Goal: Use online tool/utility: Utilize a website feature to perform a specific function

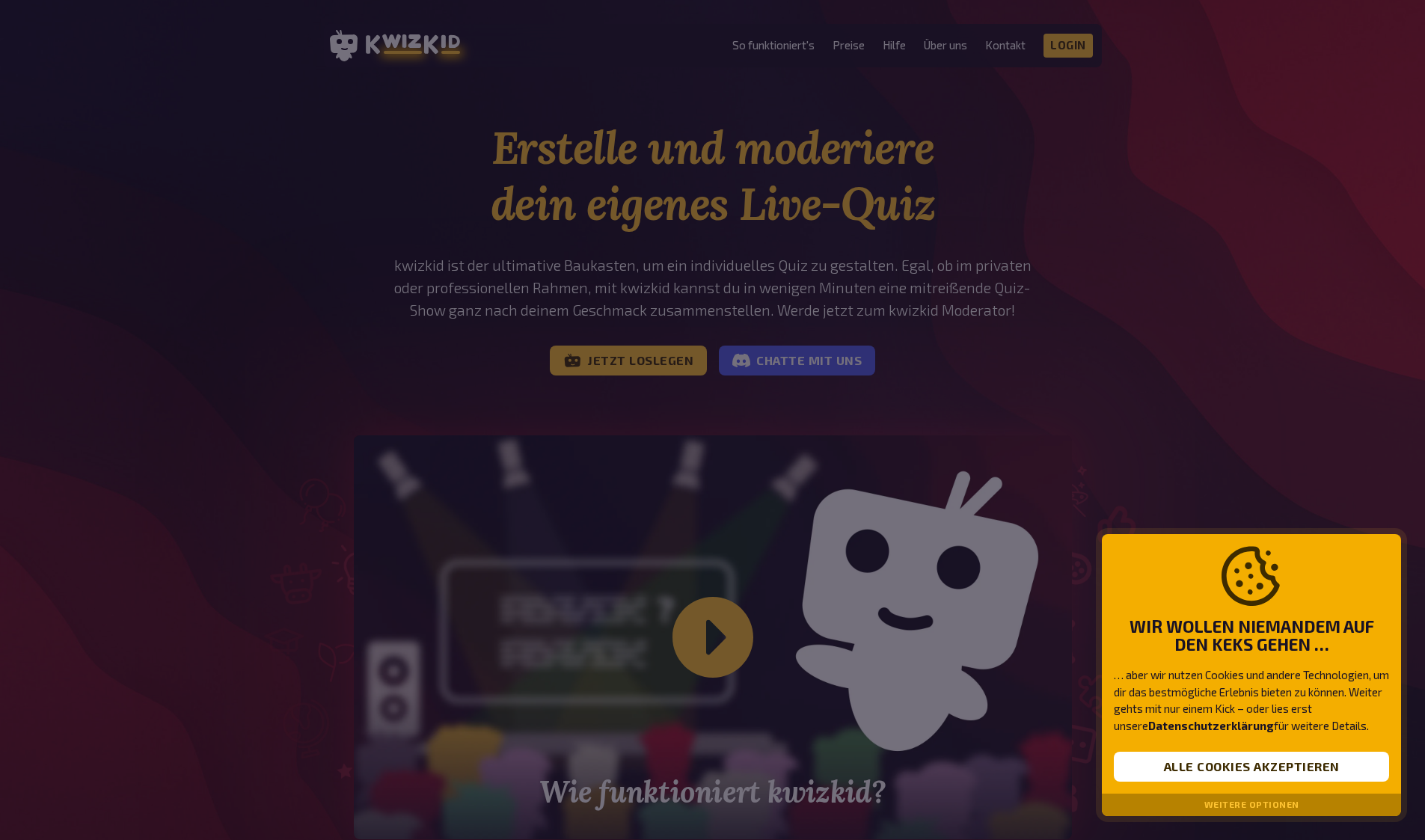
click at [1292, 786] on div "Wir wollen niemandem auf den Keks gehen … … aber wir nutzen Cookies und andere …" at bounding box center [1252, 664] width 299 height 260
click at [1271, 771] on button "Alle Cookies akzeptieren" at bounding box center [1252, 767] width 276 height 30
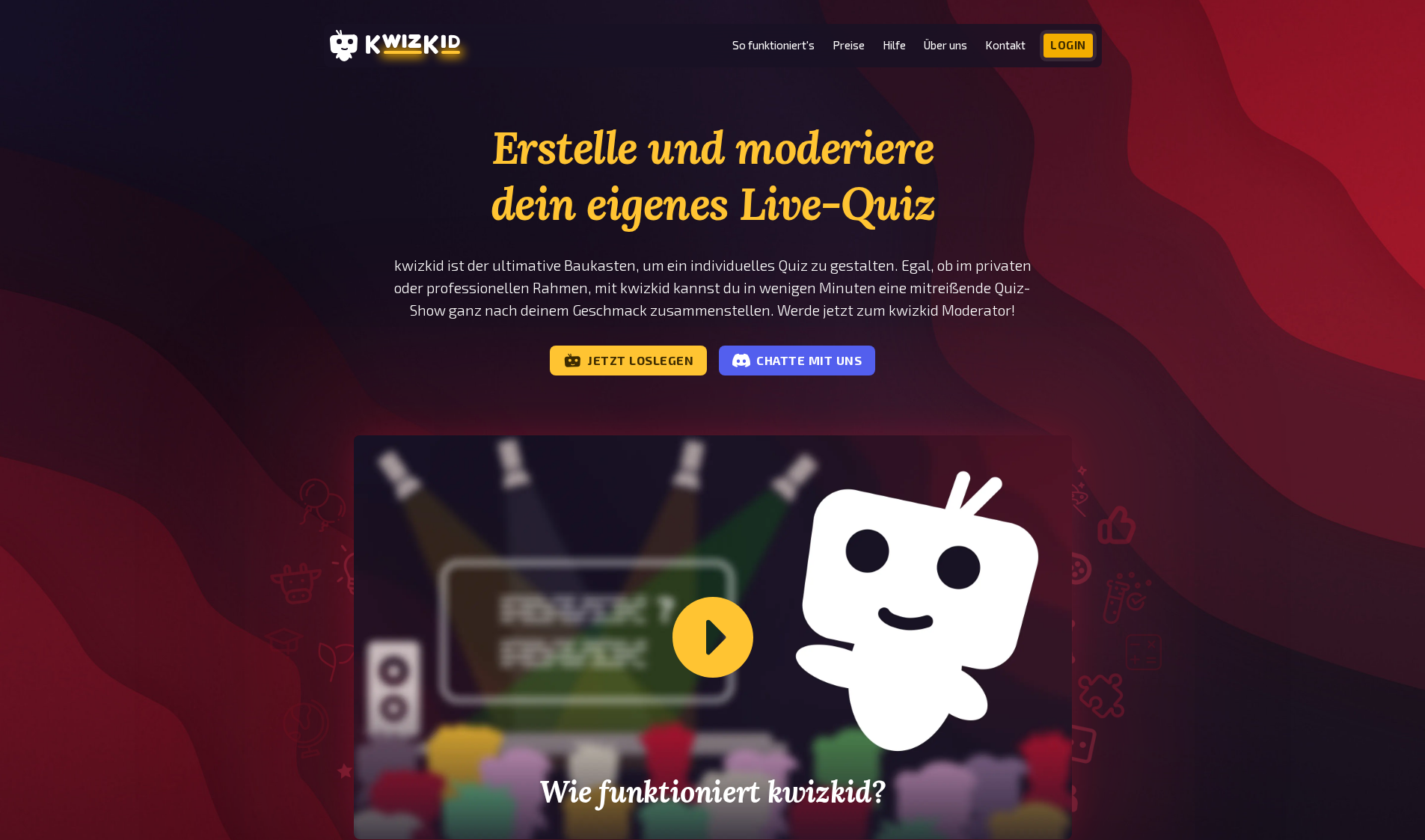
click at [1047, 46] on link "Login" at bounding box center [1068, 45] width 49 height 23
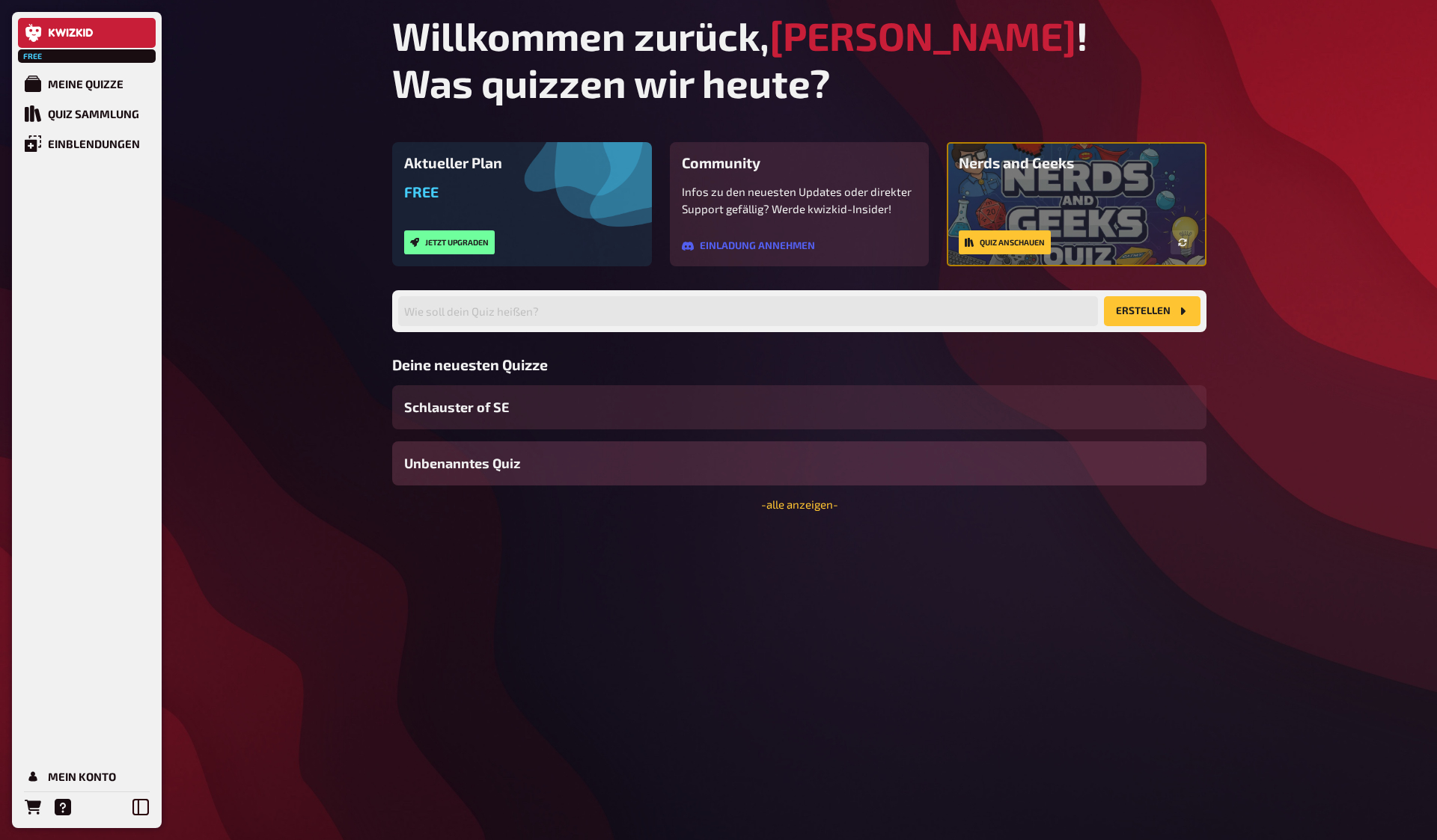
click at [537, 469] on div "Unbenanntes Quiz" at bounding box center [799, 463] width 814 height 44
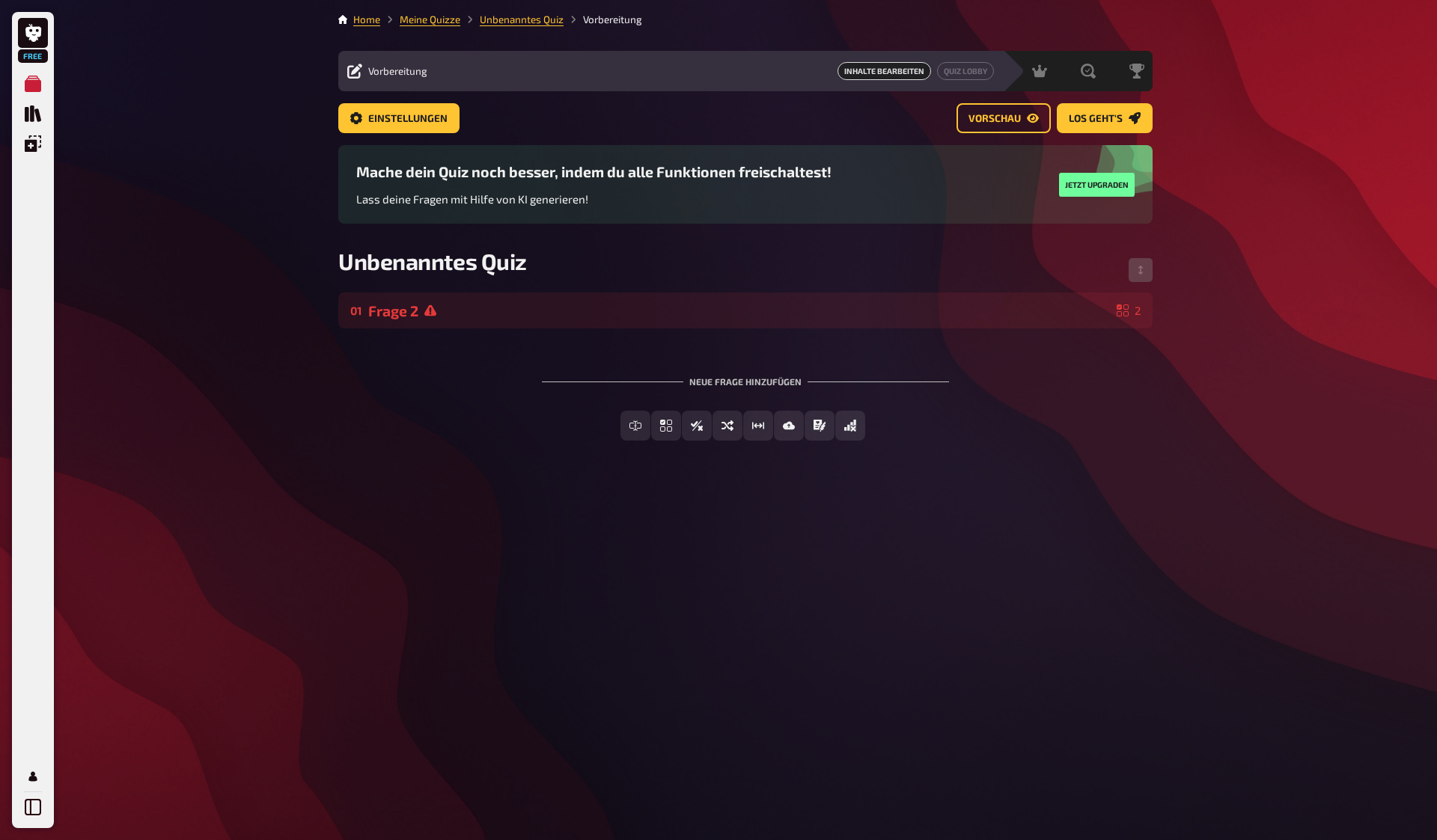
click at [890, 71] on span "Inhalte Bearbeiten" at bounding box center [884, 70] width 94 height 18
click at [421, 122] on span "Einstellungen" at bounding box center [407, 118] width 79 height 11
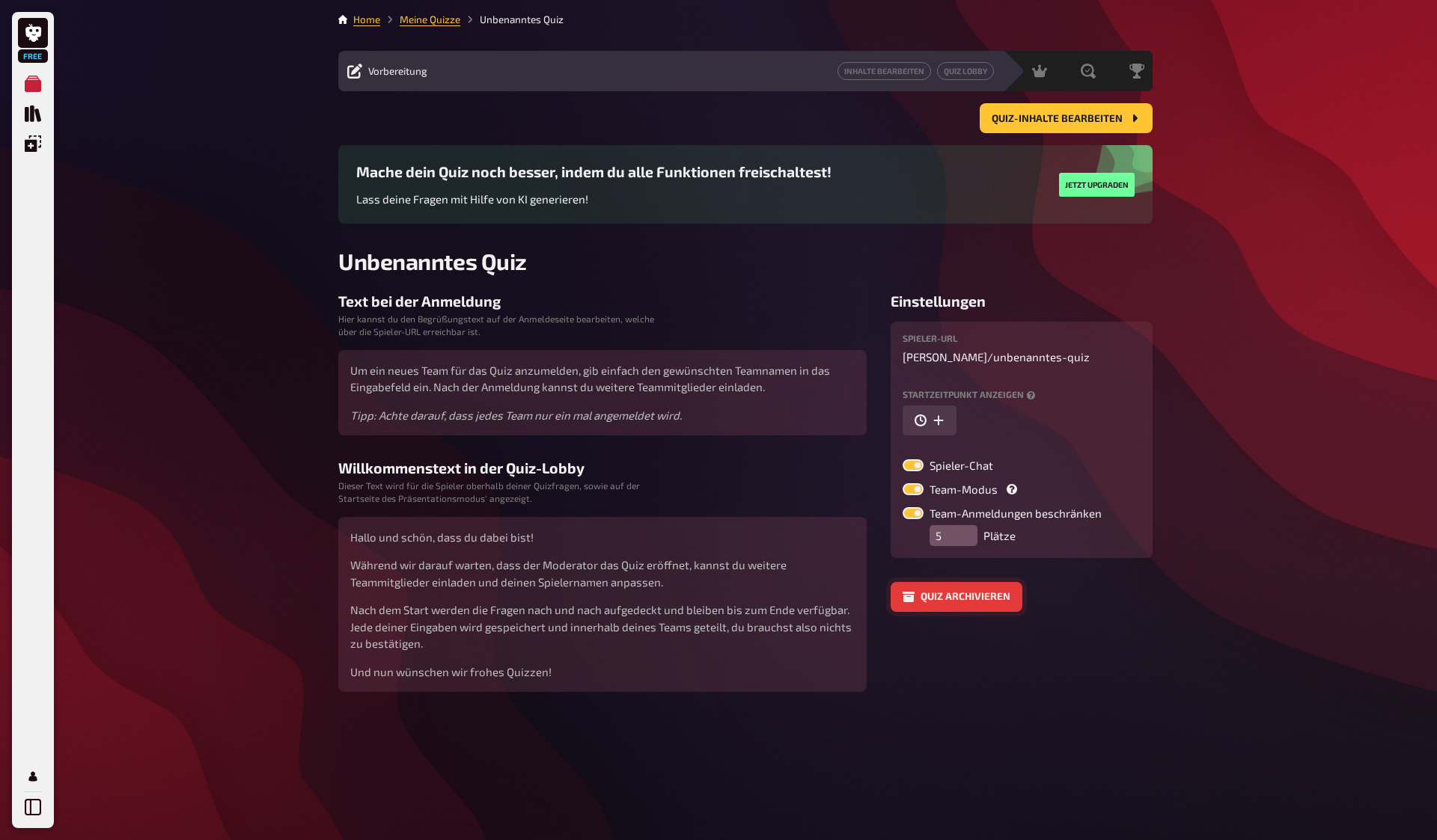
click at [980, 595] on button "Quiz archivieren" at bounding box center [956, 597] width 132 height 30
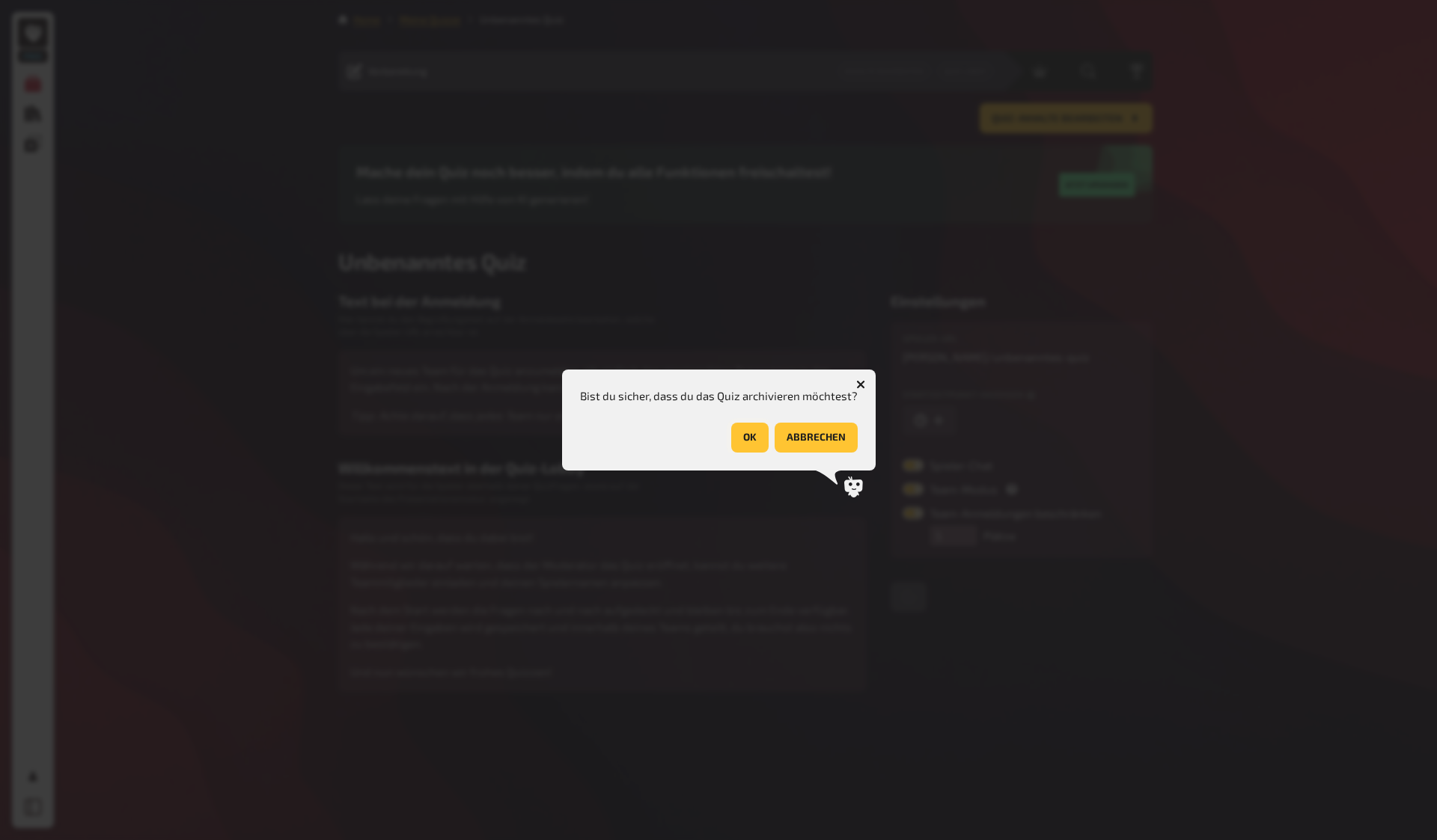
click at [745, 438] on button "OK" at bounding box center [749, 437] width 37 height 30
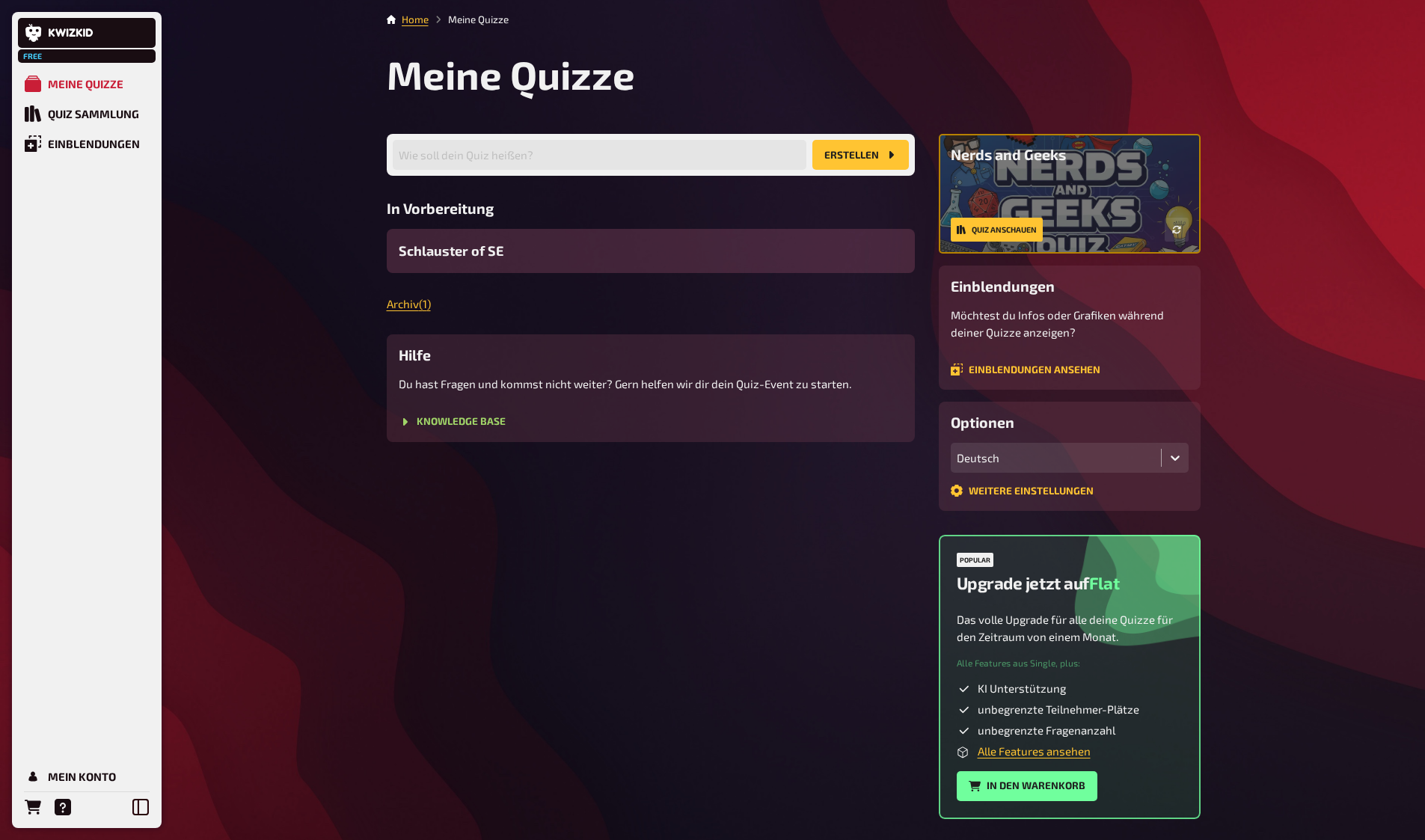
click at [467, 255] on span "Schlauster of SE" at bounding box center [451, 250] width 105 height 21
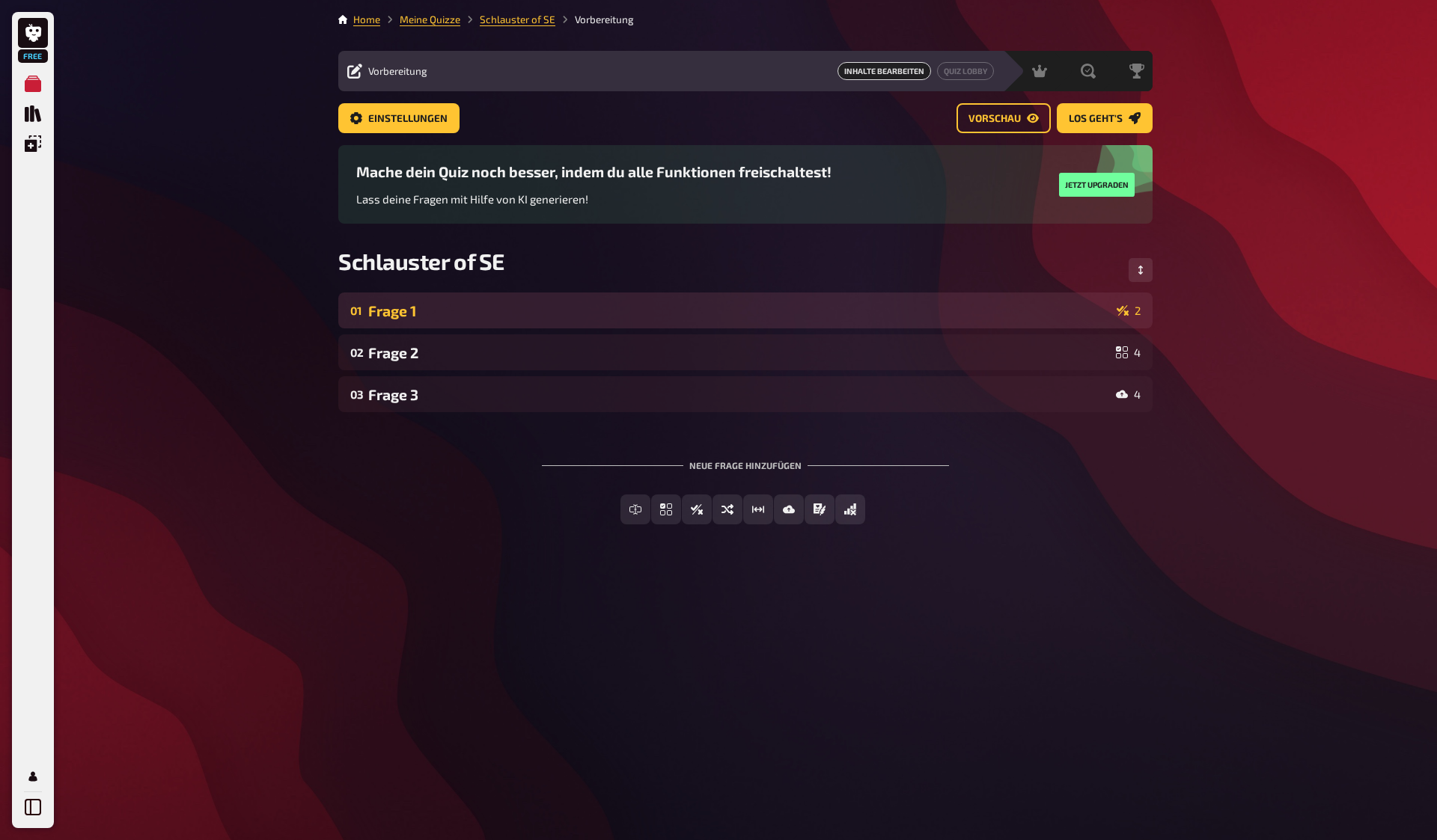
click at [845, 304] on div "Frage 1" at bounding box center [739, 311] width 742 height 18
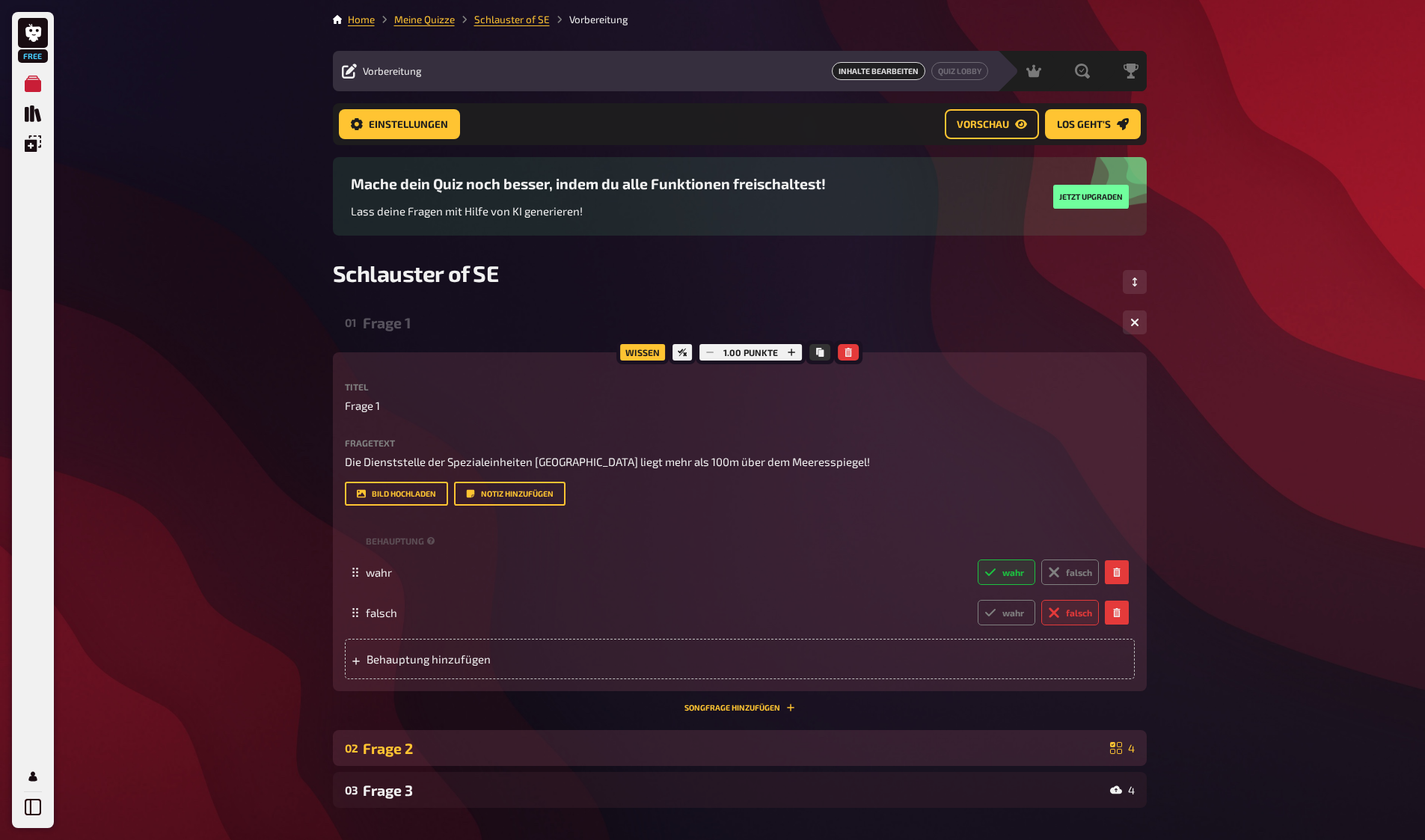
scroll to position [153, 0]
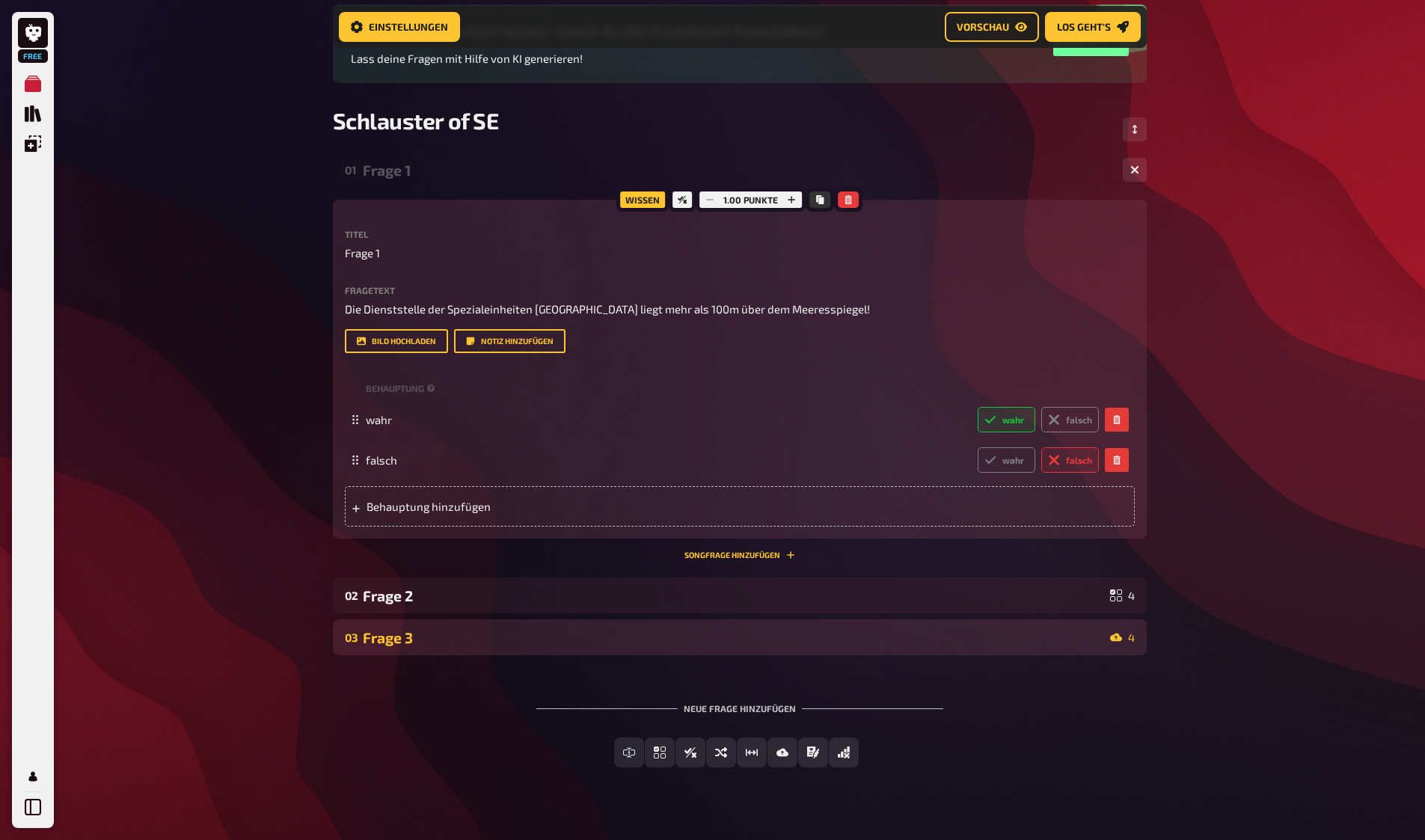
click at [686, 638] on div "Frage 3" at bounding box center [734, 638] width 741 height 18
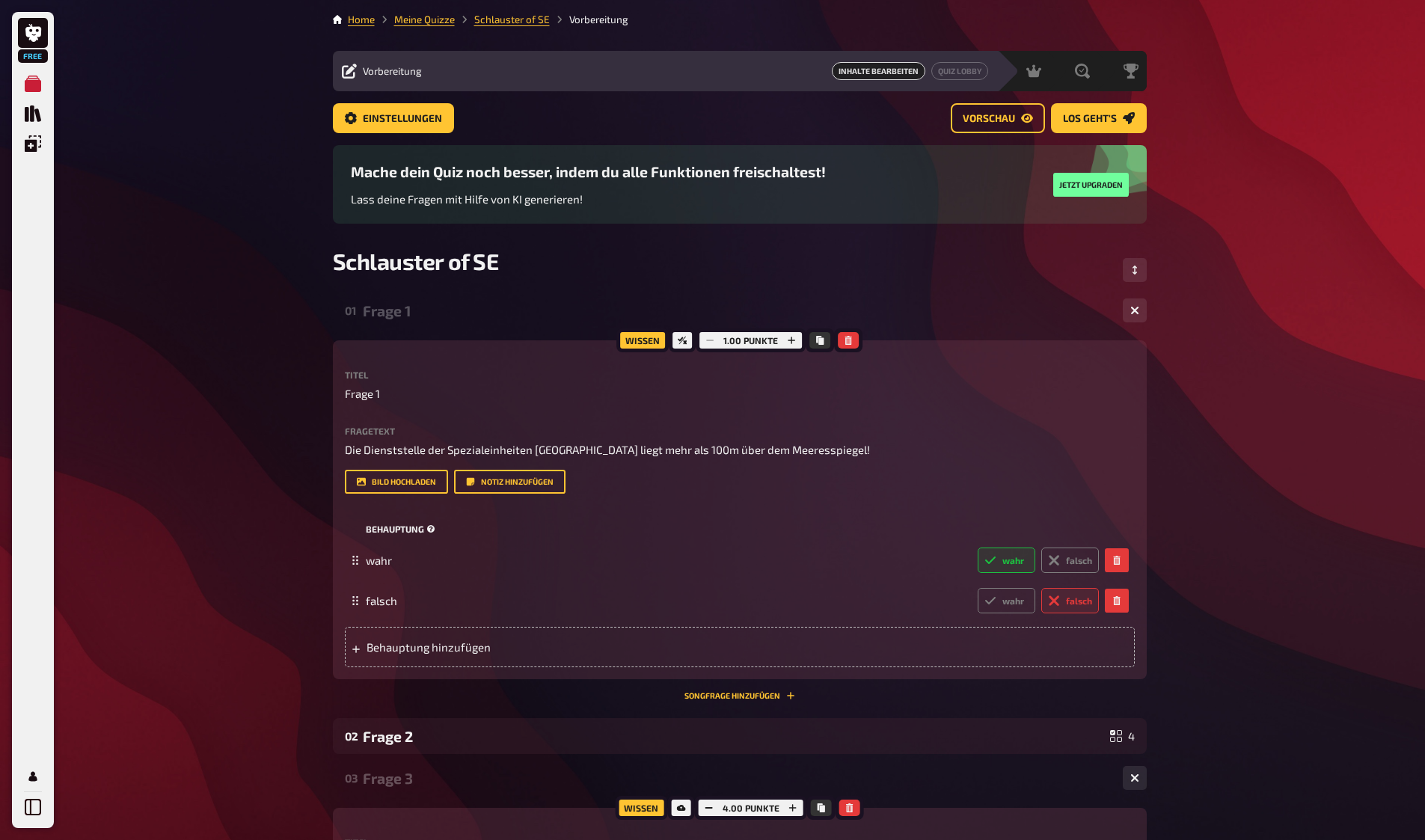
scroll to position [293, 0]
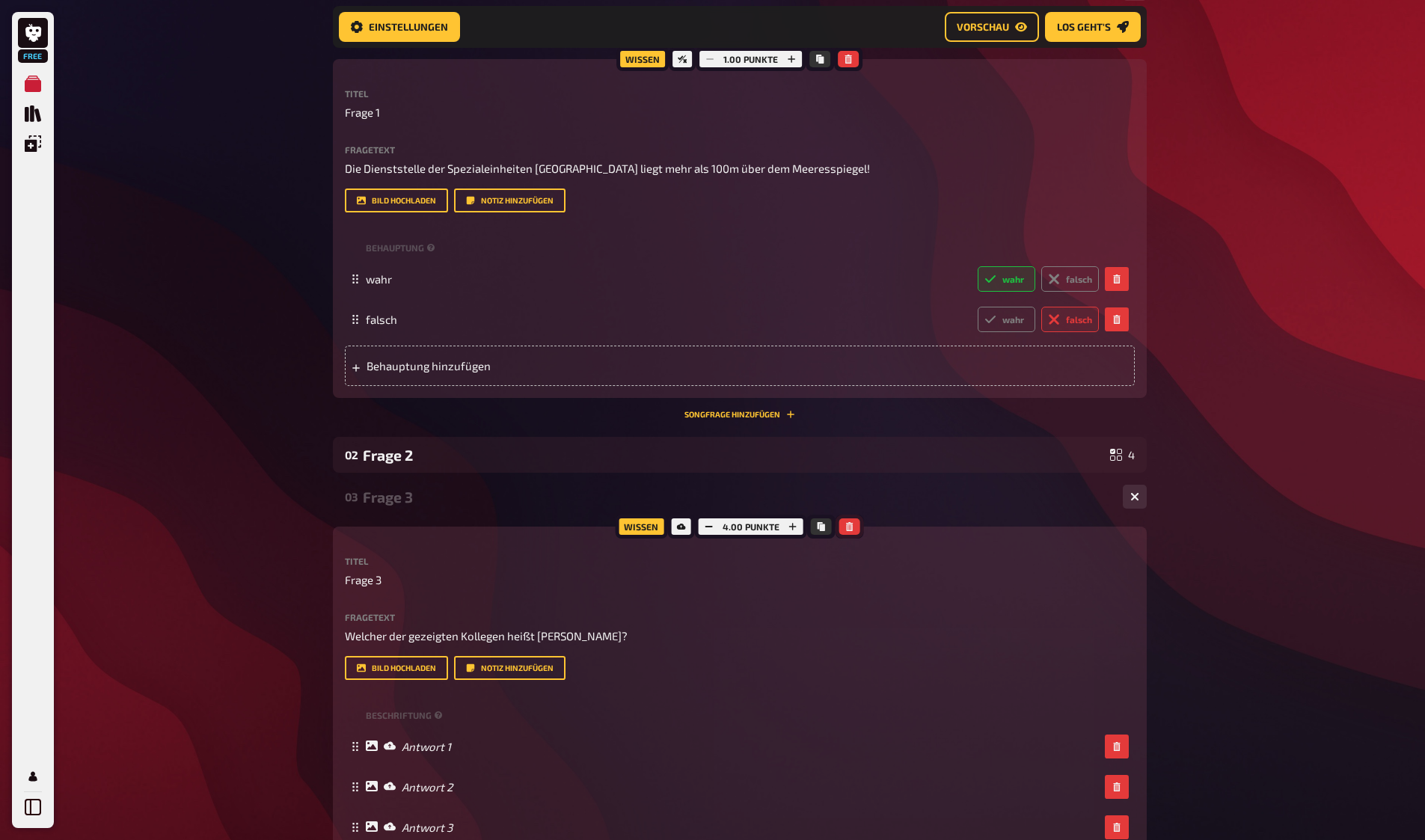
click at [850, 531] on button "button" at bounding box center [849, 526] width 21 height 17
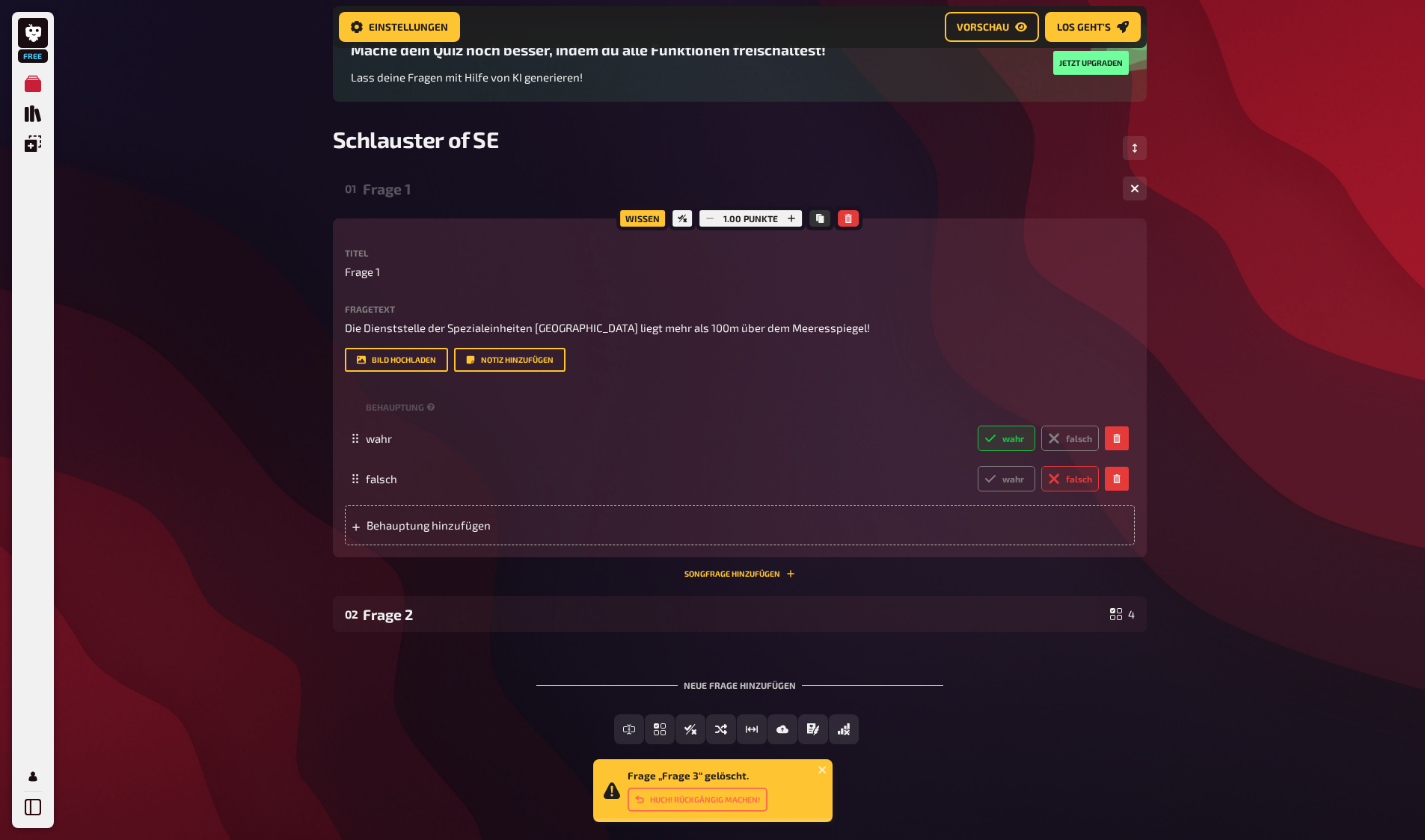
scroll to position [133, 0]
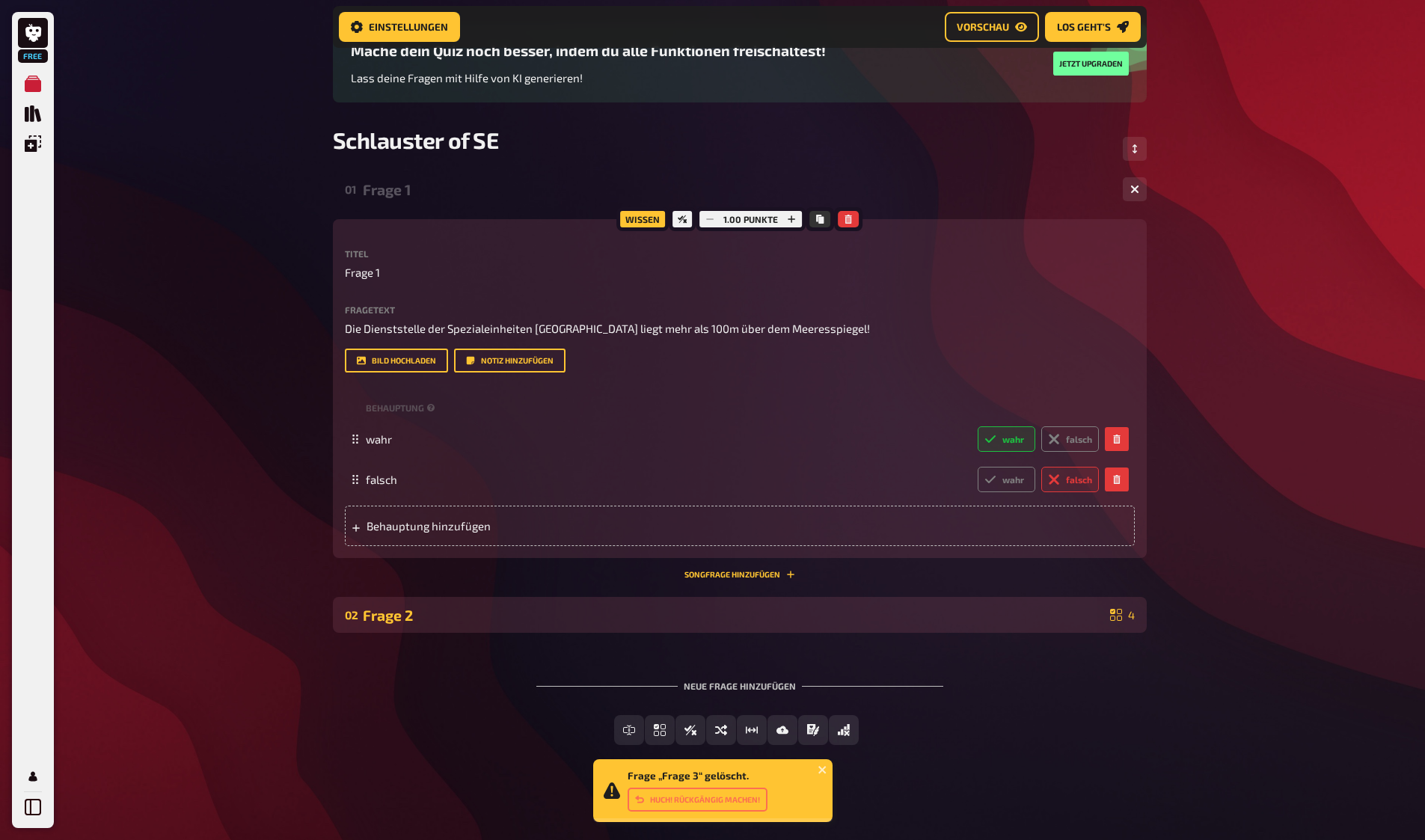
click at [781, 625] on div "02 Frage 2 4" at bounding box center [739, 614] width 814 height 36
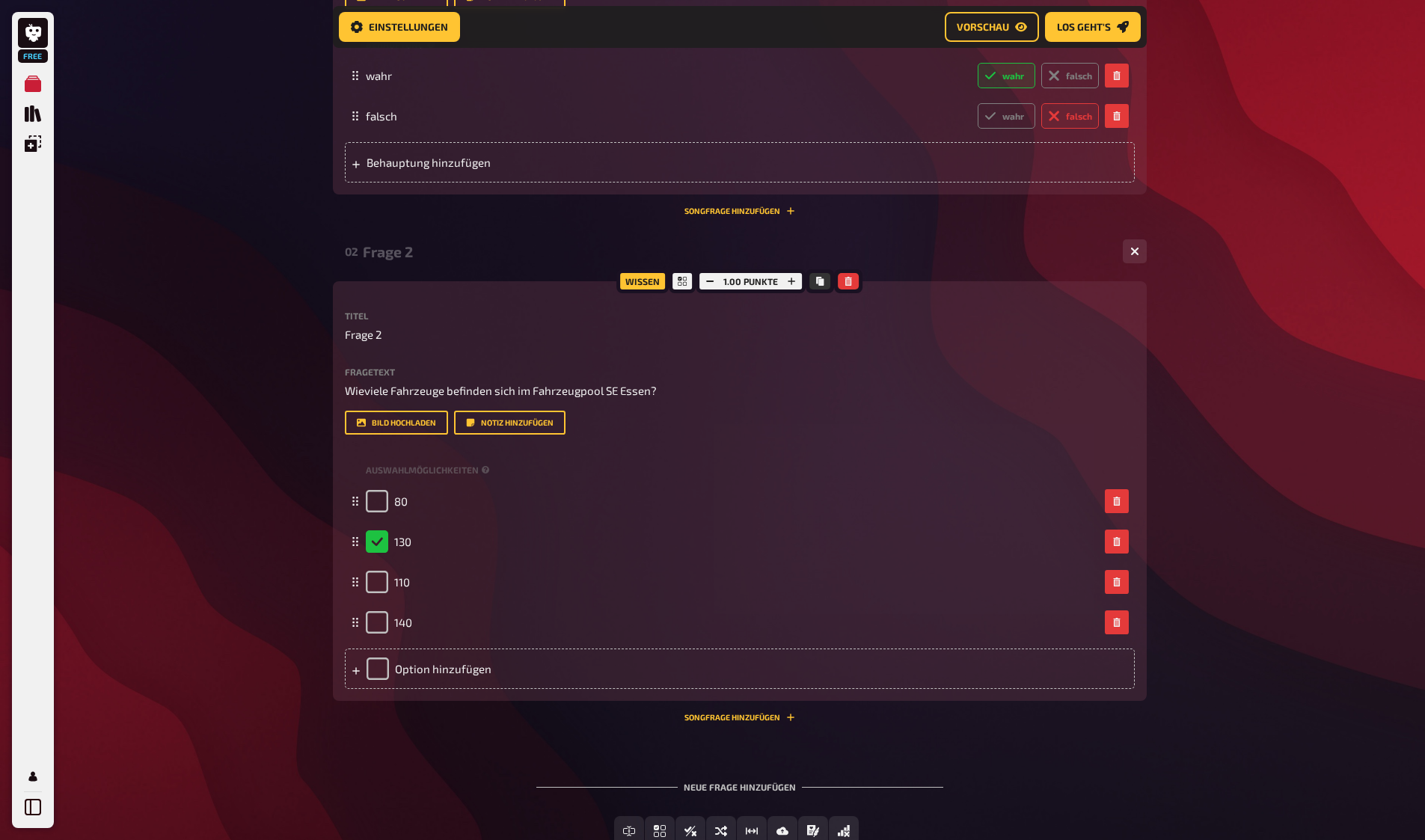
scroll to position [527, 0]
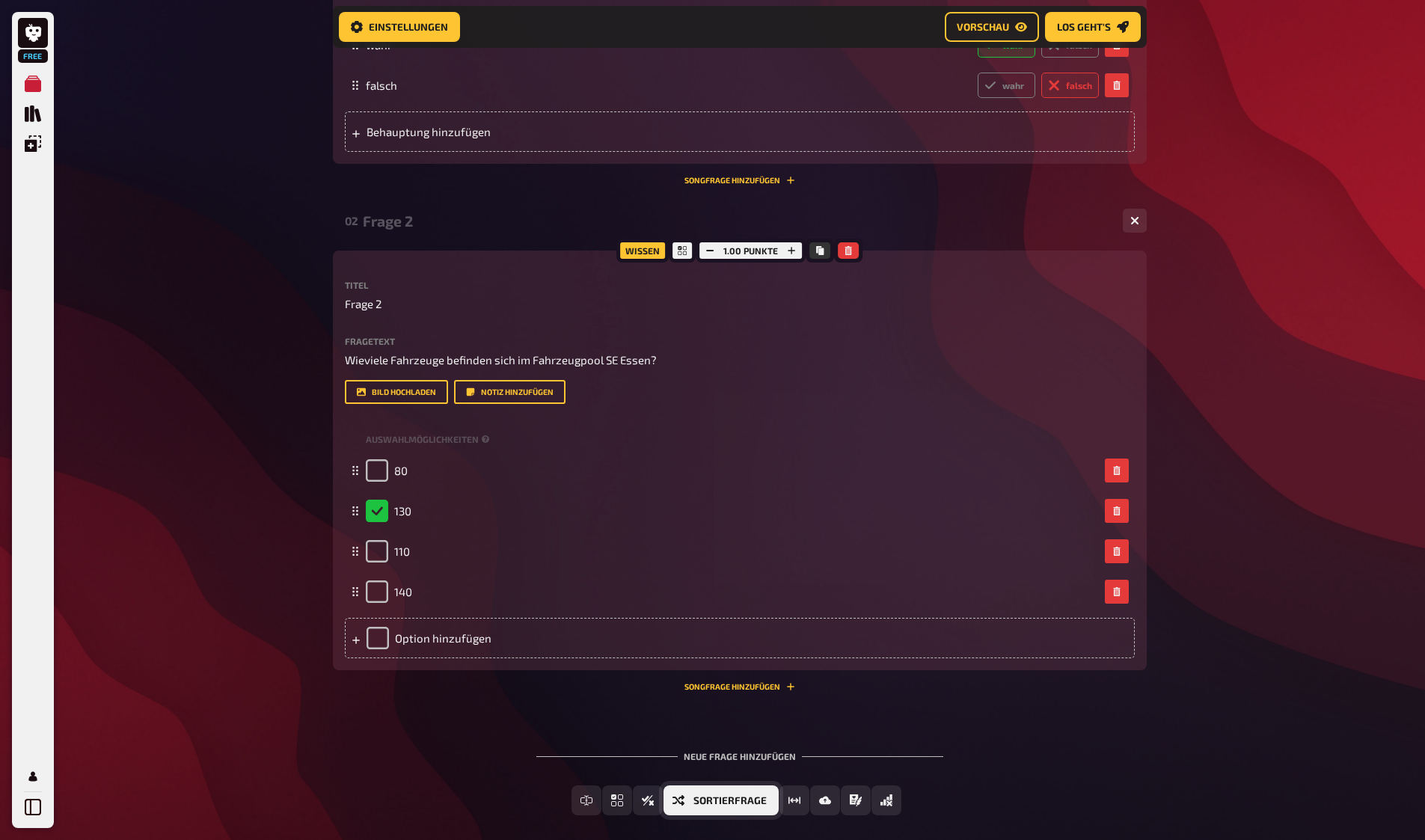
click at [695, 800] on span "Sortierfrage" at bounding box center [730, 801] width 73 height 11
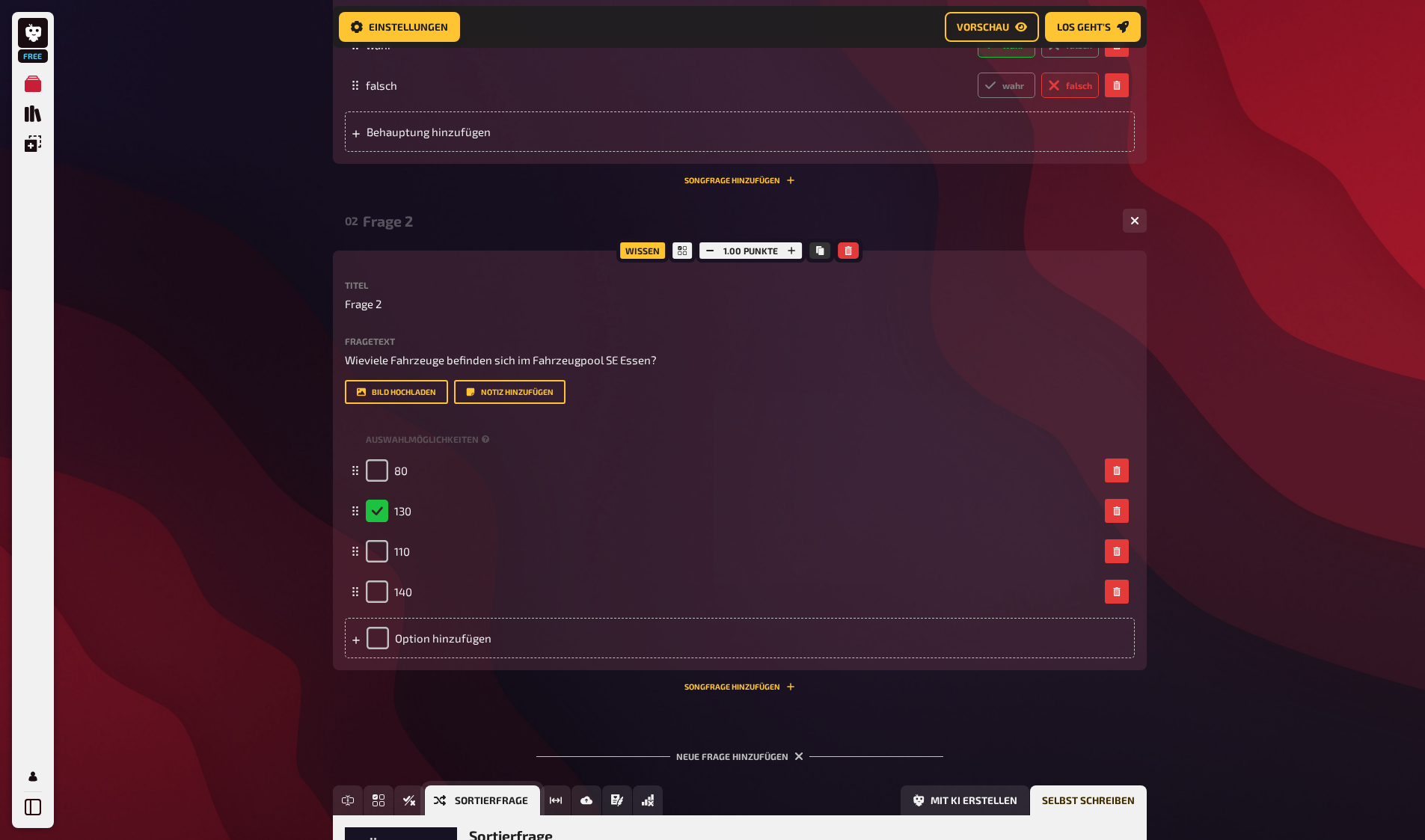
scroll to position [718, 0]
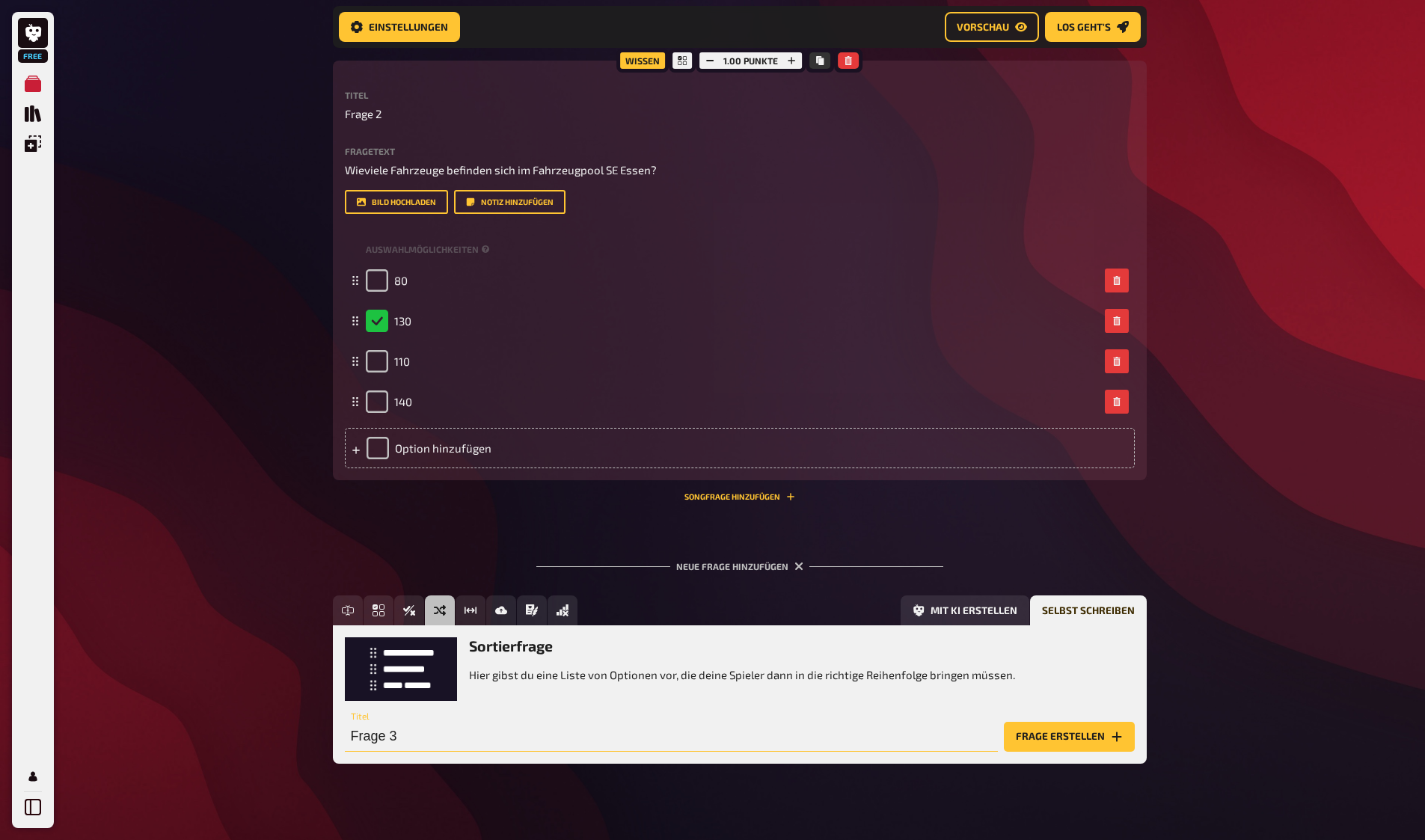
click at [397, 740] on input "Frage 3" at bounding box center [672, 736] width 653 height 30
drag, startPoint x: 432, startPoint y: 738, endPoint x: 344, endPoint y: 732, distance: 88.2
click at [345, 732] on input "Frage 3" at bounding box center [672, 736] width 653 height 30
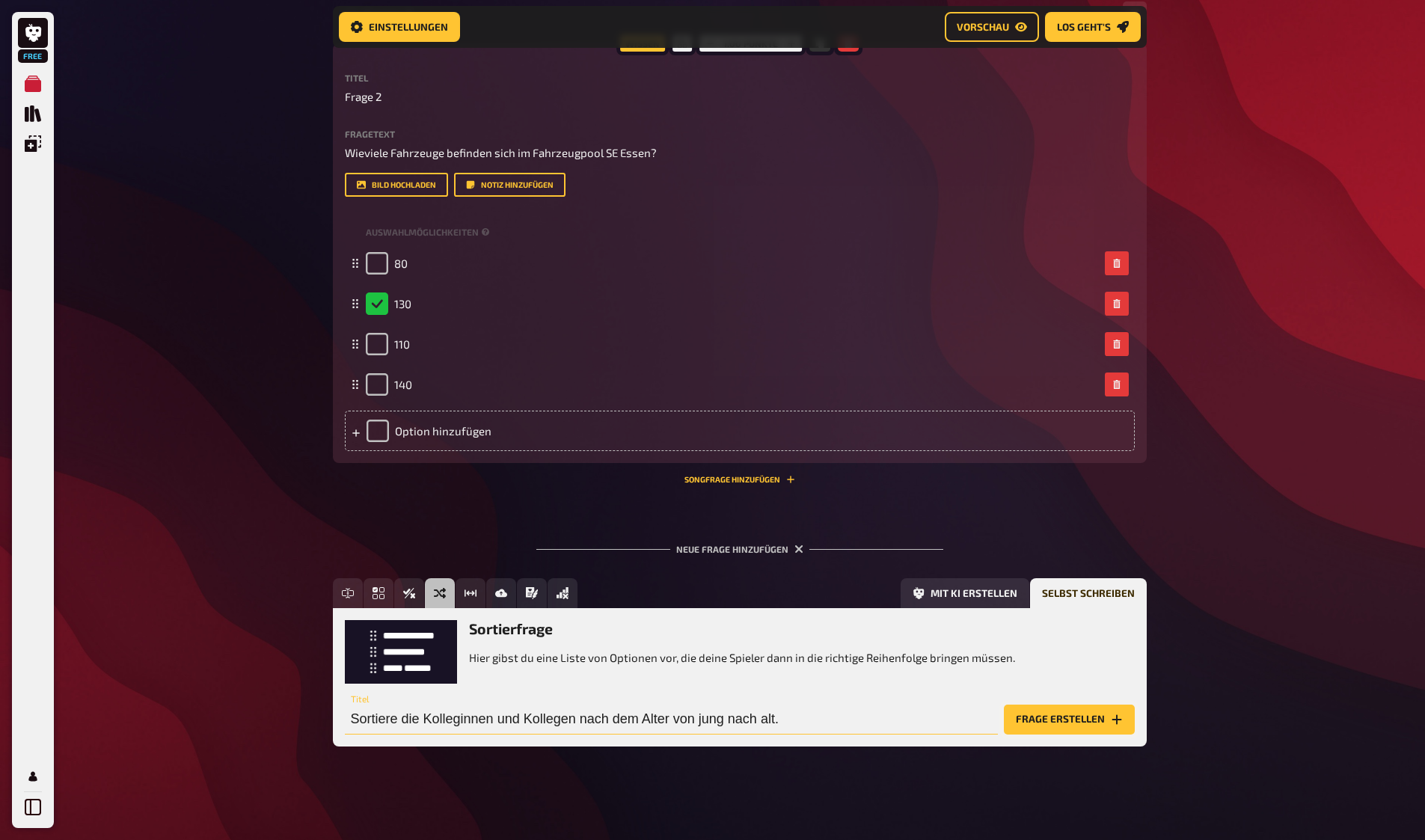
type input "Sortiere die Kolleginnen und Kollegen nach dem Alter von jung nach alt."
click at [1065, 718] on button "Frage erstellen" at bounding box center [1070, 720] width 131 height 30
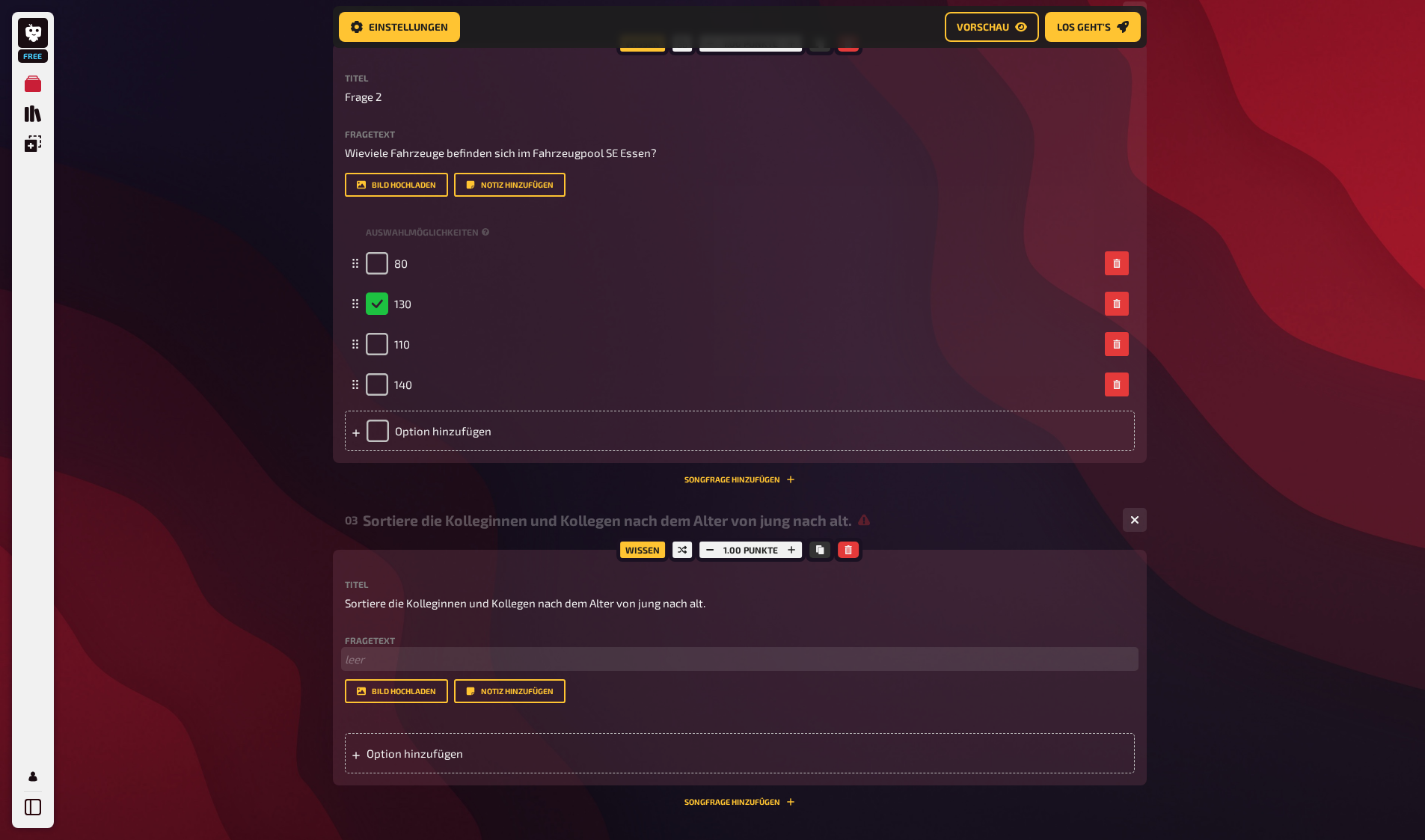
click at [454, 659] on p "﻿ leer" at bounding box center [740, 660] width 790 height 18
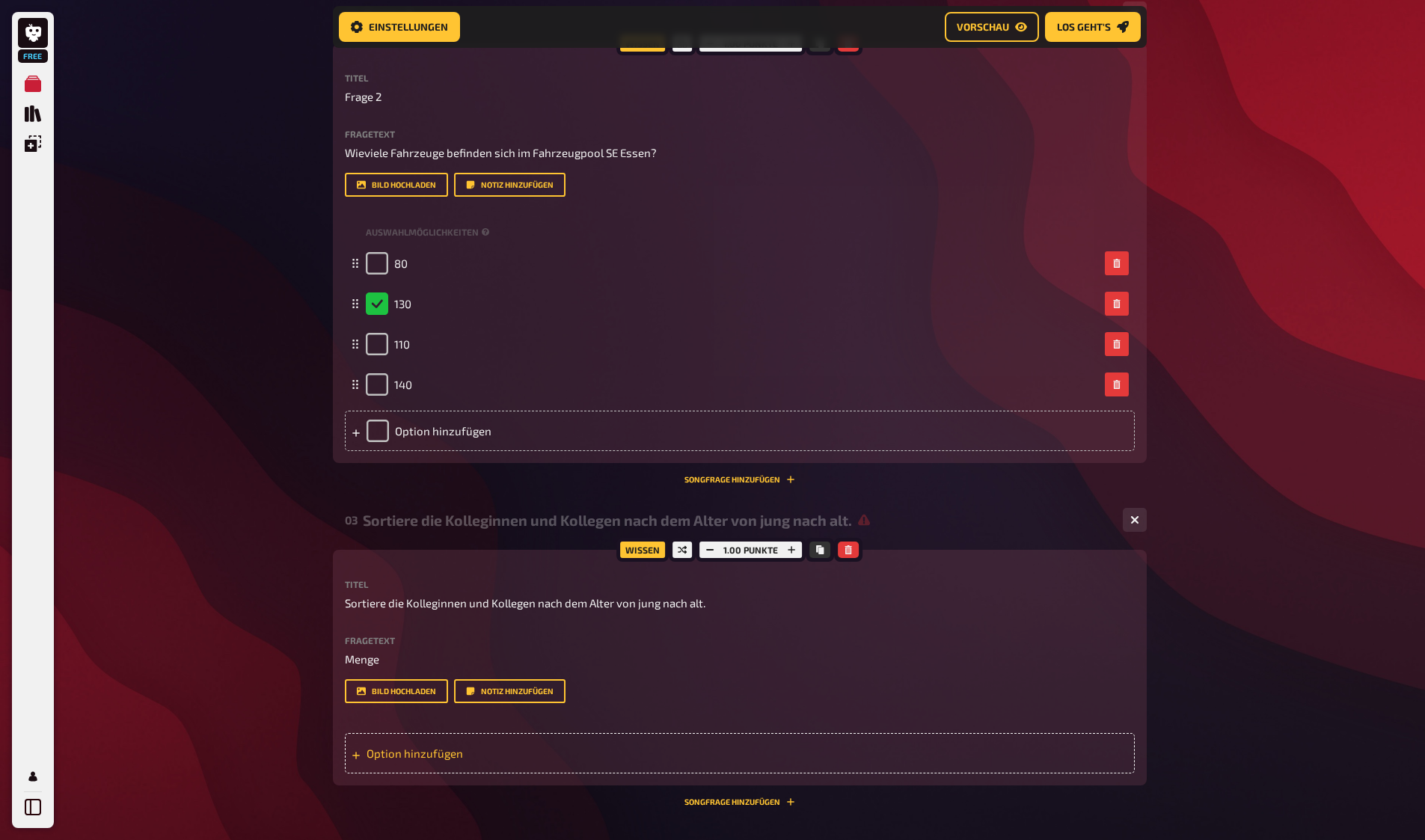
click at [457, 751] on div "Option hinzufügen" at bounding box center [740, 753] width 790 height 40
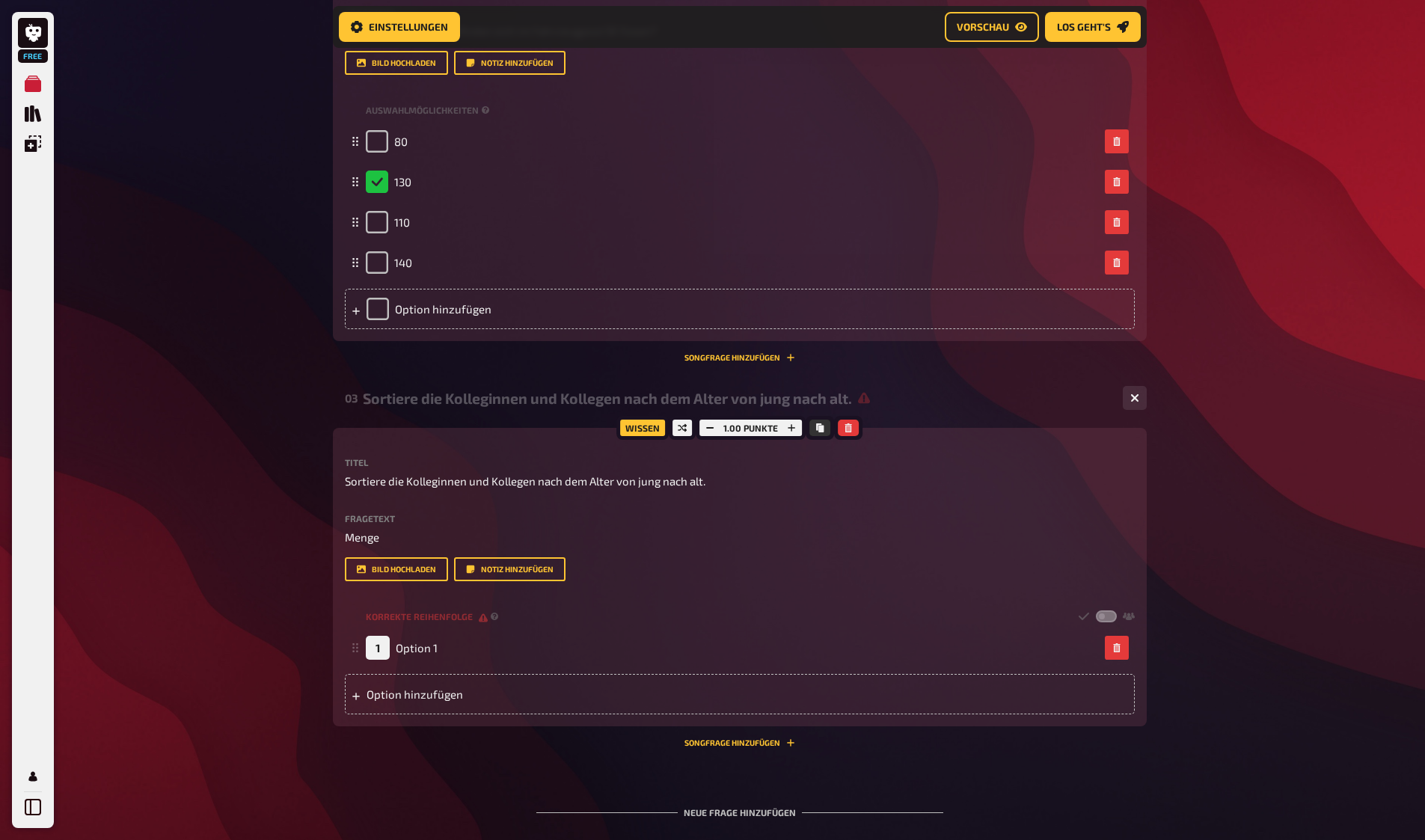
scroll to position [982, 0]
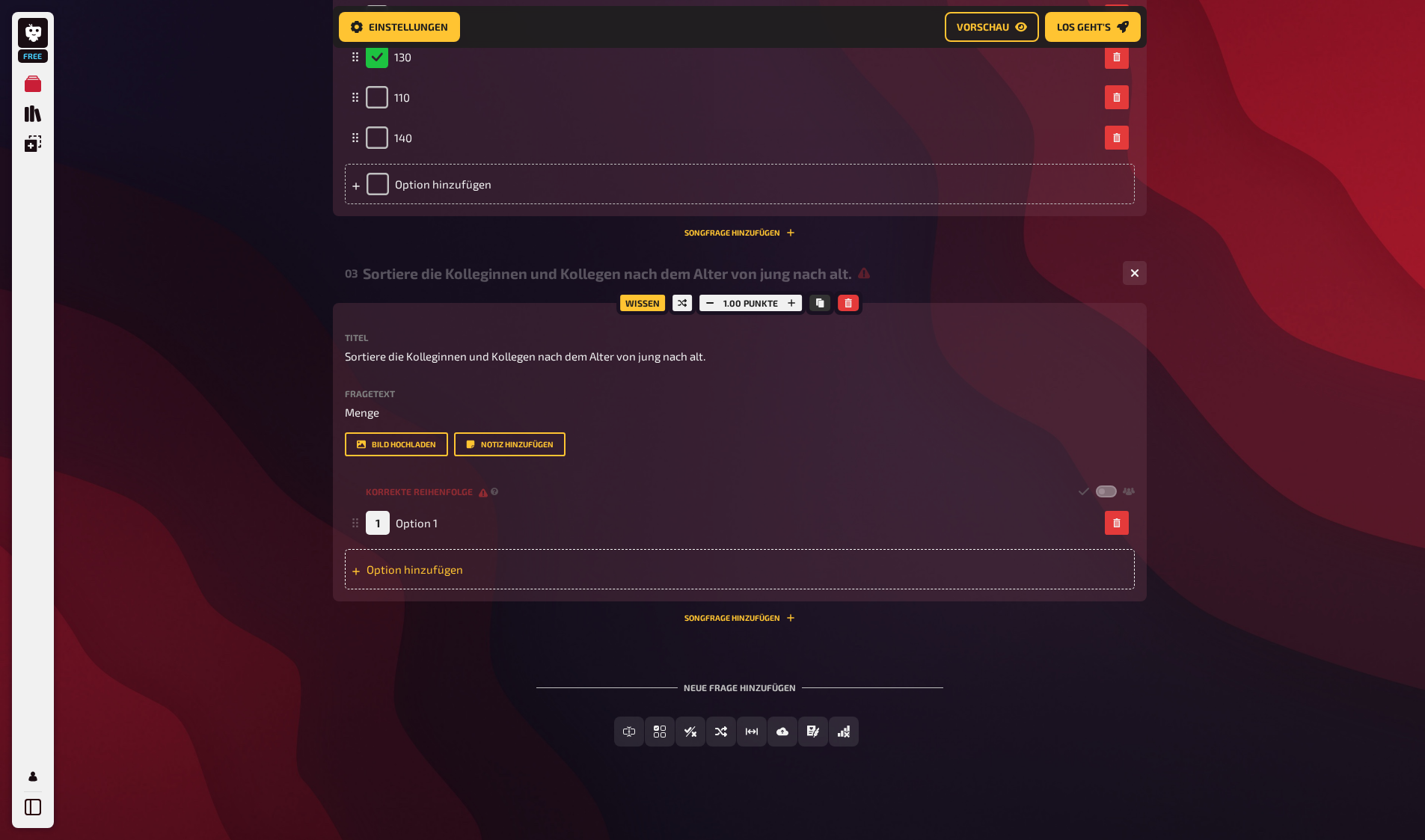
click at [484, 571] on div "Option hinzufügen" at bounding box center [740, 569] width 790 height 40
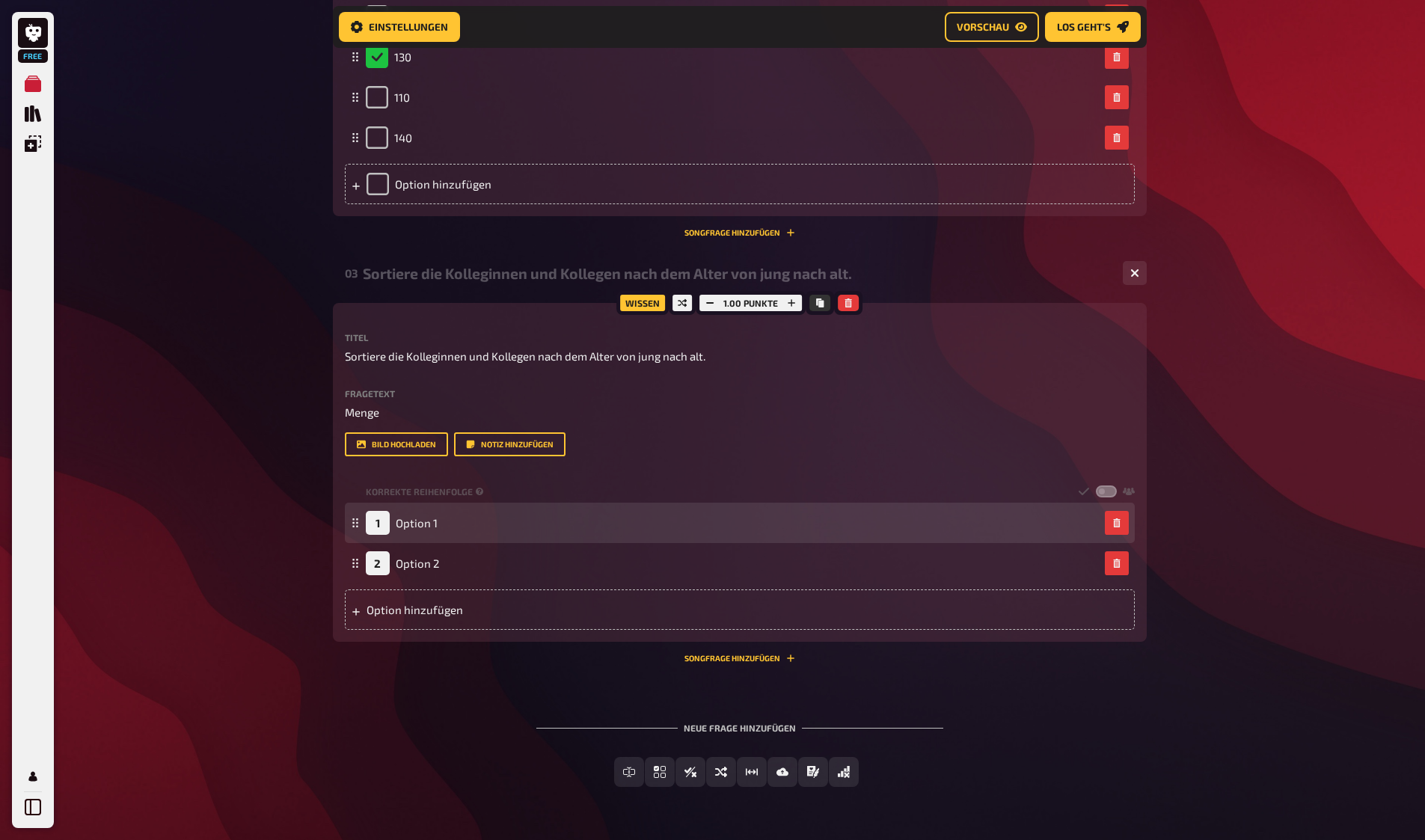
click at [406, 510] on div "1 Option 1" at bounding box center [401, 522] width 71 height 23
click at [425, 518] on span "Option 1" at bounding box center [417, 523] width 42 height 14
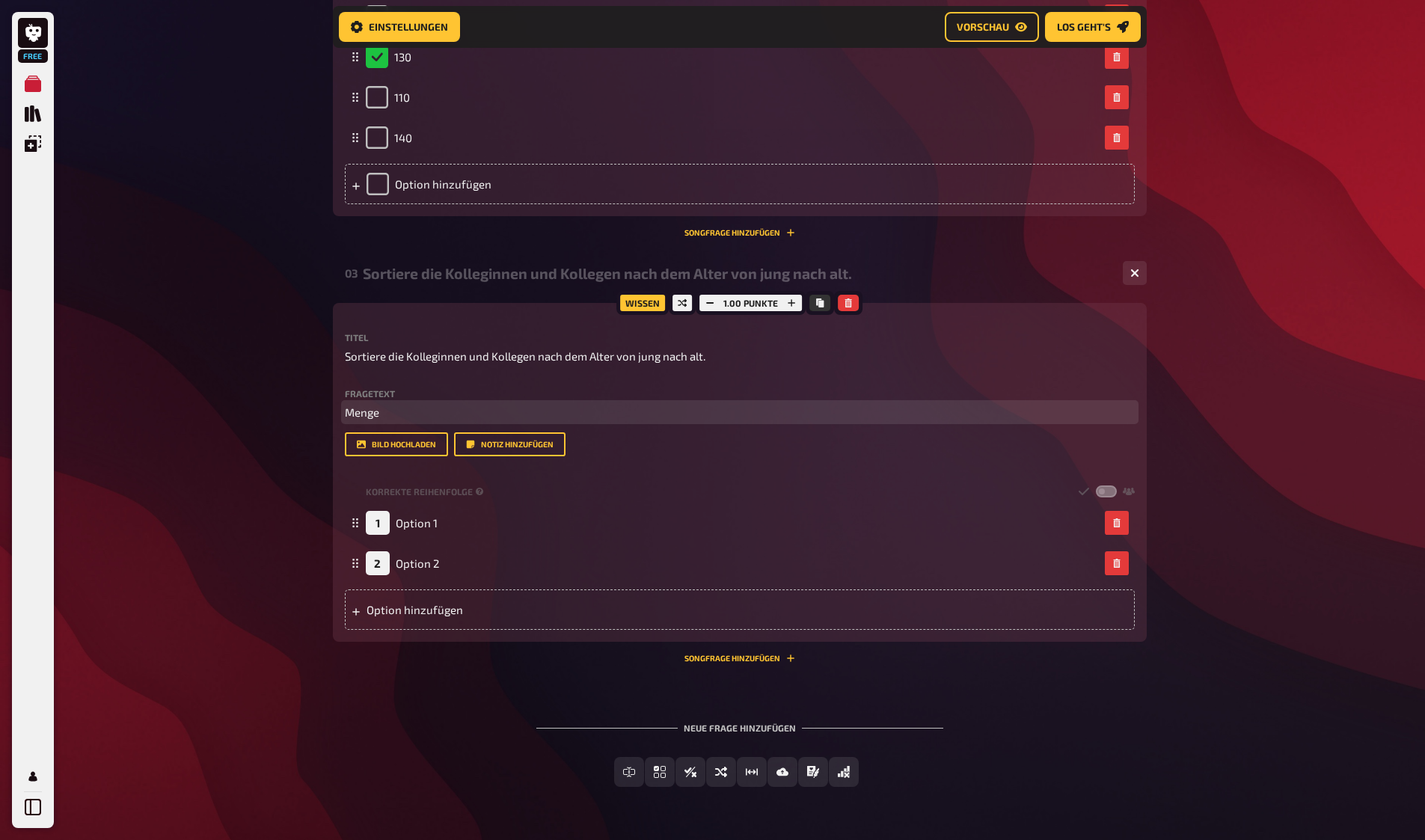
click at [377, 413] on span "Menge" at bounding box center [362, 413] width 34 height 14
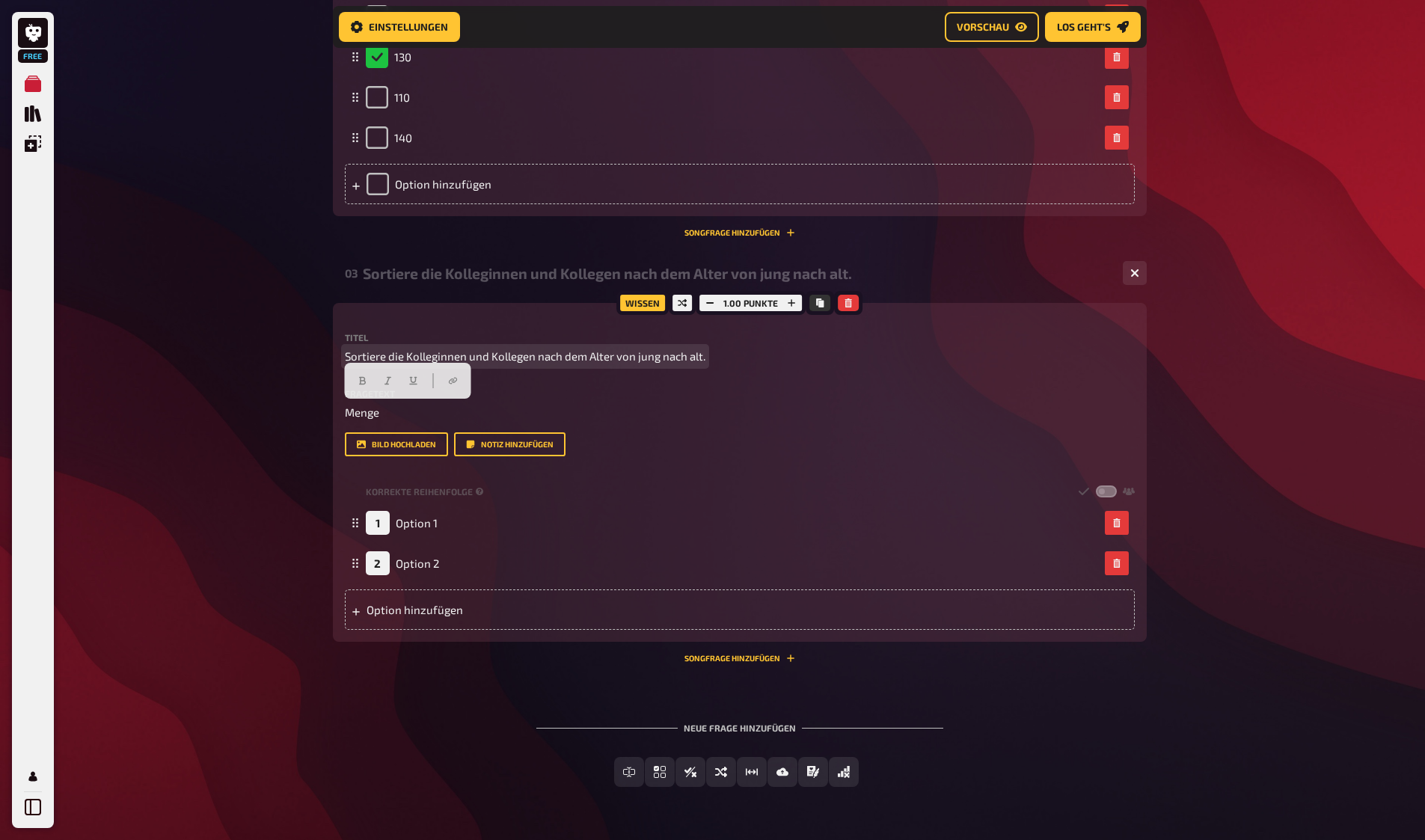
click at [527, 352] on span "Sortiere die Kolleginnen und Kollegen nach dem Alter von jung nach alt." at bounding box center [525, 357] width 361 height 18
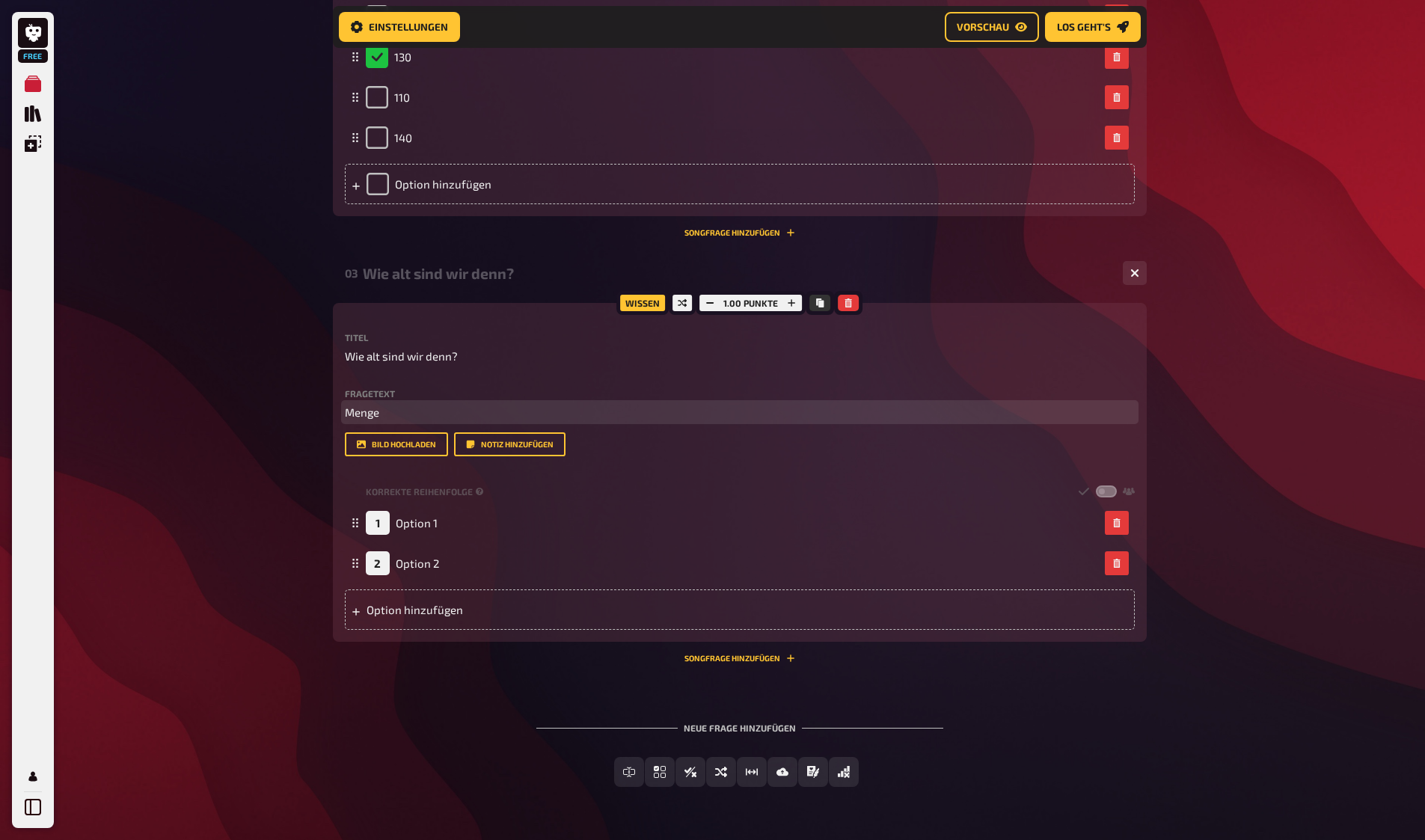
click at [376, 412] on span "Menge" at bounding box center [362, 413] width 34 height 14
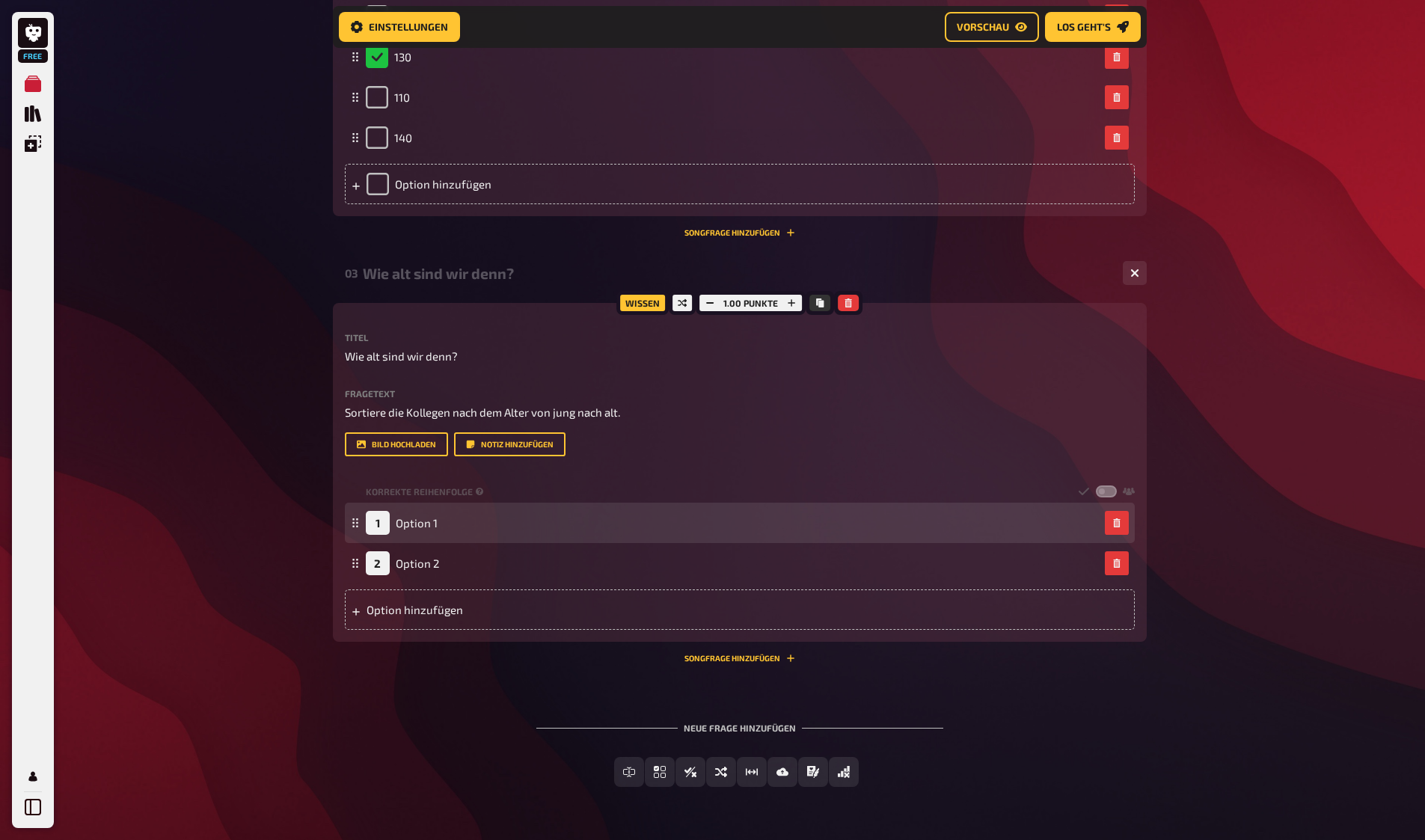
click at [419, 511] on div "1 Option 1" at bounding box center [401, 522] width 71 height 23
click at [422, 527] on span "Option 1" at bounding box center [417, 523] width 42 height 14
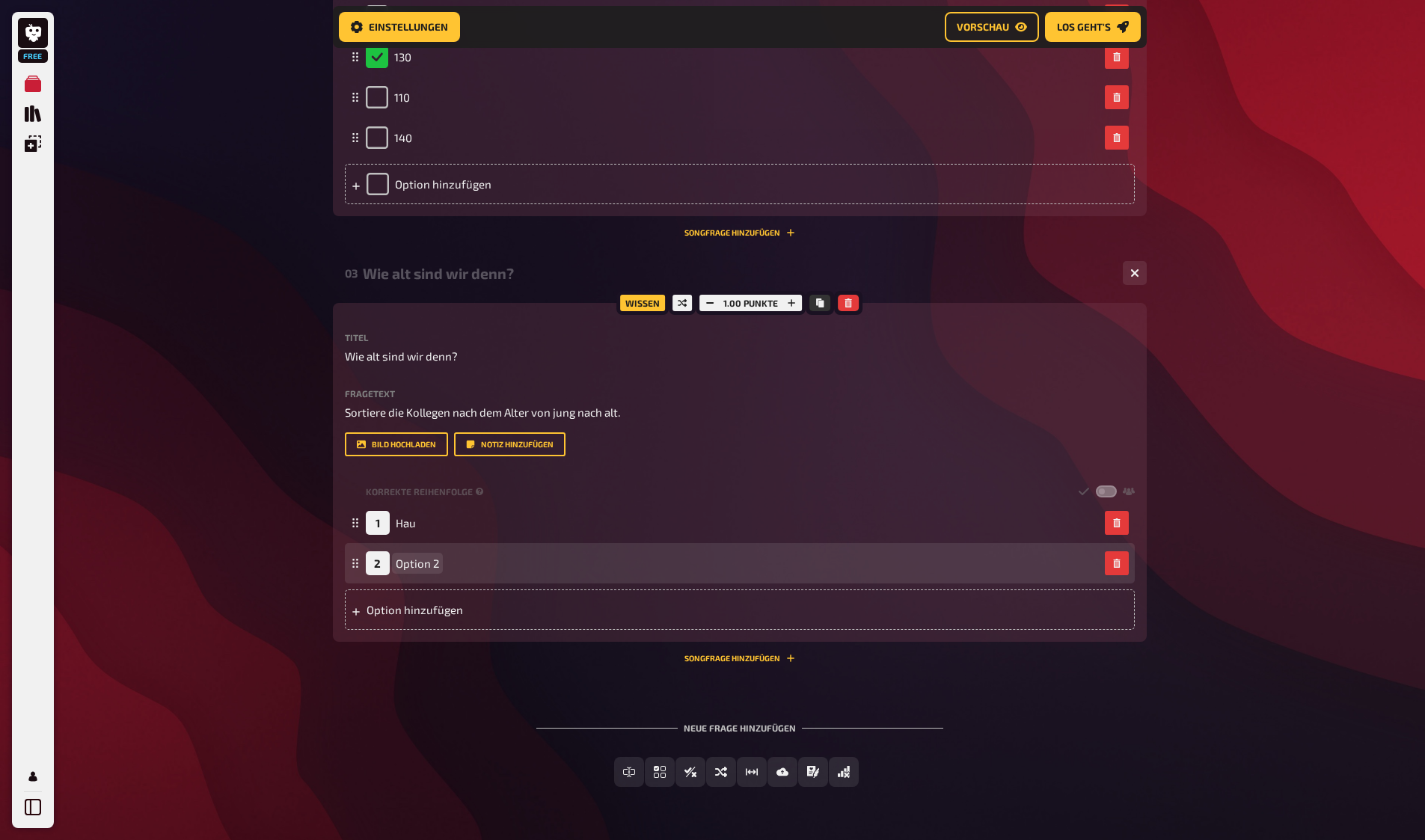
click at [403, 565] on span "Option 2" at bounding box center [418, 563] width 43 height 14
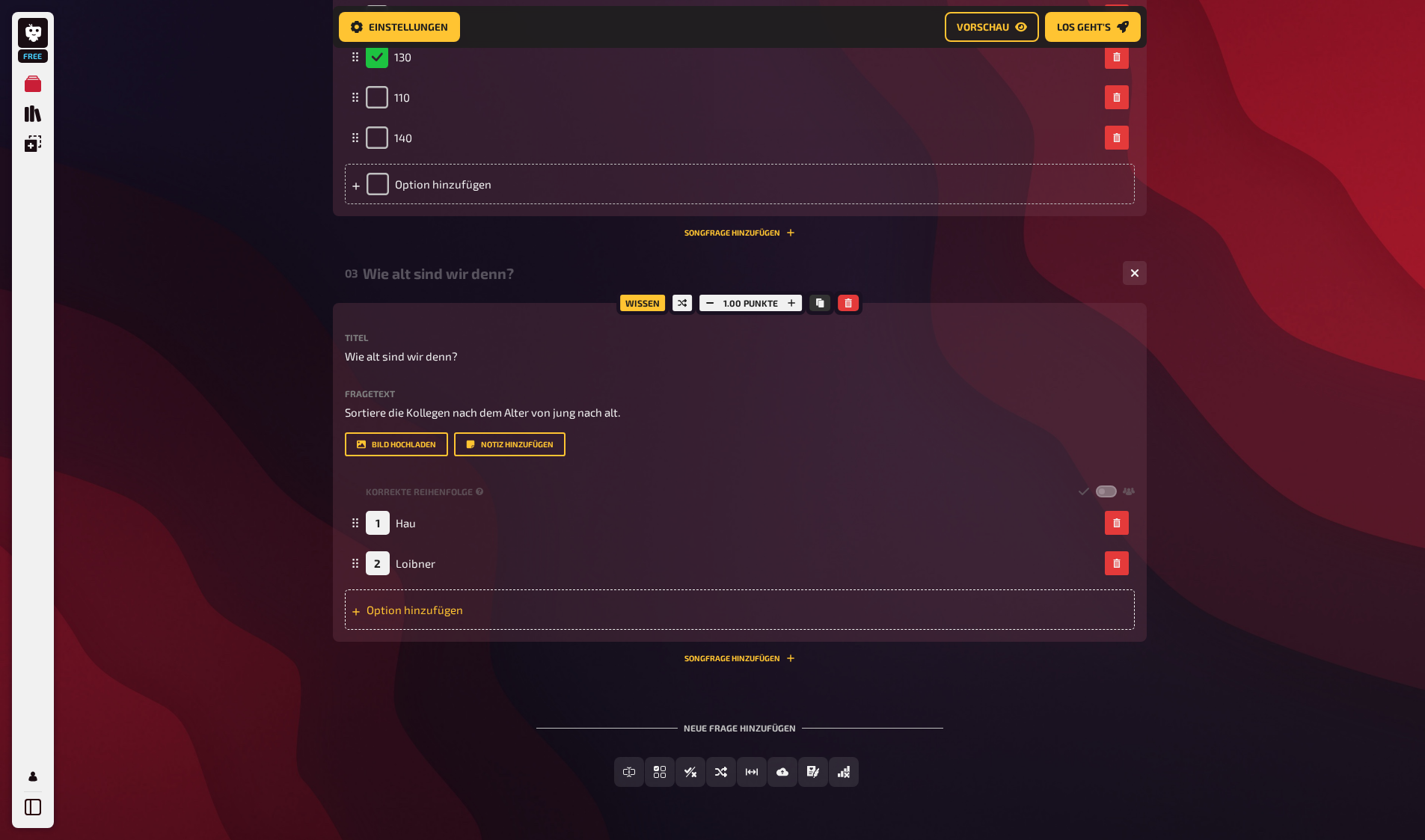
click at [423, 609] on div "Option hinzufügen" at bounding box center [740, 609] width 790 height 40
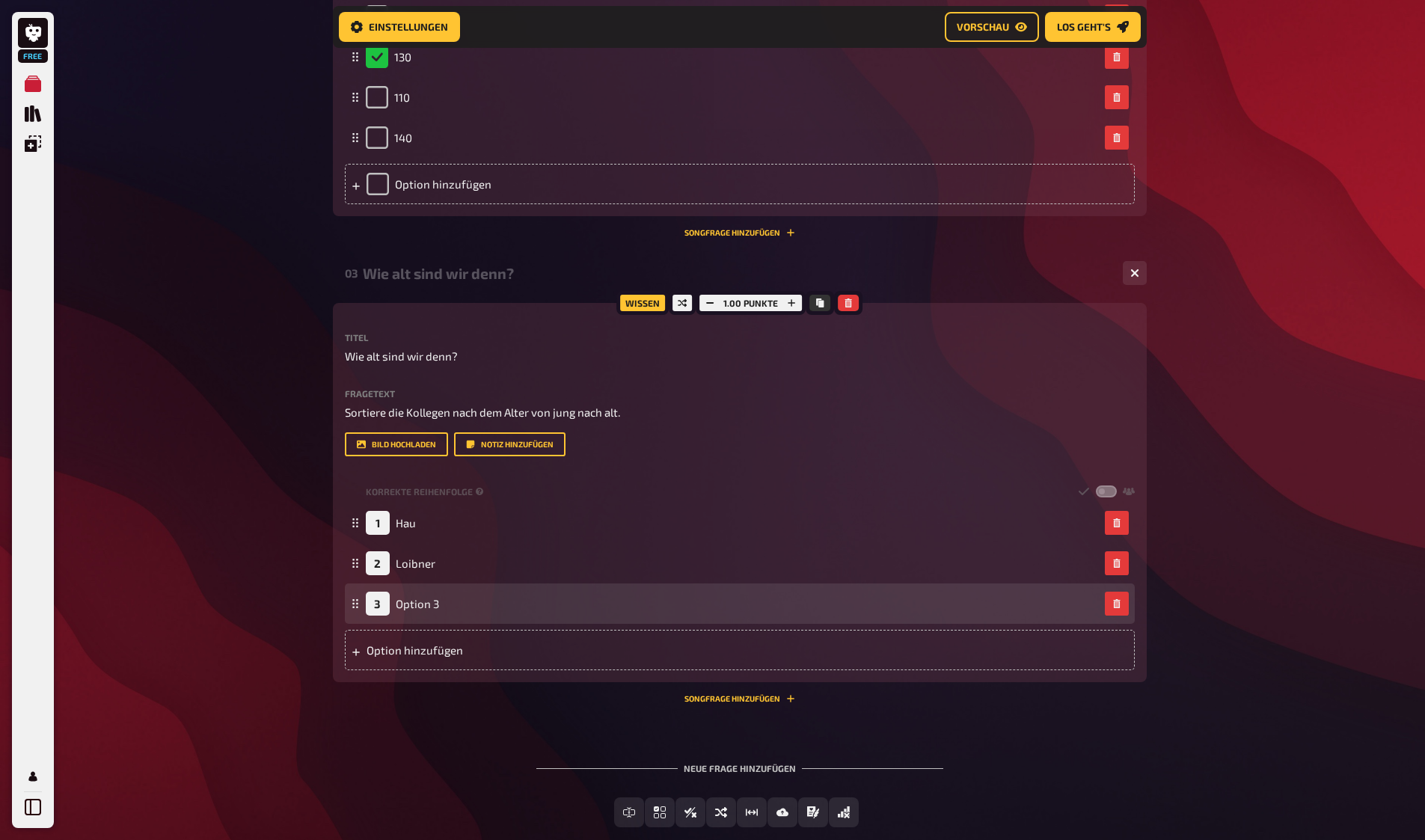
click at [416, 593] on div "3 Option 3" at bounding box center [402, 603] width 73 height 23
click at [422, 606] on span "Option 3" at bounding box center [418, 603] width 43 height 14
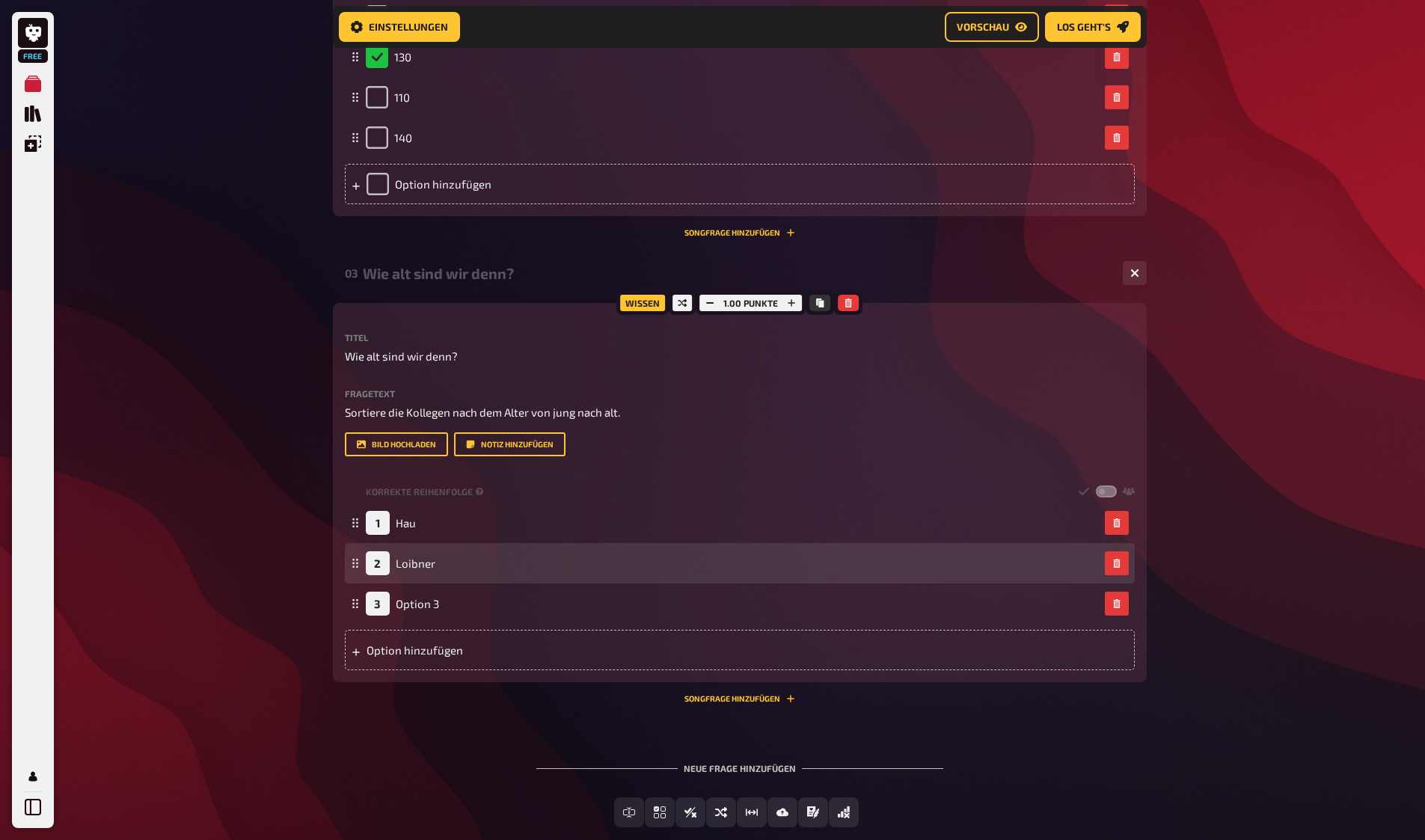
click at [430, 568] on div "2 Loibner" at bounding box center [400, 563] width 69 height 23
click at [415, 565] on span "Loibner" at bounding box center [416, 563] width 40 height 14
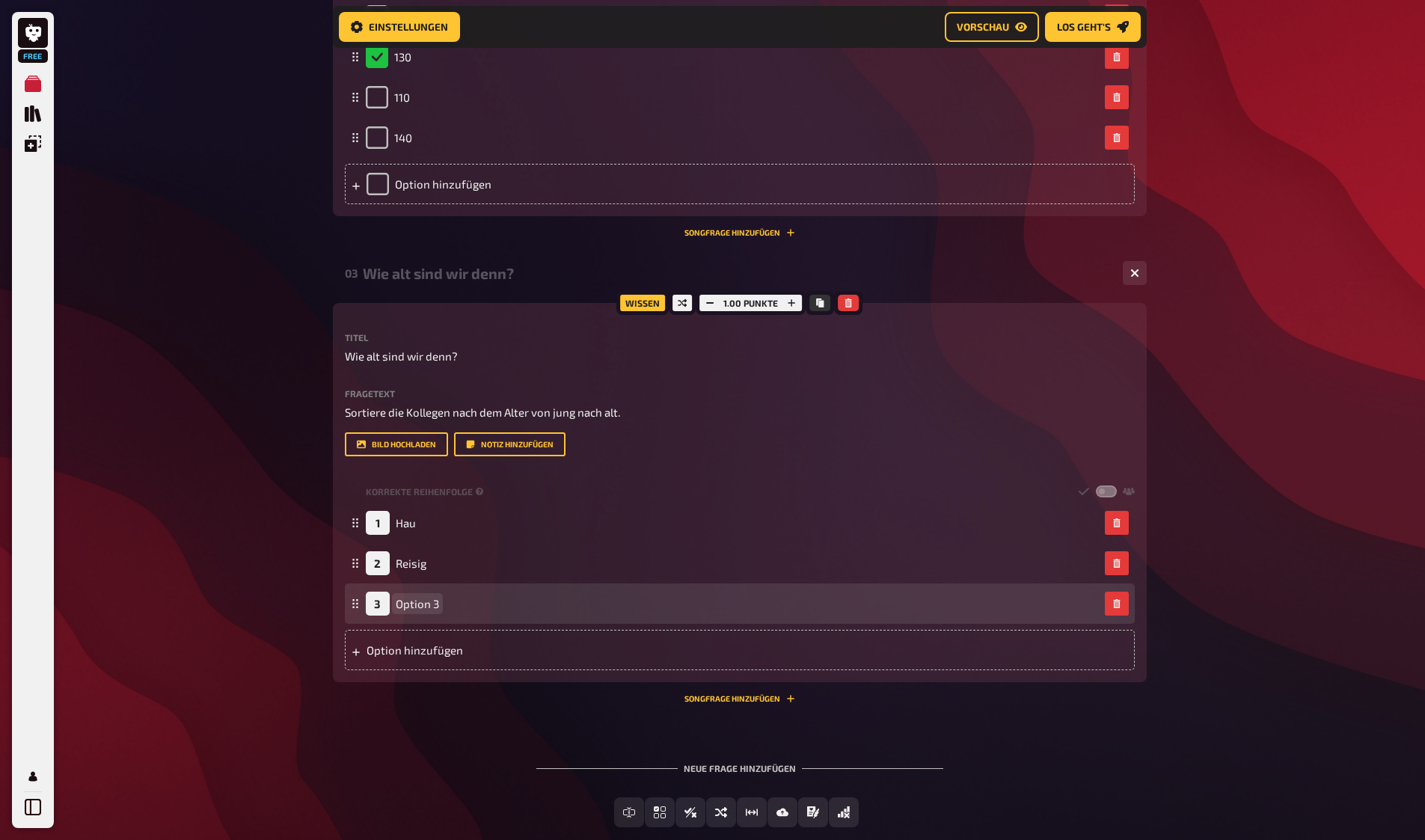
drag, startPoint x: 416, startPoint y: 587, endPoint x: 413, endPoint y: 600, distance: 13.3
click at [413, 600] on span "Option 3" at bounding box center [418, 603] width 43 height 14
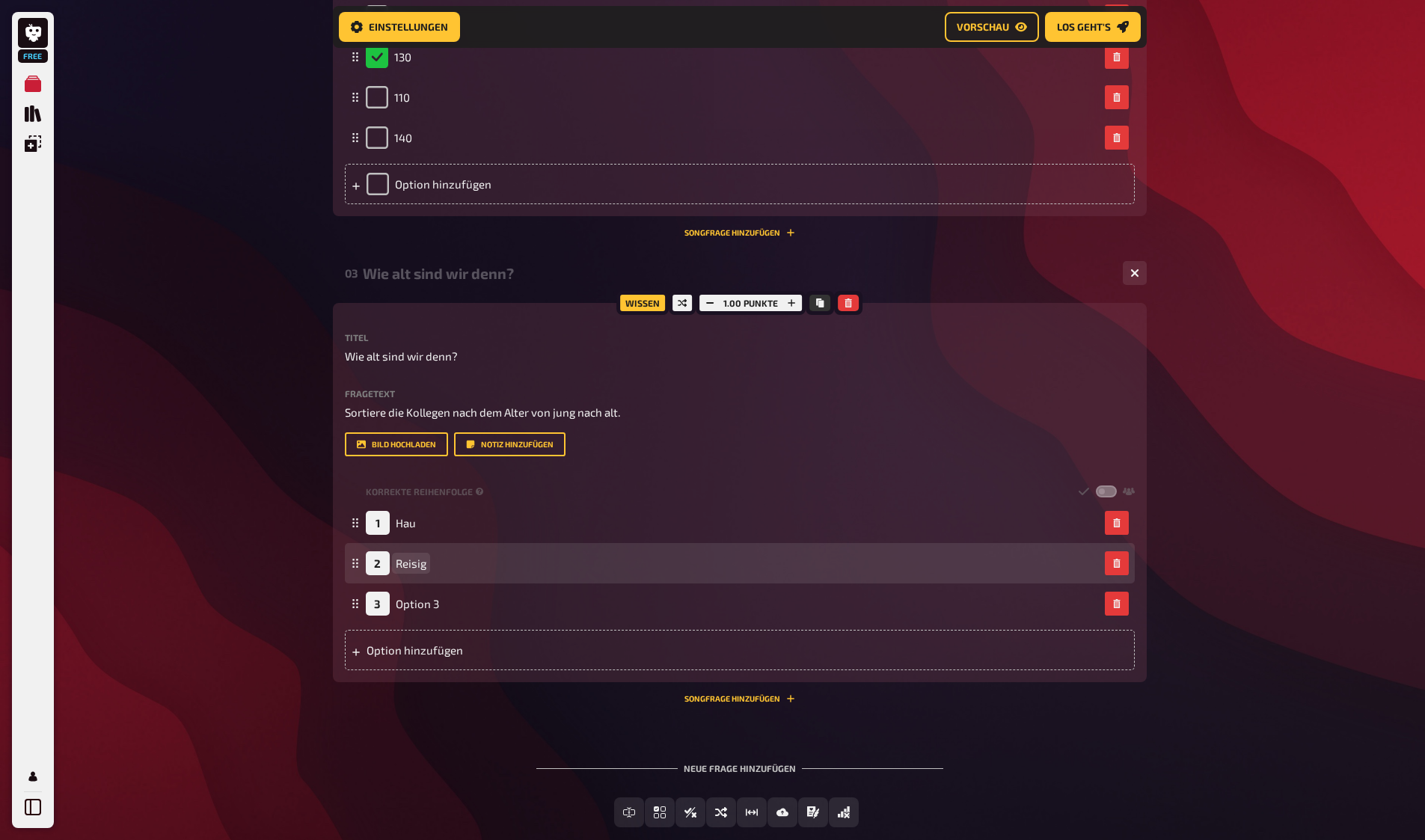
click at [419, 566] on span "Reisig" at bounding box center [411, 563] width 30 height 14
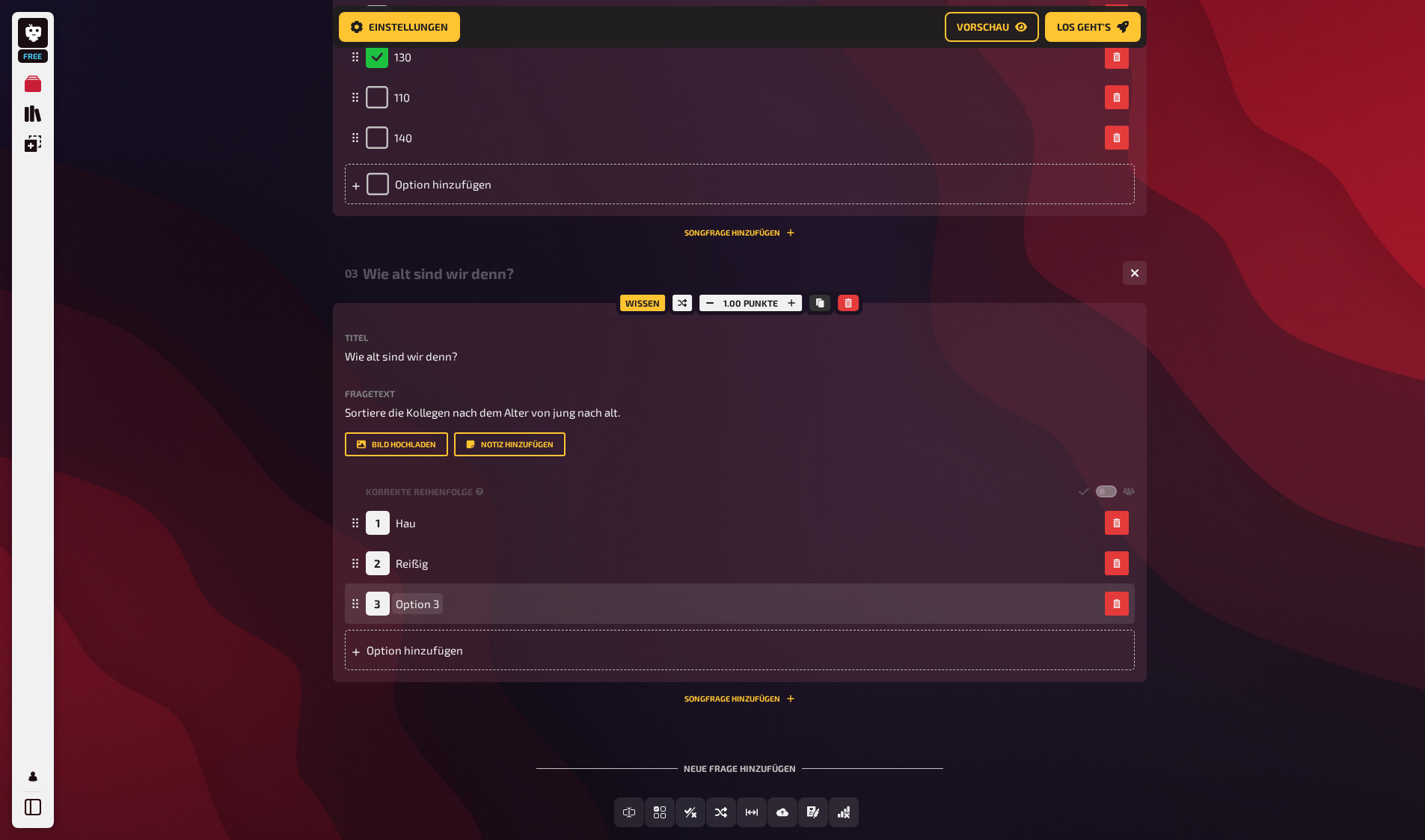
click at [426, 598] on span "Option 3" at bounding box center [418, 603] width 43 height 14
click at [425, 598] on span "Option 3" at bounding box center [418, 603] width 43 height 14
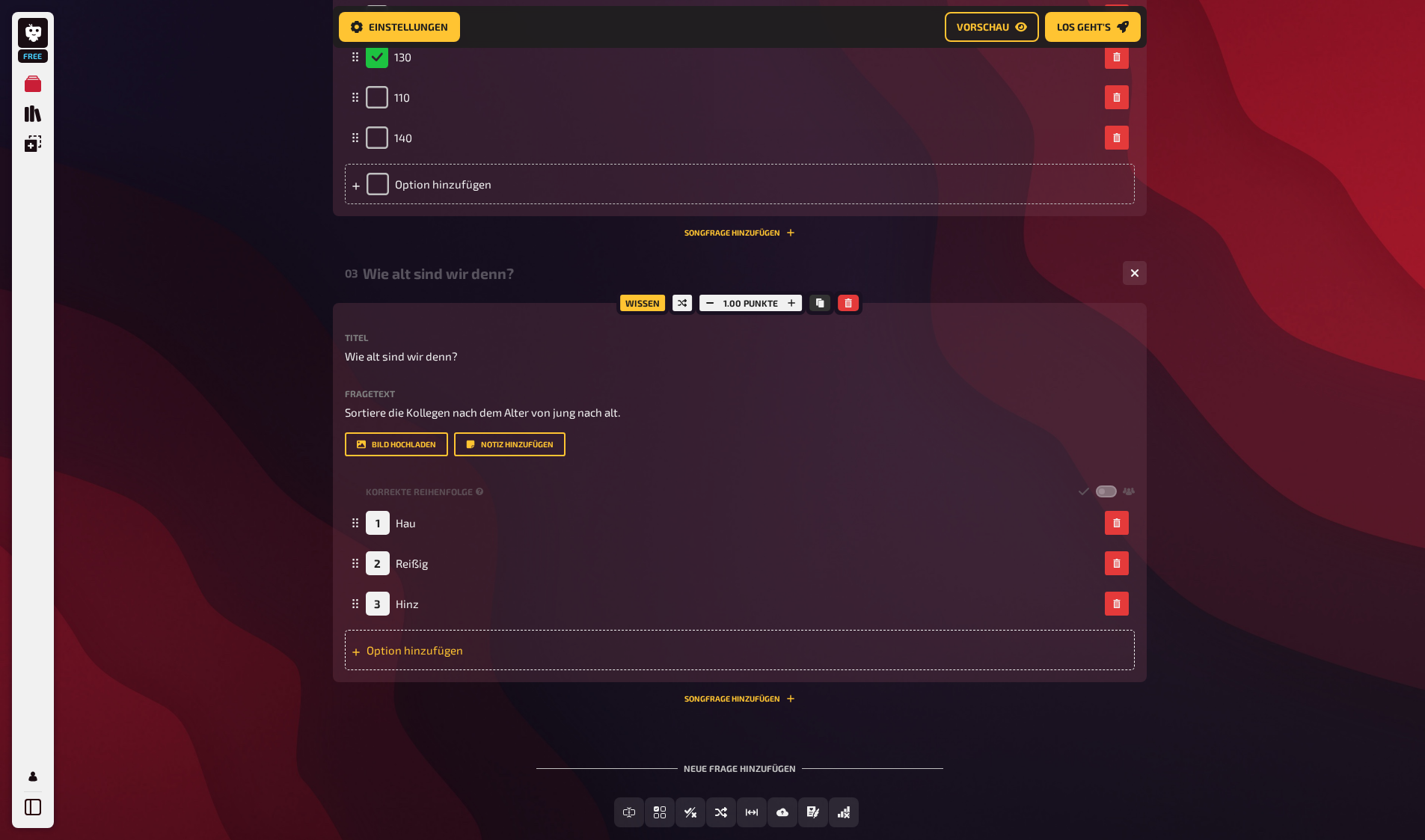
click at [391, 640] on div "Option hinzufügen" at bounding box center [740, 649] width 790 height 40
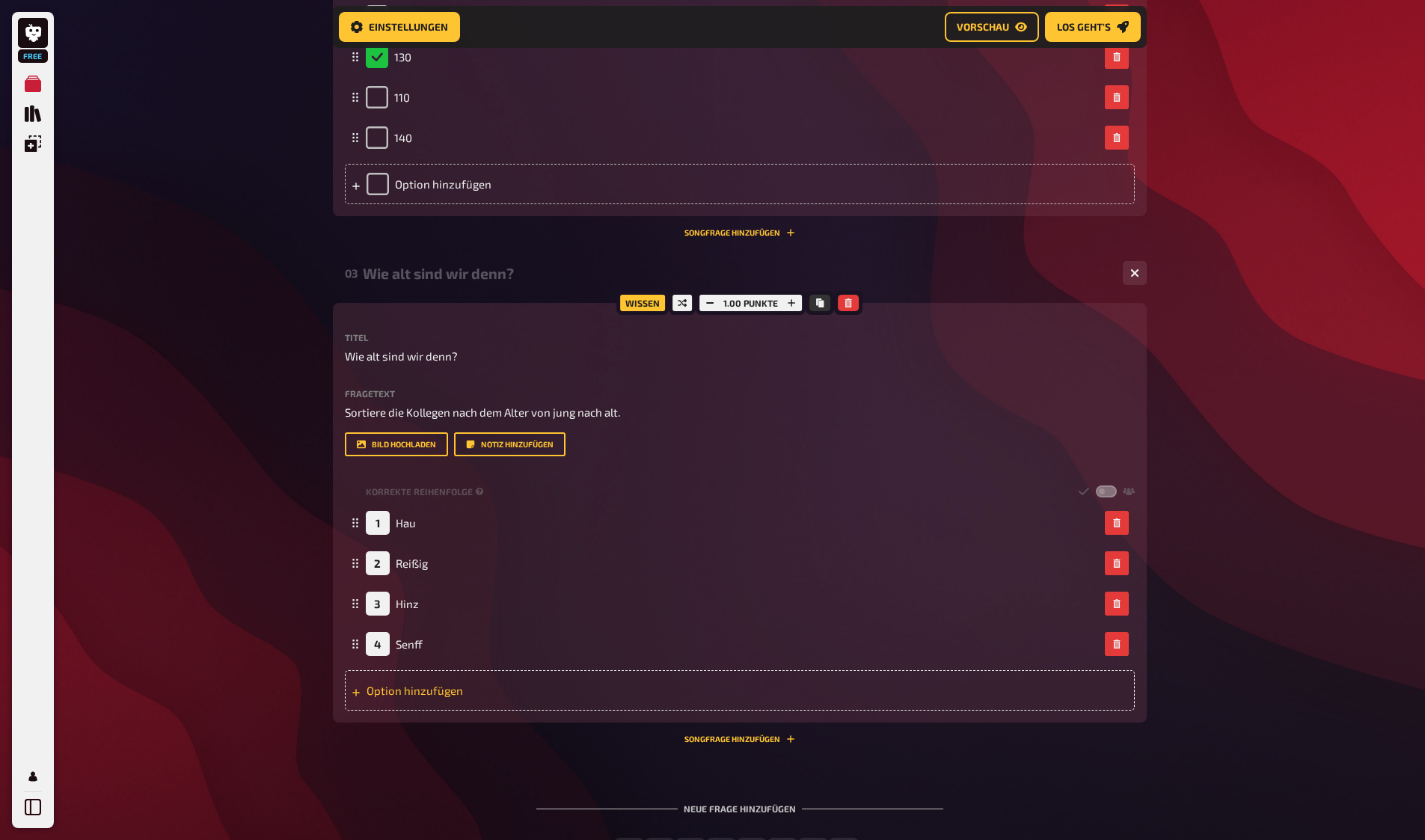
click at [418, 690] on div "Option hinzufügen" at bounding box center [740, 689] width 790 height 40
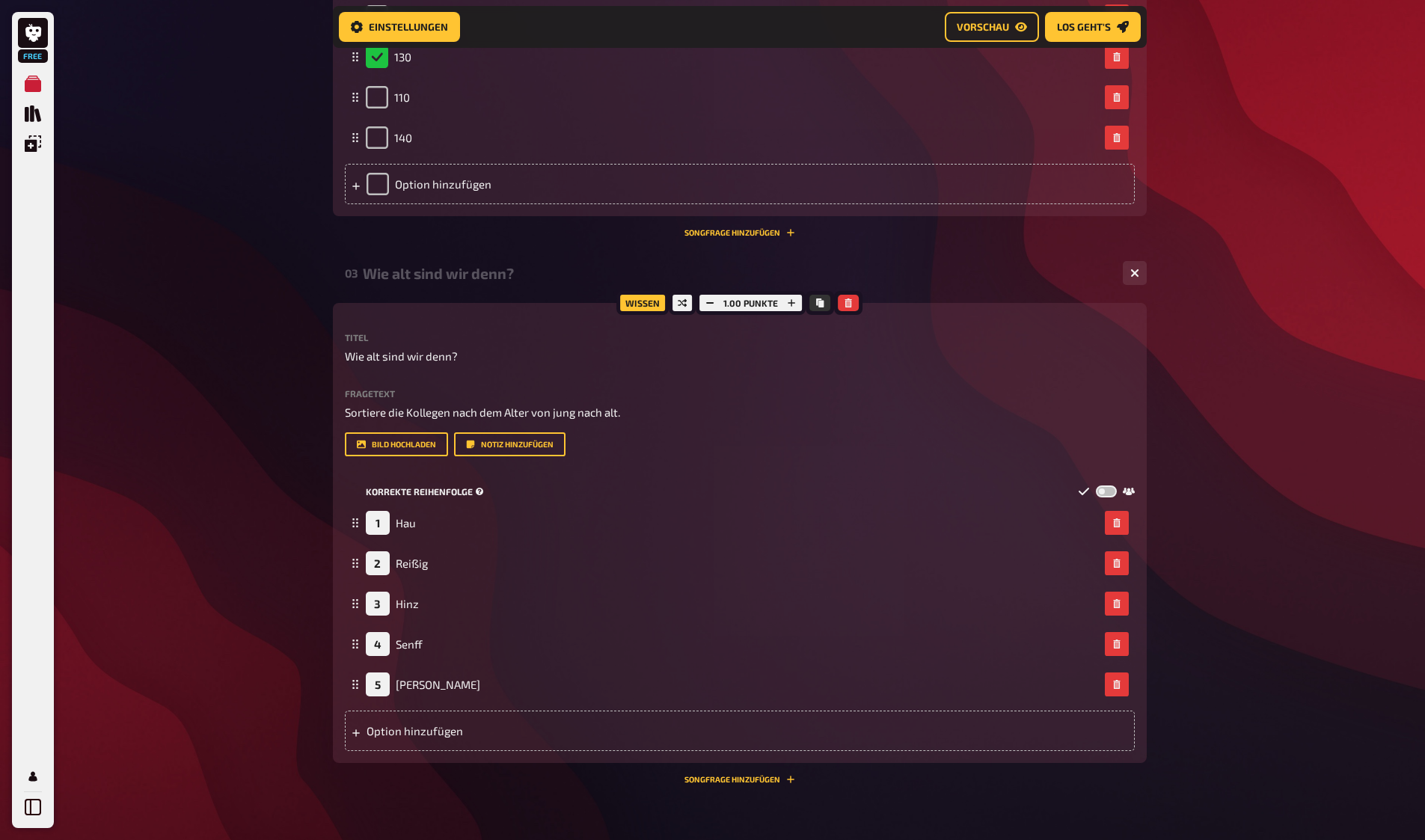
click at [1109, 492] on label at bounding box center [1106, 491] width 21 height 13
click at [1096, 485] on input "checkbox" at bounding box center [1095, 485] width 1 height 1
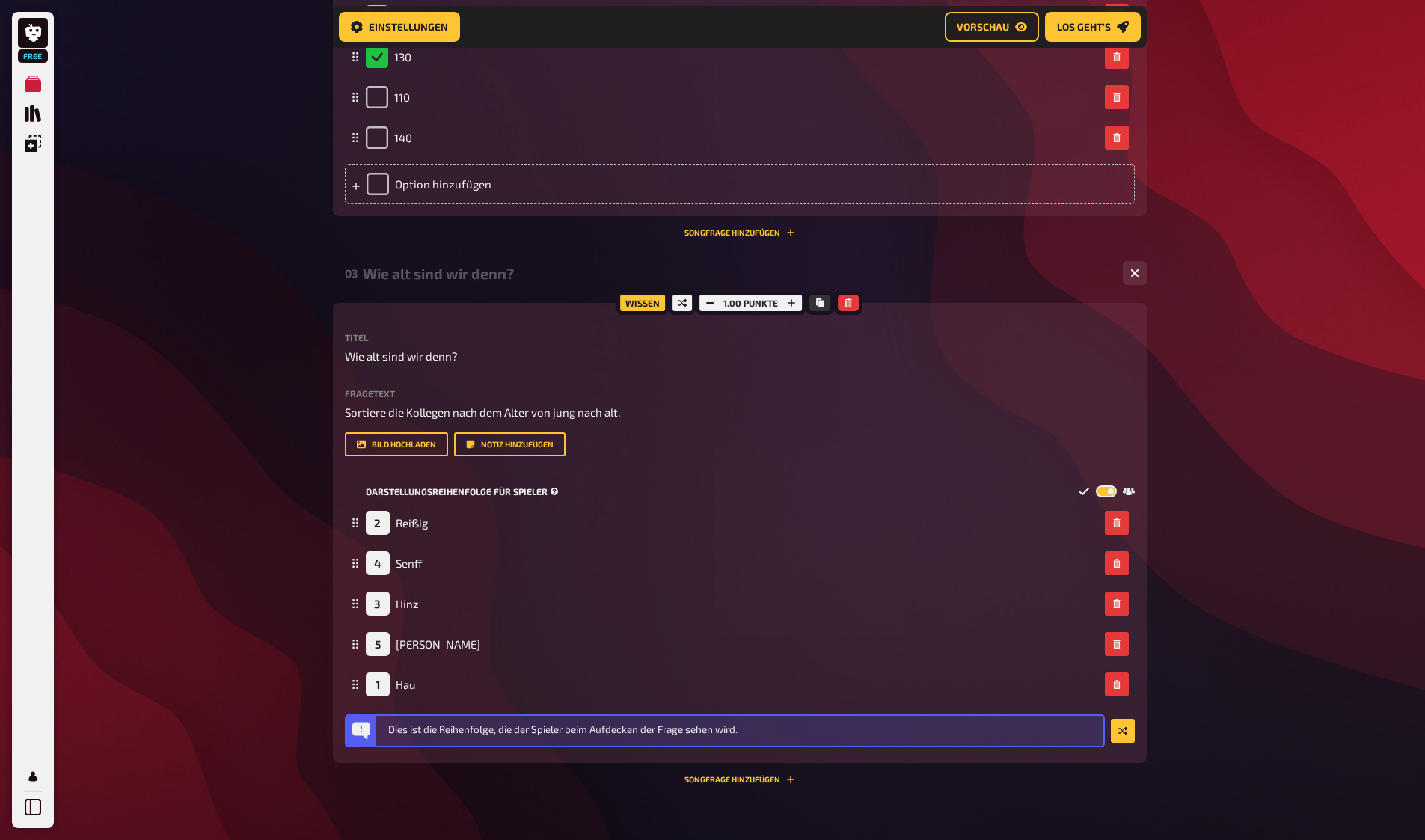
click at [1109, 492] on label at bounding box center [1106, 491] width 21 height 13
click at [1096, 485] on input "checkbox" at bounding box center [1095, 485] width 1 height 1
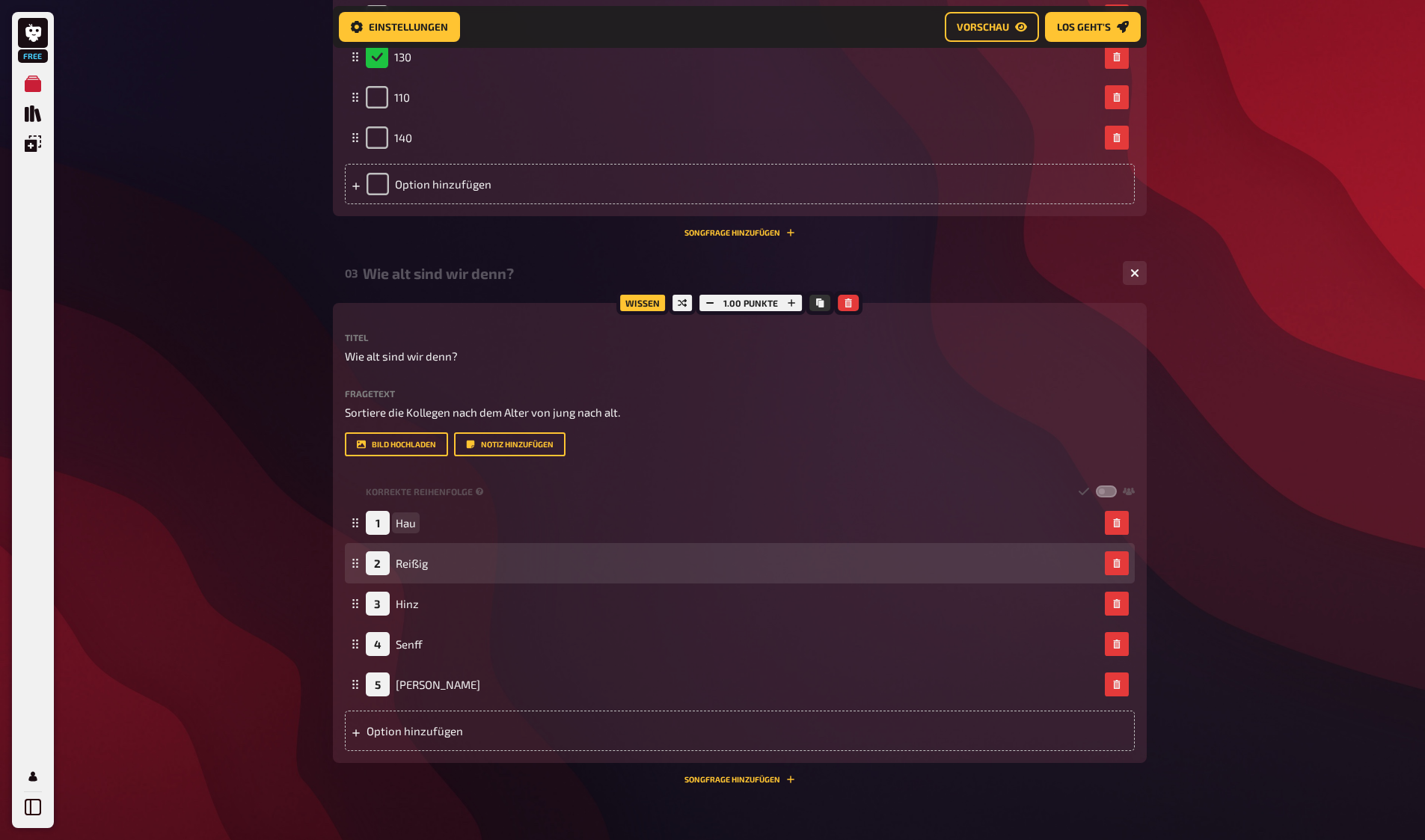
drag, startPoint x: 555, startPoint y: 516, endPoint x: 550, endPoint y: 575, distance: 59.2
click at [550, 575] on fieldset "1 Hau 2 Reißig 3 Hinz 4 Senff 5 [PERSON_NAME] To pick up a draggable item, pres…" at bounding box center [740, 603] width 790 height 202
drag, startPoint x: 352, startPoint y: 523, endPoint x: 355, endPoint y: 563, distance: 40.1
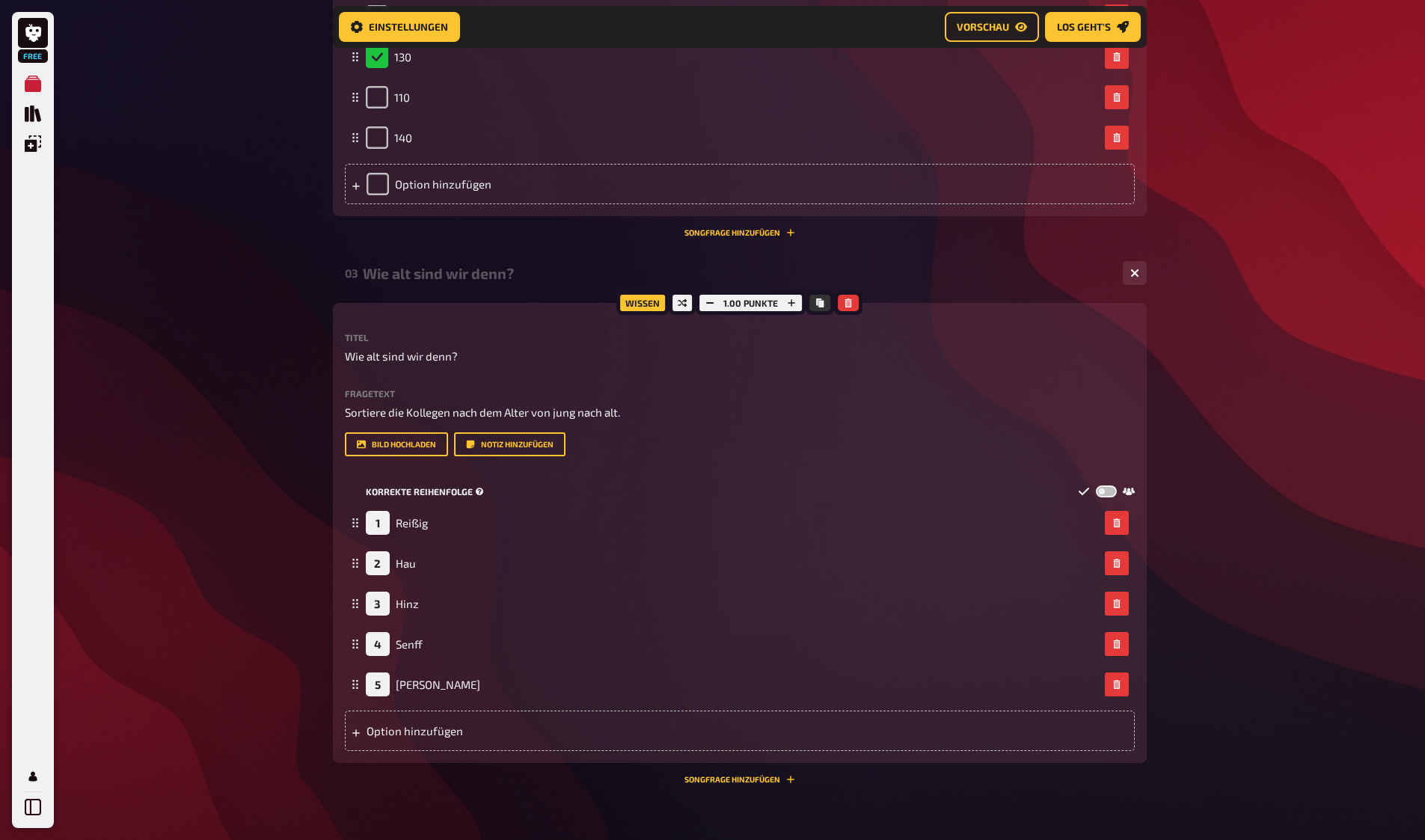
click at [1108, 493] on label at bounding box center [1106, 491] width 21 height 13
click at [1096, 485] on input "checkbox" at bounding box center [1095, 485] width 1 height 1
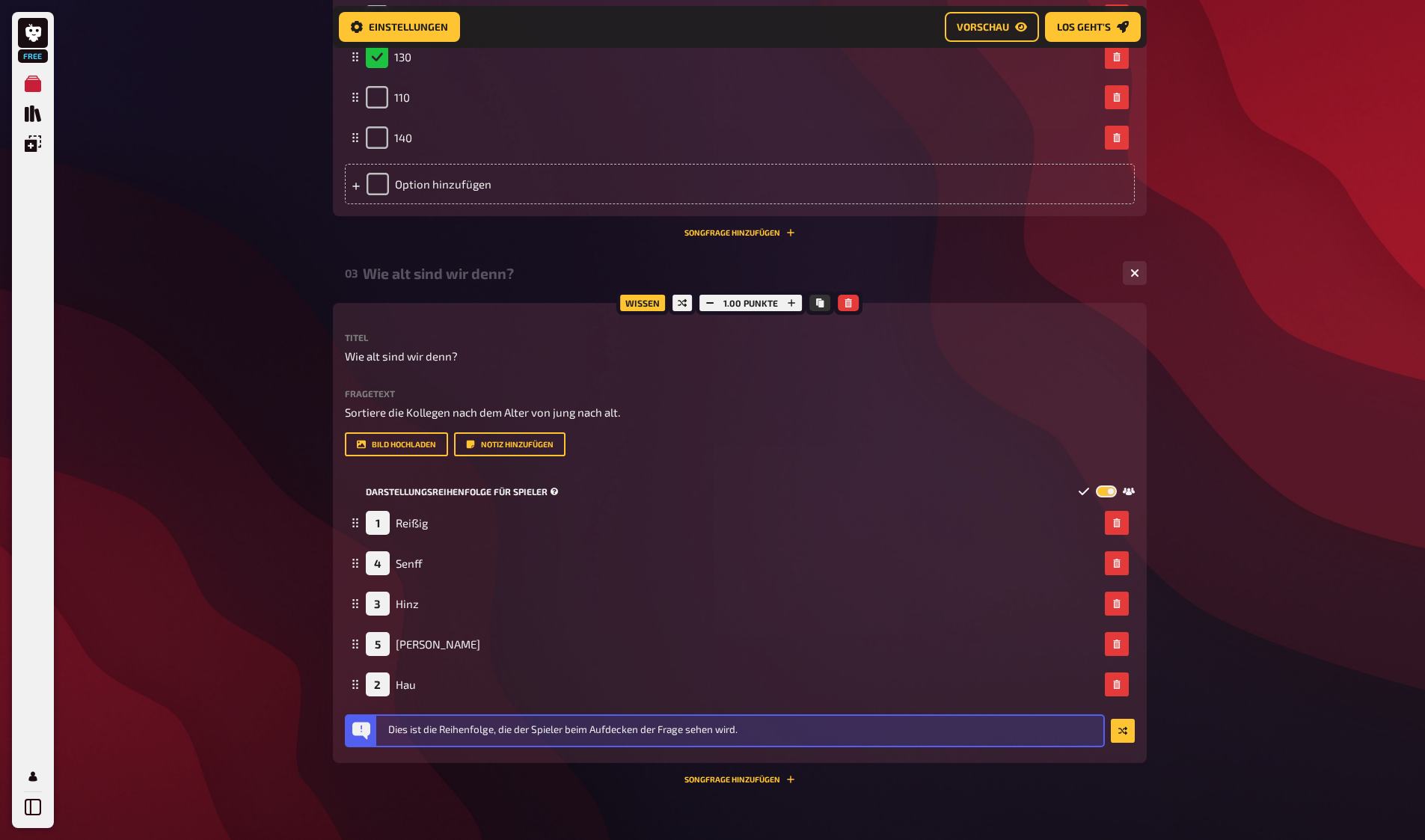
click at [1108, 493] on label at bounding box center [1106, 491] width 21 height 13
click at [1096, 485] on input "checkbox" at bounding box center [1095, 485] width 1 height 1
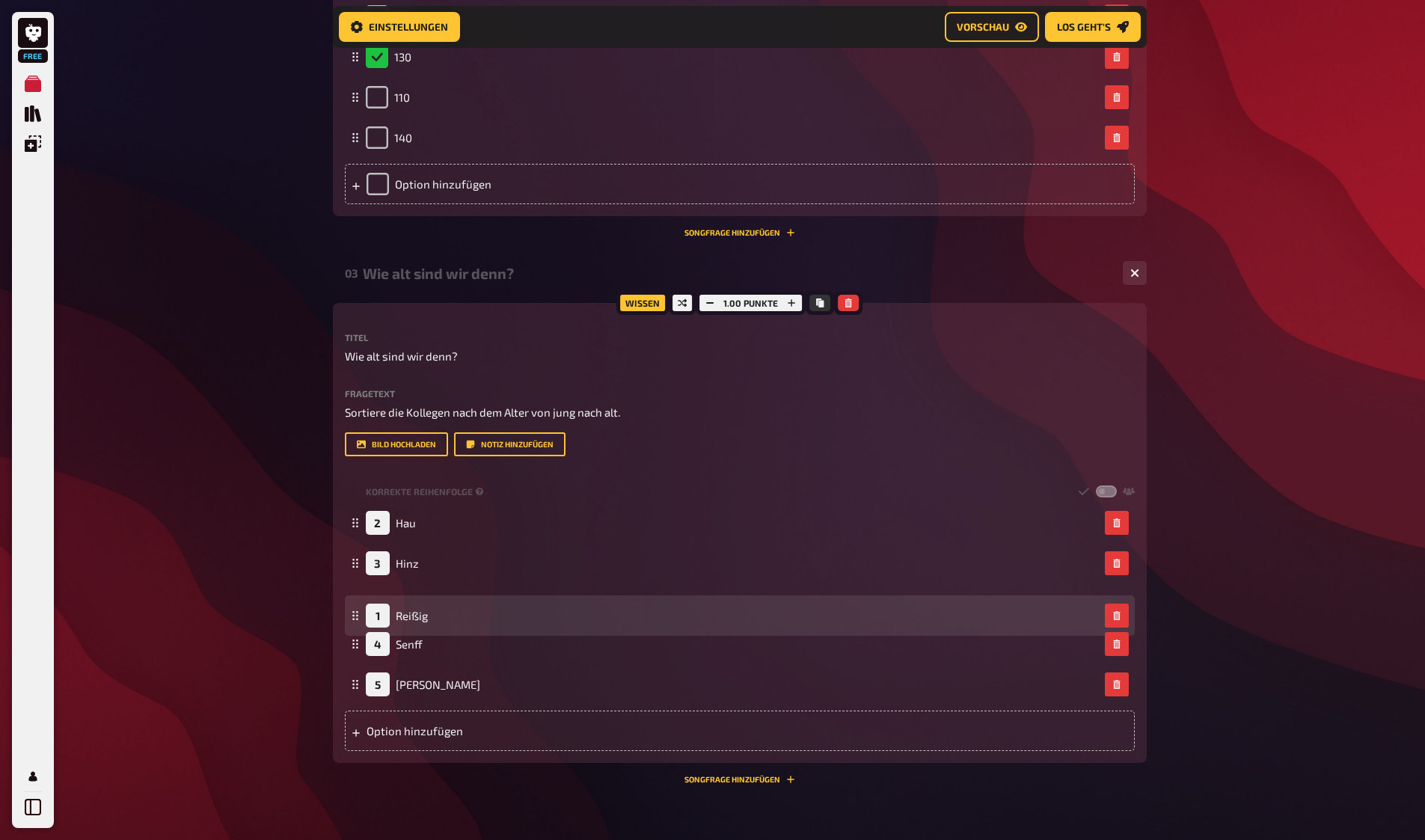
drag, startPoint x: 356, startPoint y: 521, endPoint x: 362, endPoint y: 614, distance: 93.2
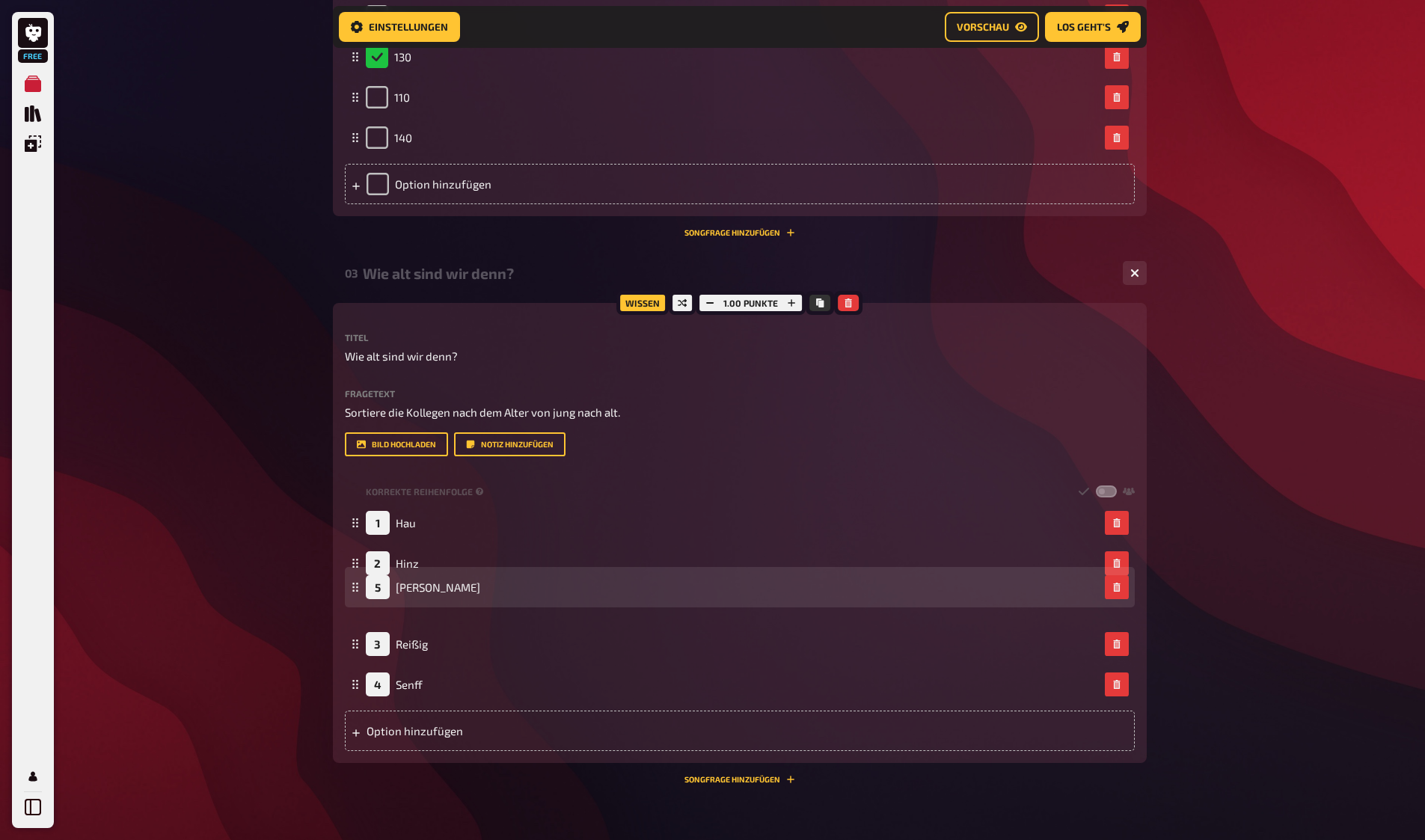
drag, startPoint x: 354, startPoint y: 681, endPoint x: 361, endPoint y: 584, distance: 97.3
click at [361, 584] on div "5 [PERSON_NAME]" at bounding box center [740, 587] width 790 height 40
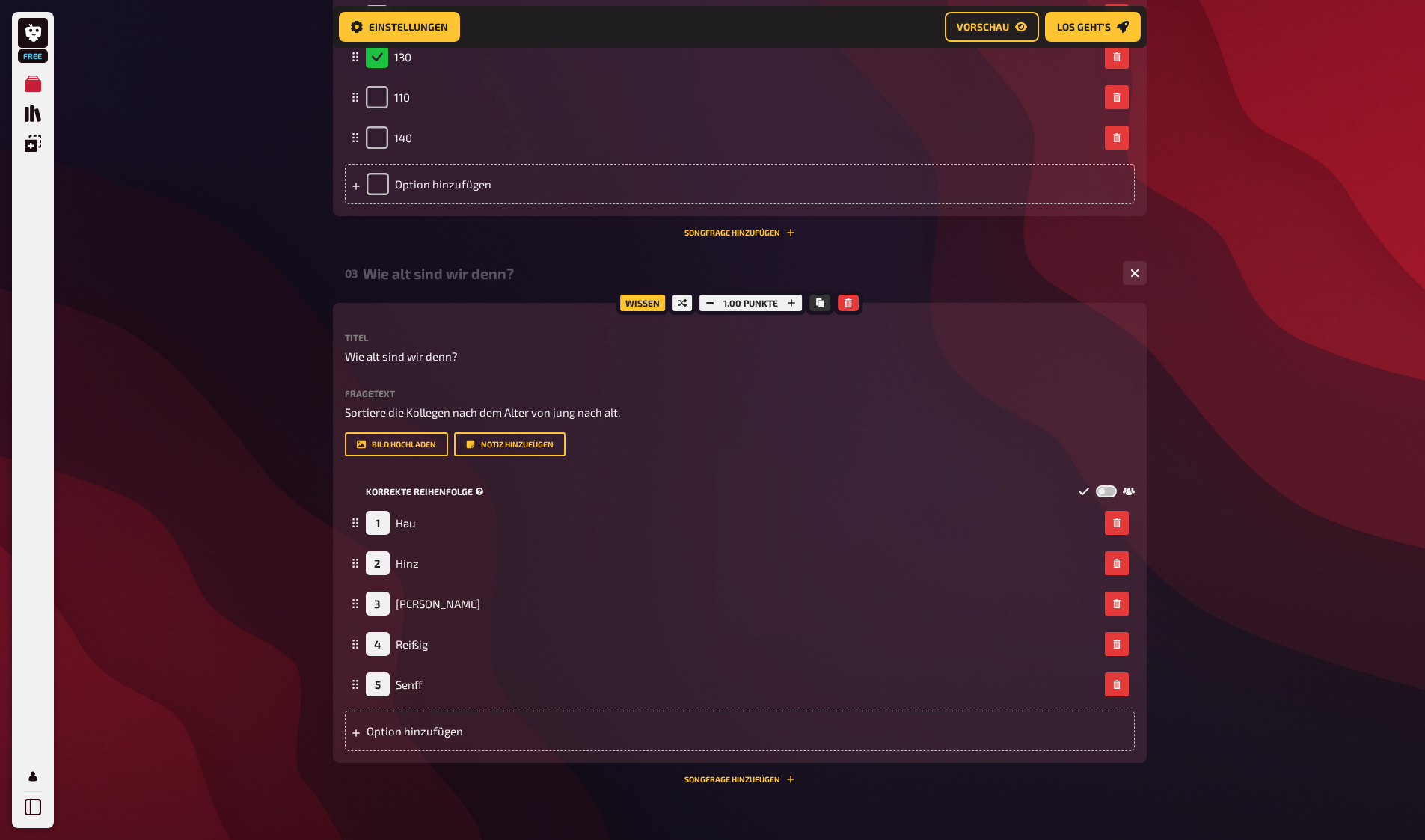
click at [1101, 489] on label at bounding box center [1106, 491] width 21 height 13
click at [1096, 485] on input "checkbox" at bounding box center [1095, 485] width 1 height 1
checkbox input "true"
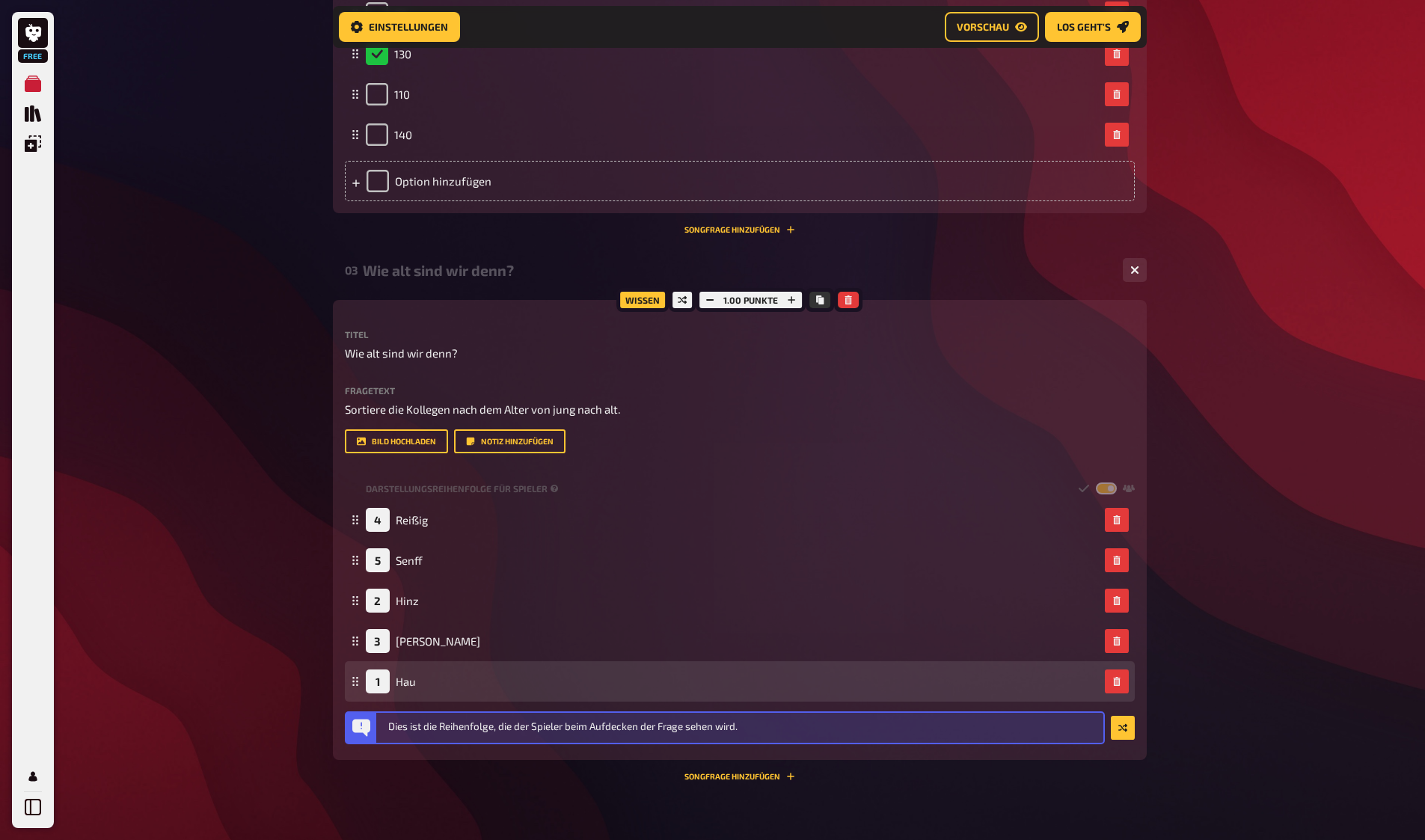
scroll to position [1143, 0]
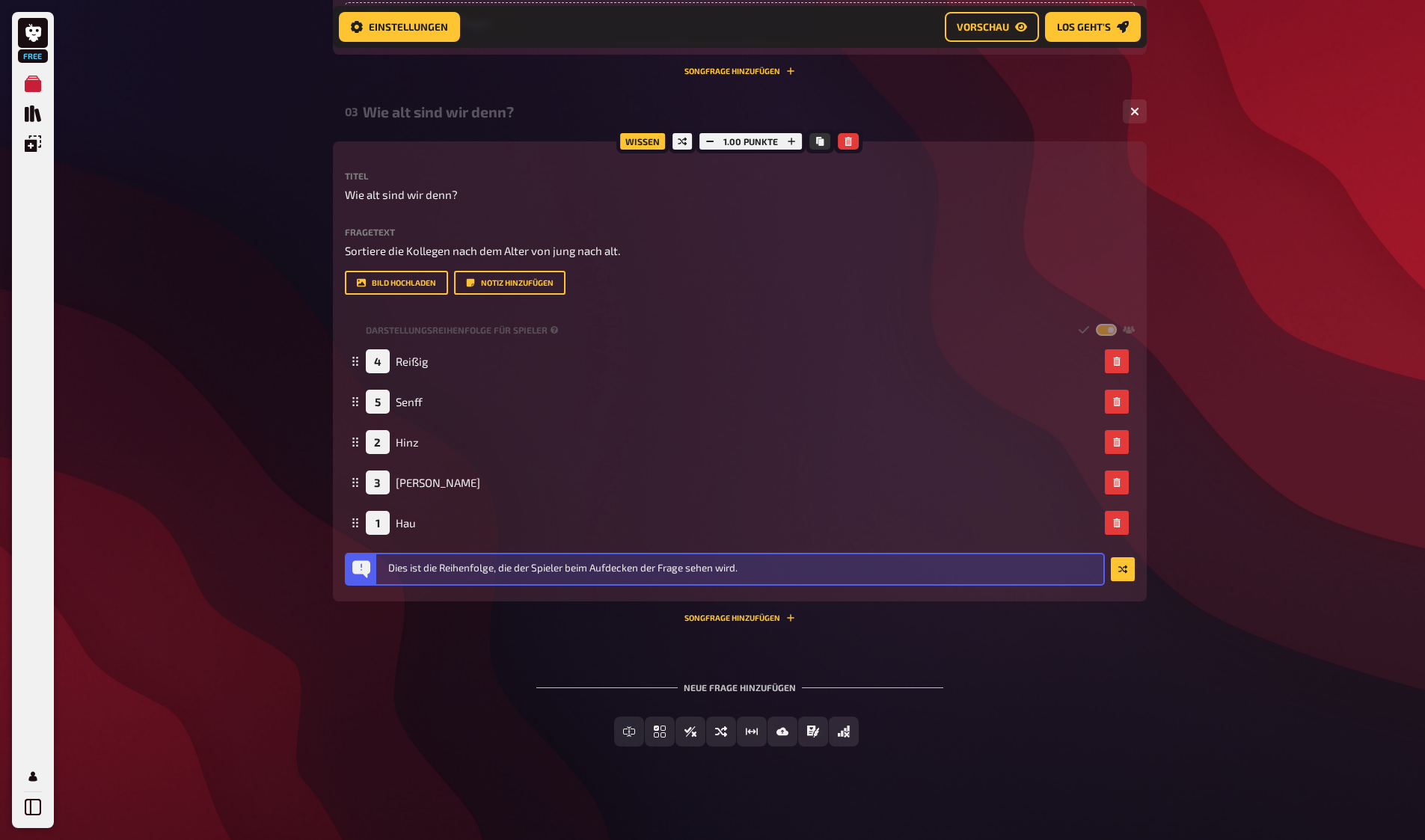
click at [490, 717] on div "Freitext Eingabe Einfachauswahl Wahr / Falsch Sortierfrage Schätzfrage Bild-Ant…" at bounding box center [739, 731] width 814 height 30
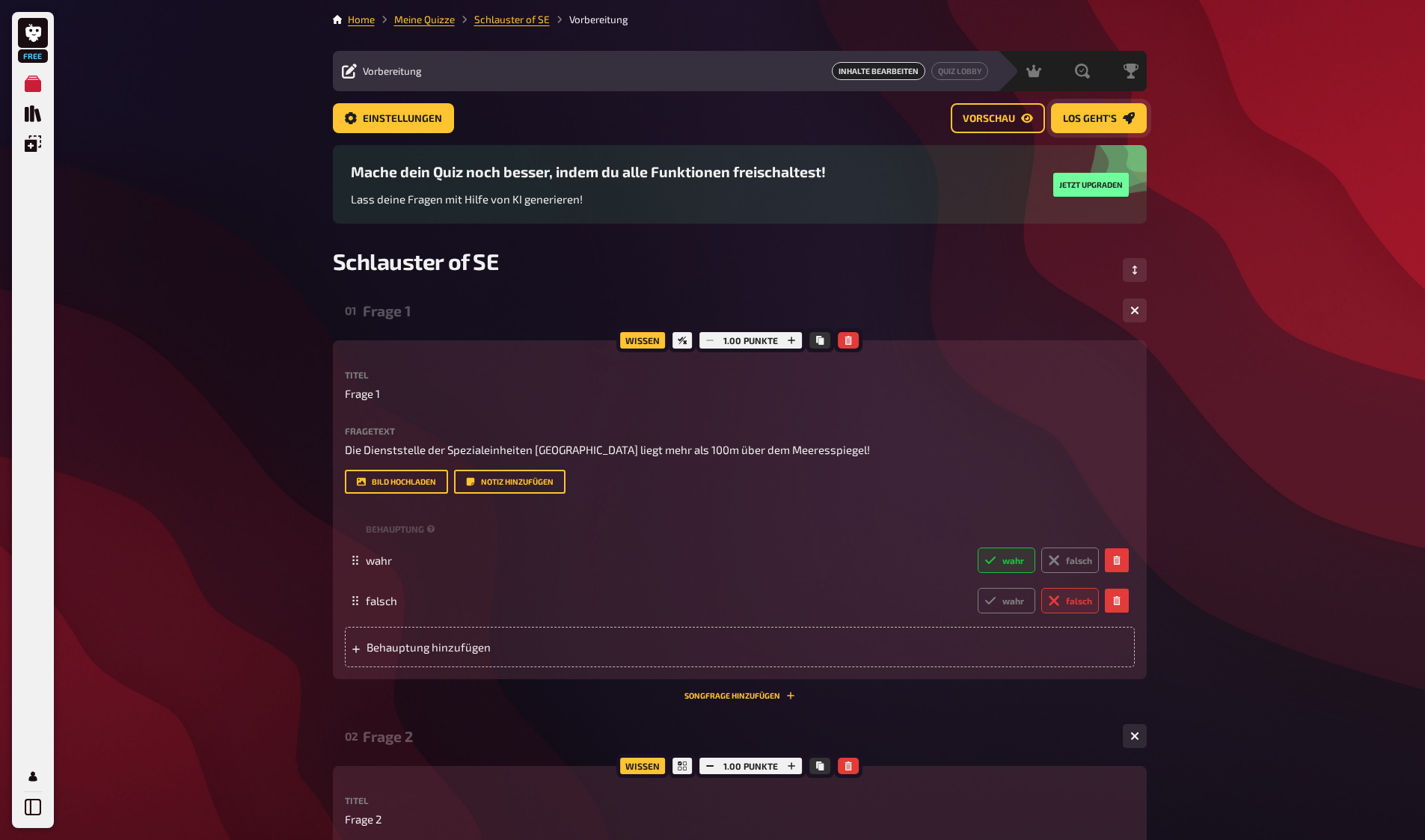
click at [1091, 113] on span "Los geht's" at bounding box center [1090, 118] width 54 height 11
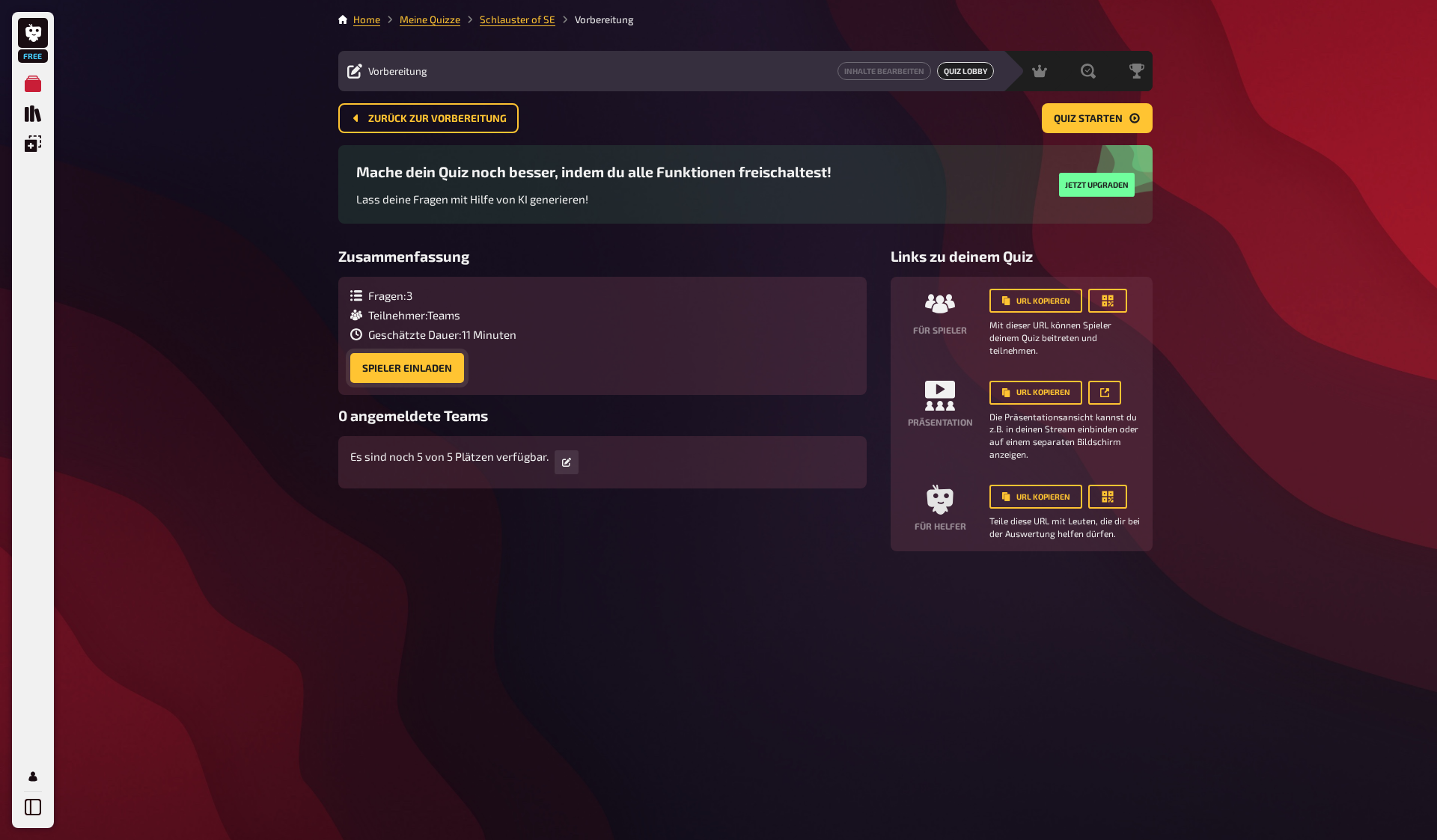
click at [431, 368] on button "Spieler einladen" at bounding box center [407, 368] width 113 height 30
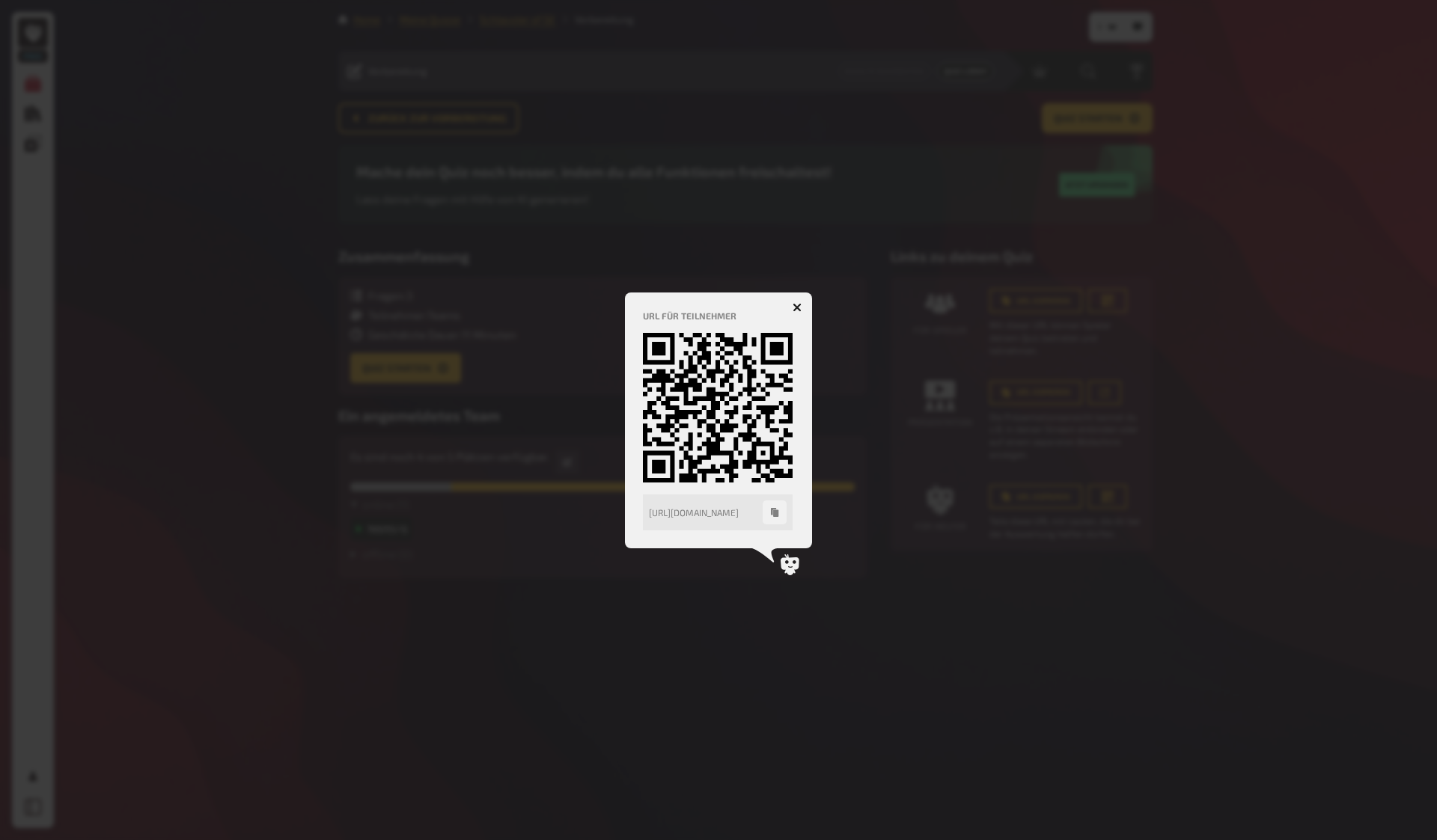
click at [797, 305] on icon "button" at bounding box center [796, 307] width 9 height 9
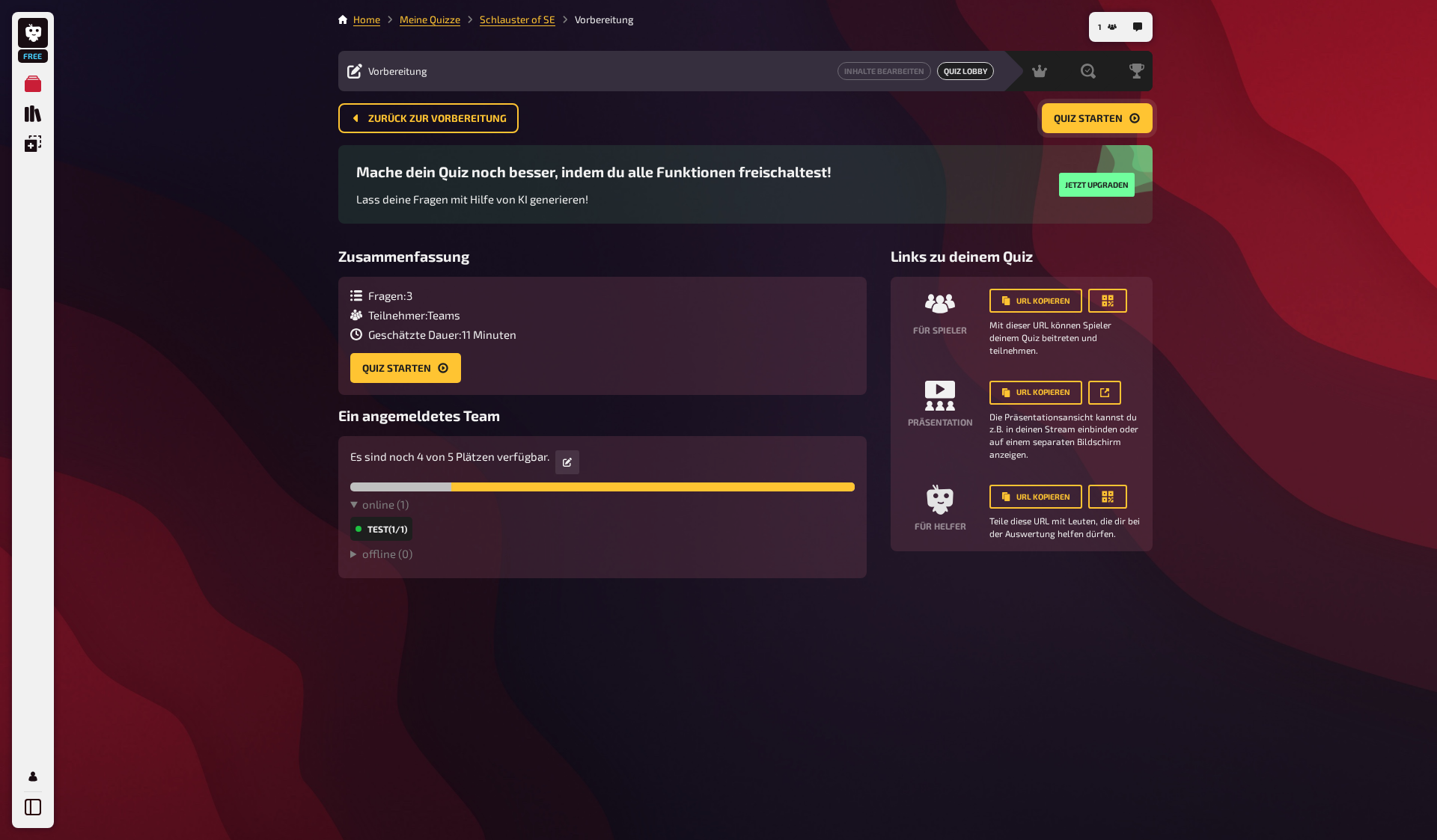
click at [1107, 119] on span "Quiz starten" at bounding box center [1088, 118] width 68 height 11
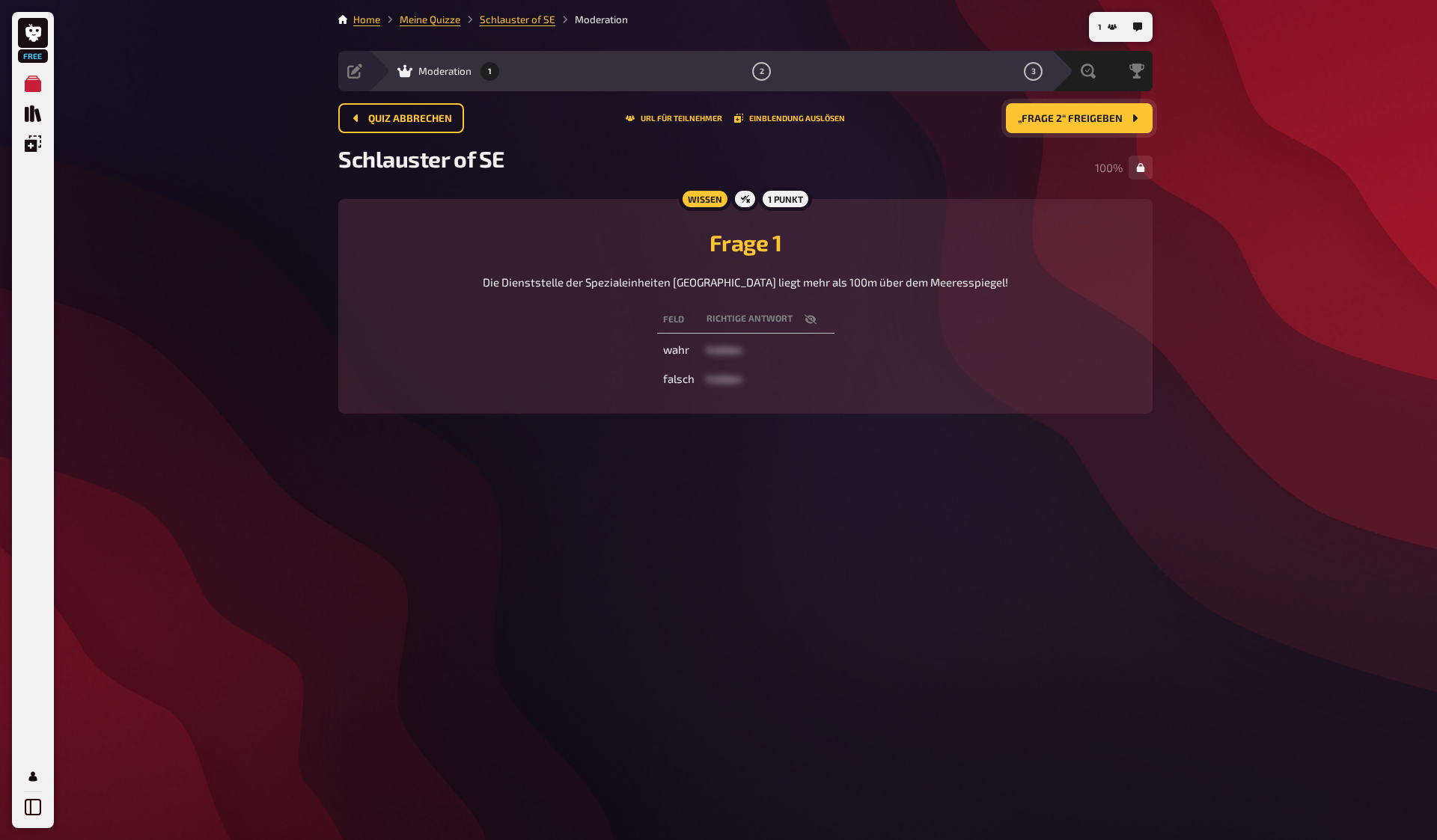
click at [1095, 122] on span "„Frage 2“ freigeben" at bounding box center [1069, 118] width 105 height 11
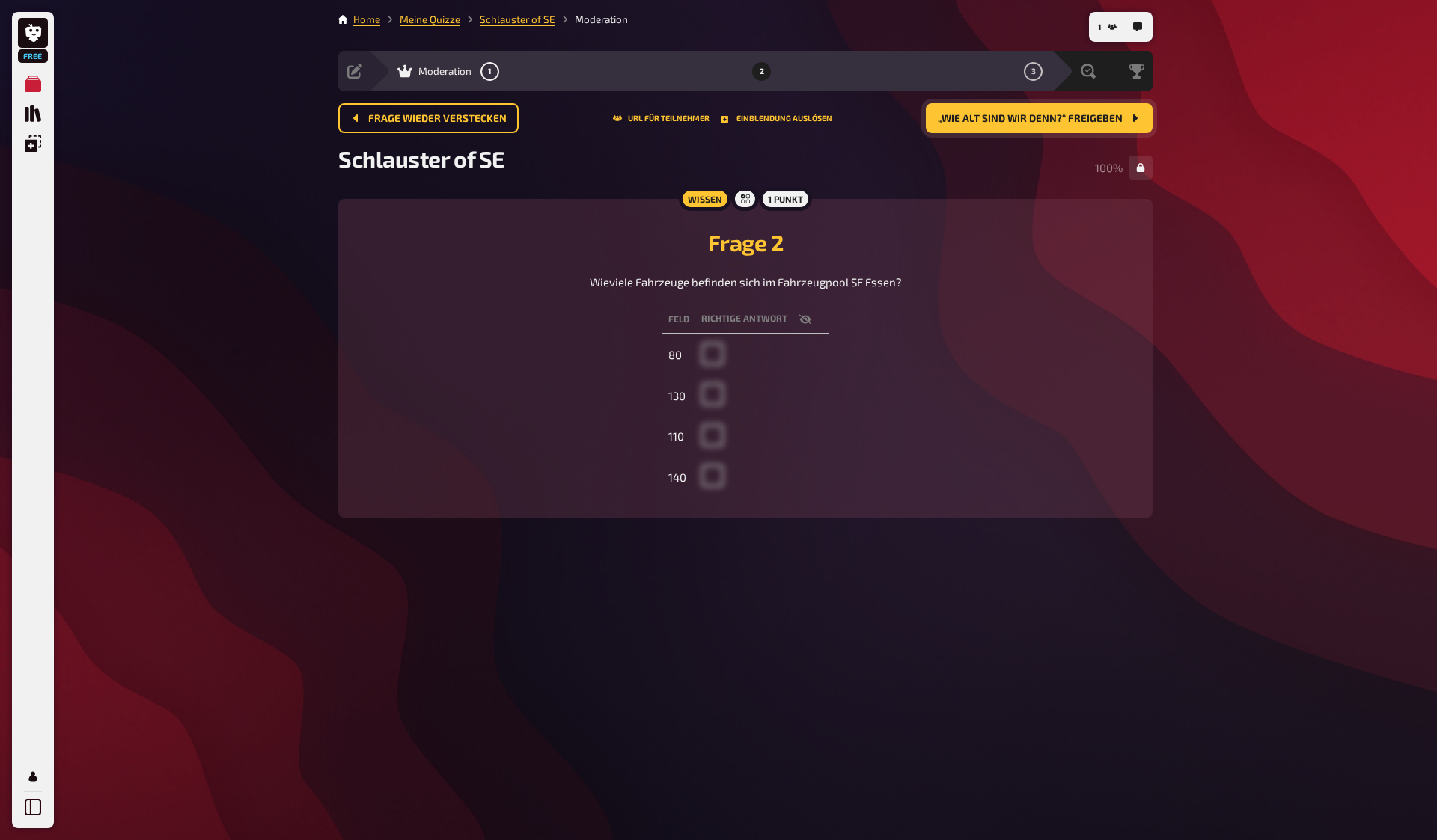
click at [1081, 119] on span "„Wie alt sind wir denn?“ freigeben" at bounding box center [1030, 118] width 185 height 11
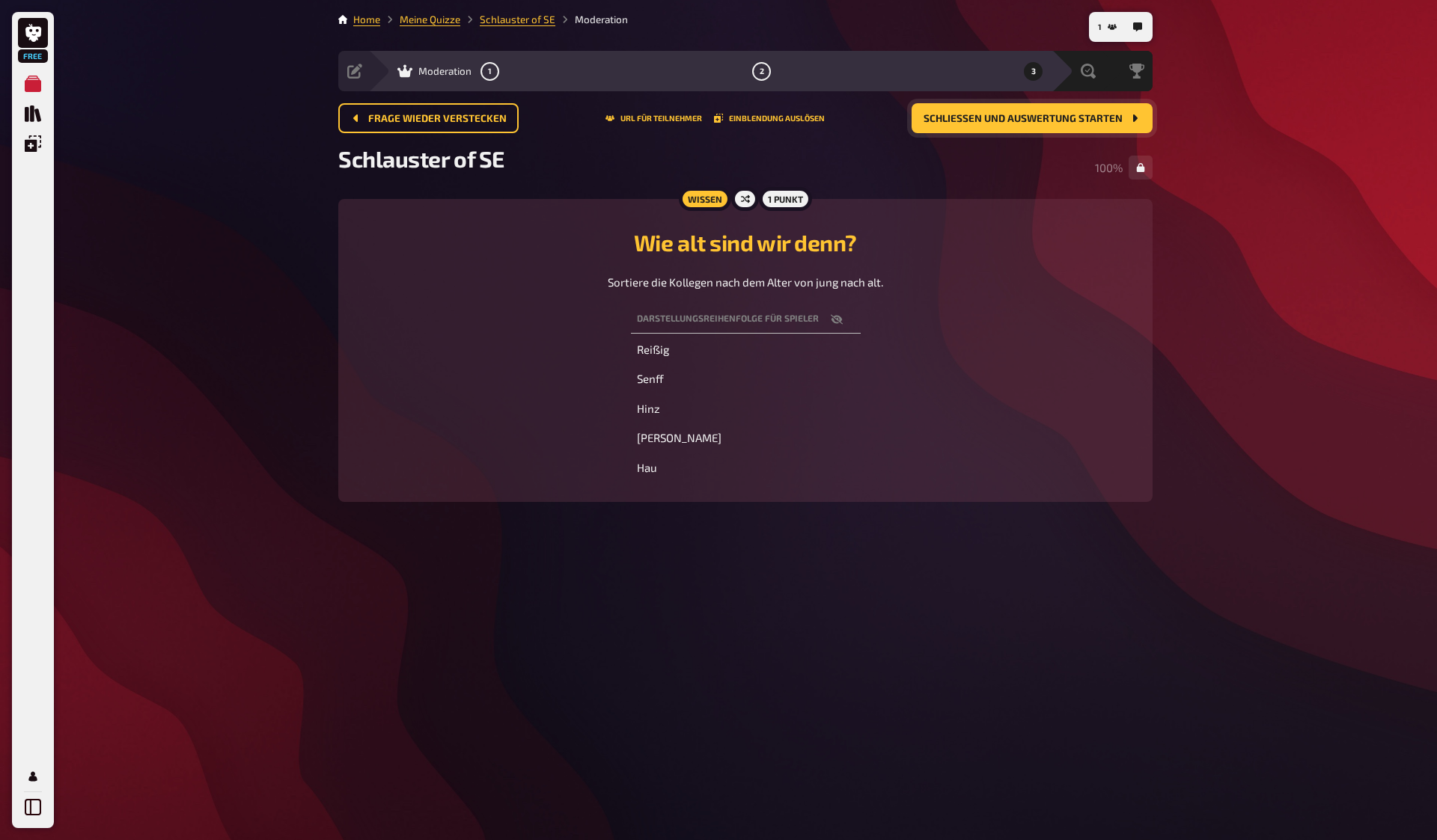
click at [1081, 119] on span "Schließen und Auswertung starten" at bounding box center [1022, 118] width 199 height 11
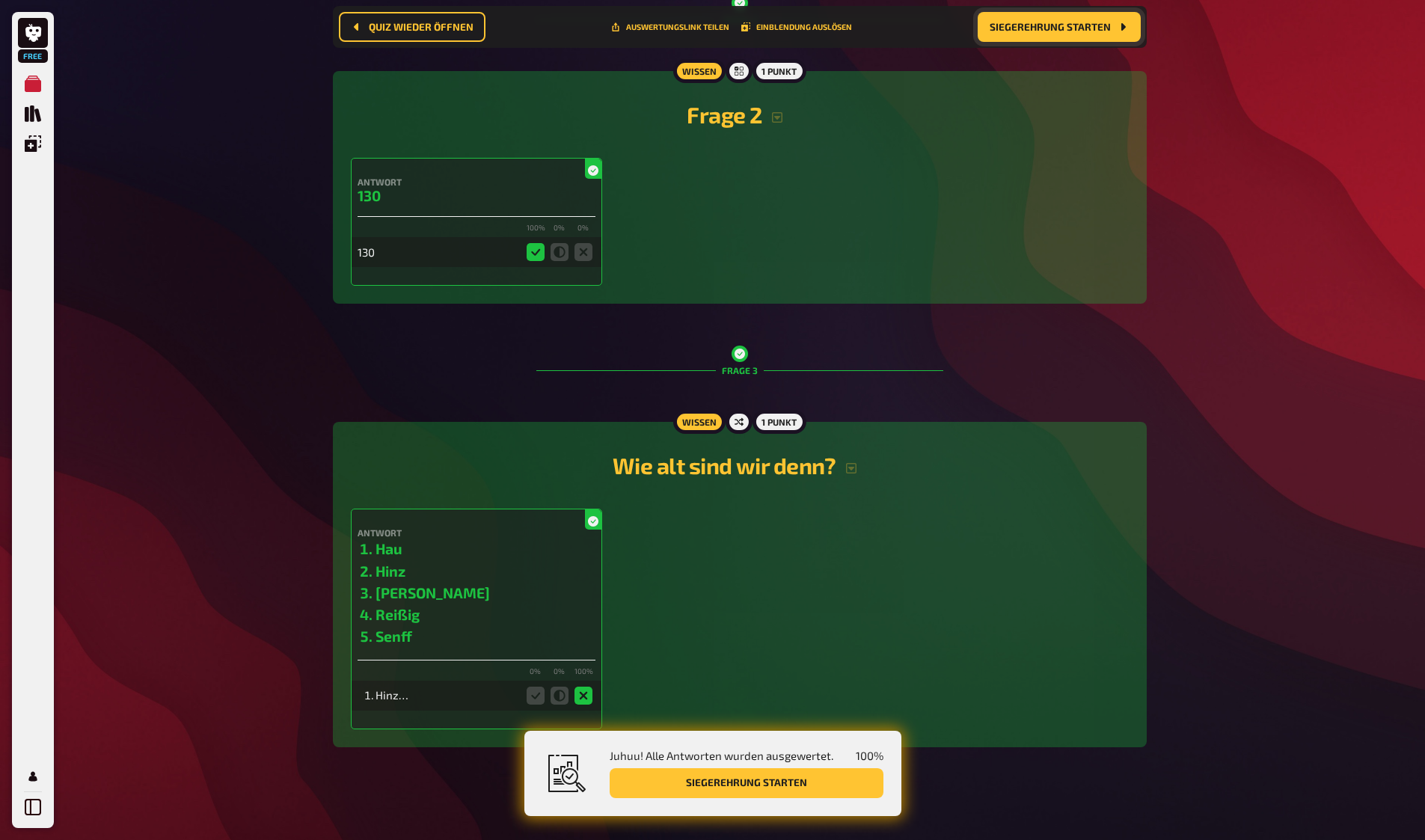
scroll to position [644, 0]
click at [783, 784] on button "Siegerehrung starten" at bounding box center [746, 783] width 274 height 30
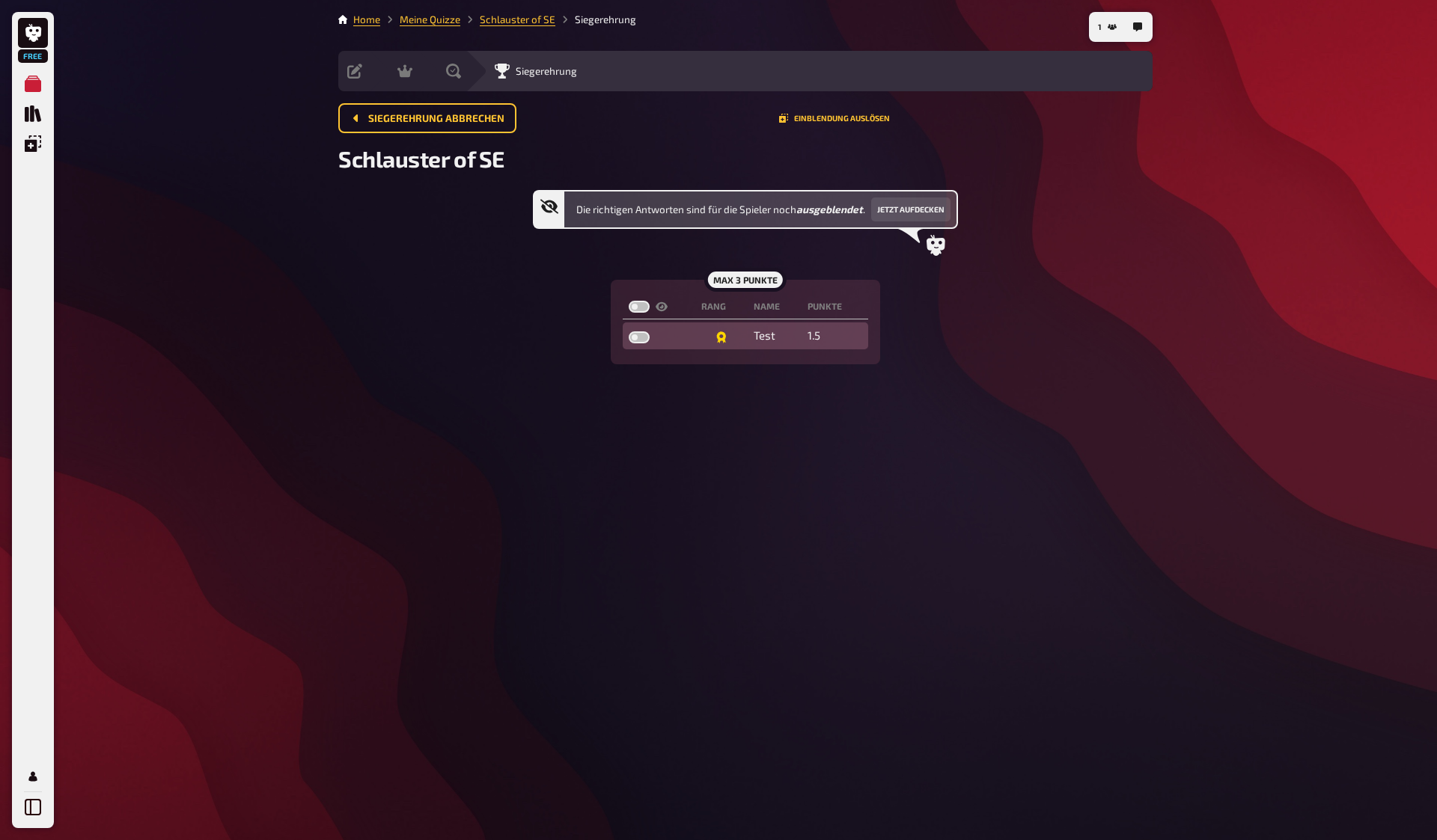
click at [645, 336] on label at bounding box center [639, 337] width 21 height 12
click at [629, 332] on input "checkbox" at bounding box center [628, 331] width 1 height 1
checkbox input "true"
click at [645, 336] on label at bounding box center [639, 337] width 21 height 12
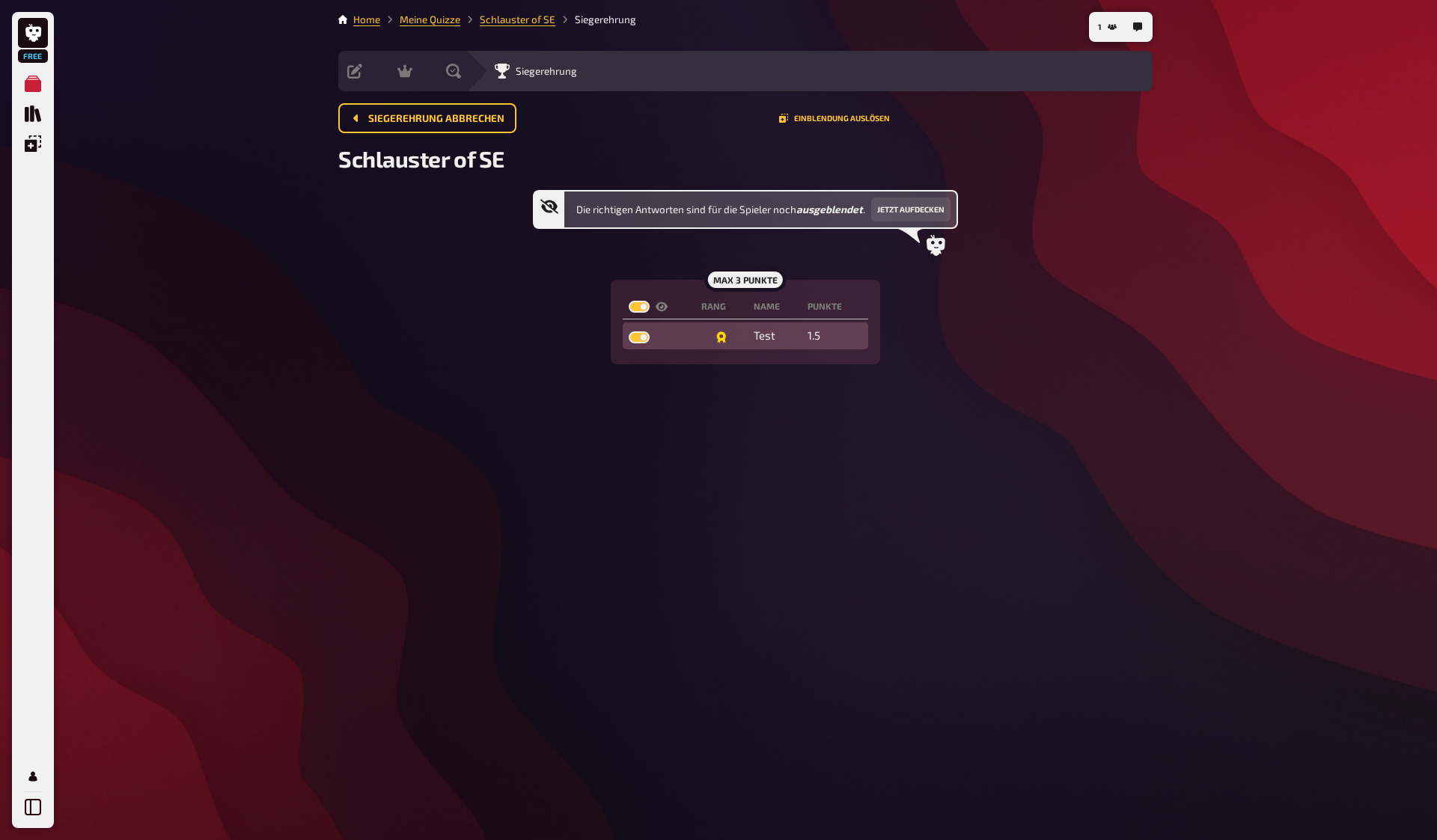
click at [629, 332] on input "checkbox" at bounding box center [628, 331] width 1 height 1
checkbox input "false"
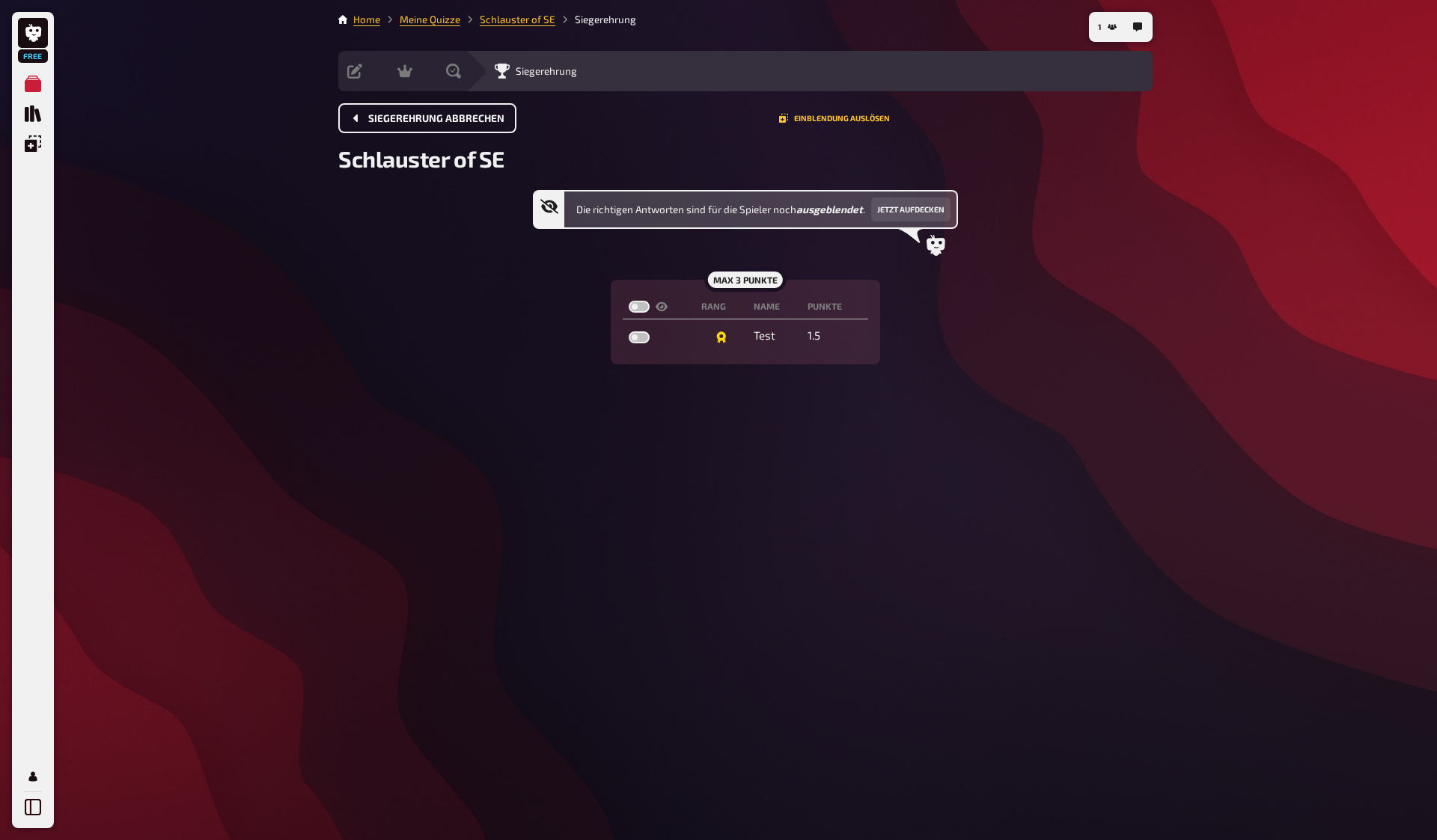
click at [461, 116] on span "Siegerehrung abbrechen" at bounding box center [435, 118] width 136 height 11
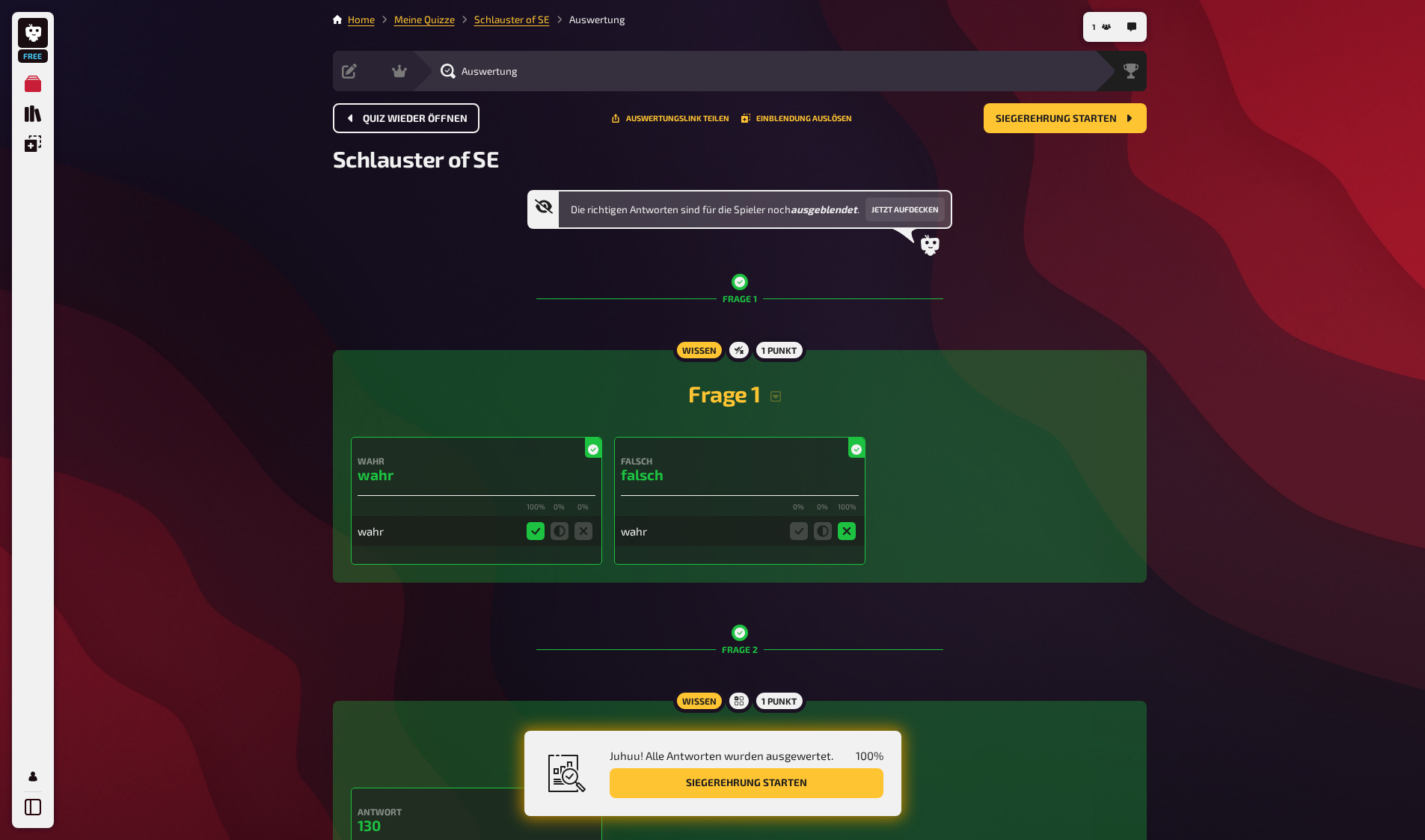
click at [594, 22] on li "Auswertung" at bounding box center [587, 19] width 75 height 15
click at [469, 151] on span "Schlauster of SE" at bounding box center [416, 158] width 166 height 27
click at [438, 122] on span "Quiz wieder öffnen" at bounding box center [415, 118] width 105 height 11
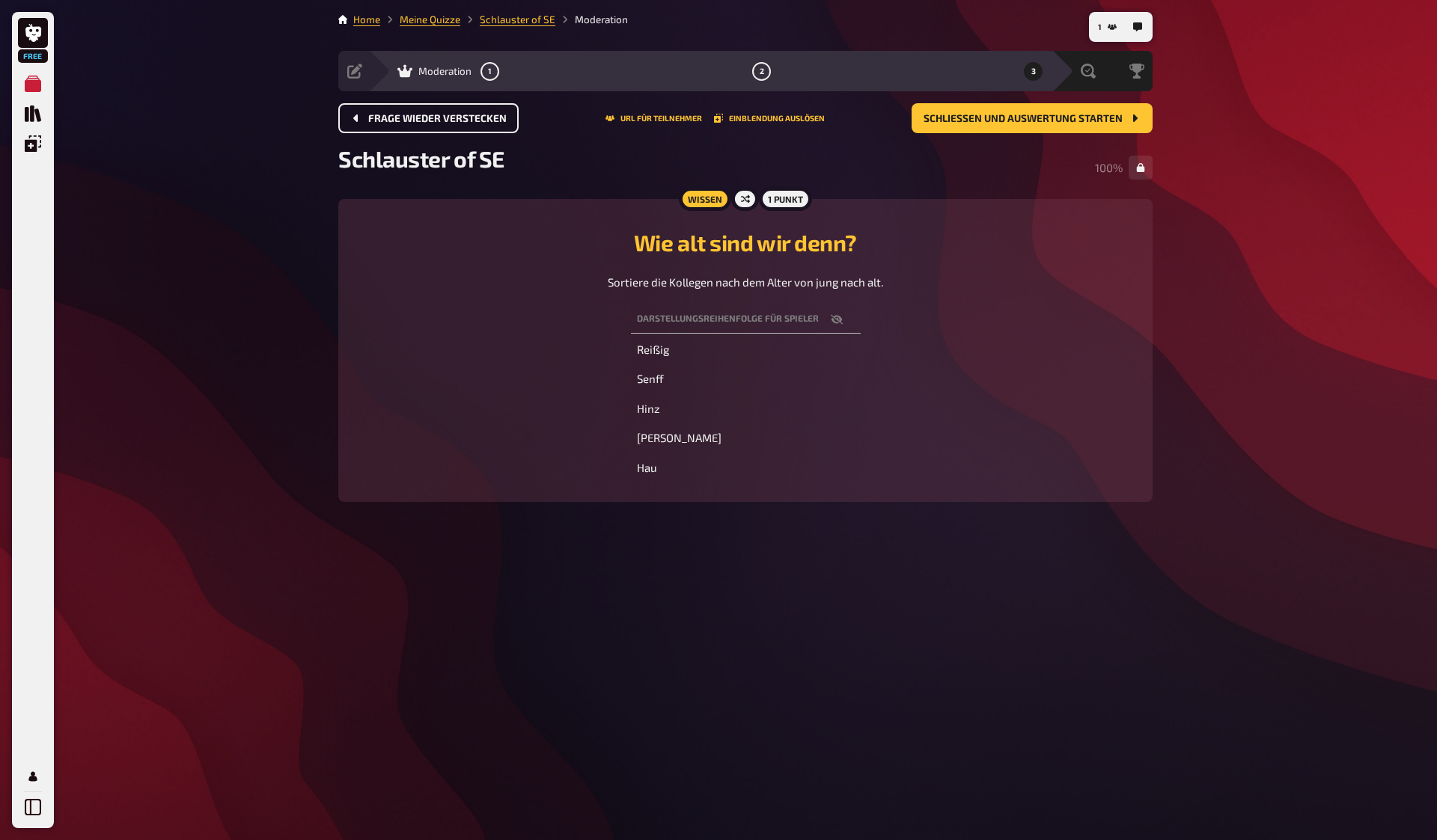
click at [442, 126] on button "Frage wieder verstecken" at bounding box center [428, 118] width 180 height 30
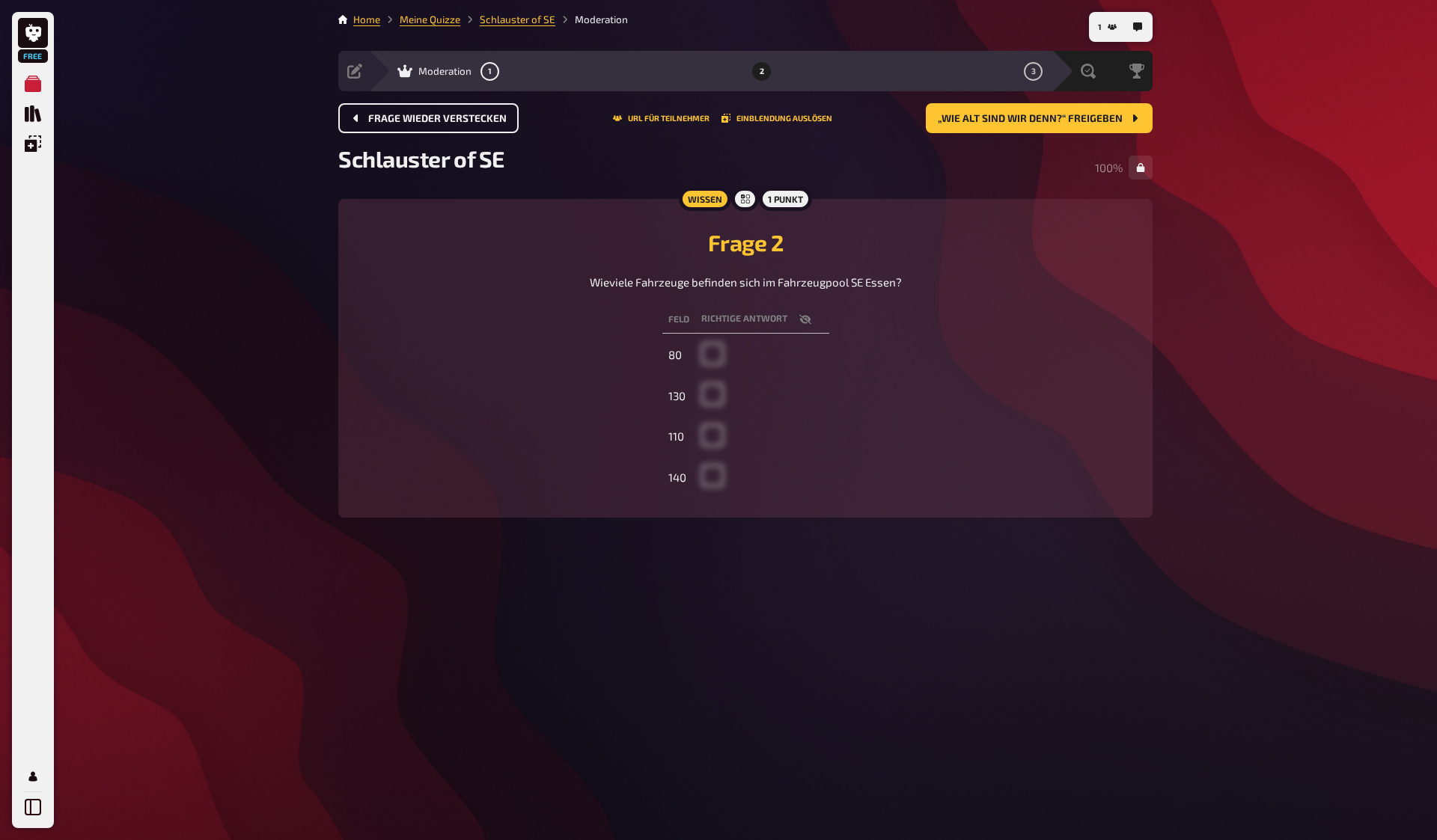
click at [444, 117] on span "Frage wieder verstecken" at bounding box center [437, 118] width 139 height 11
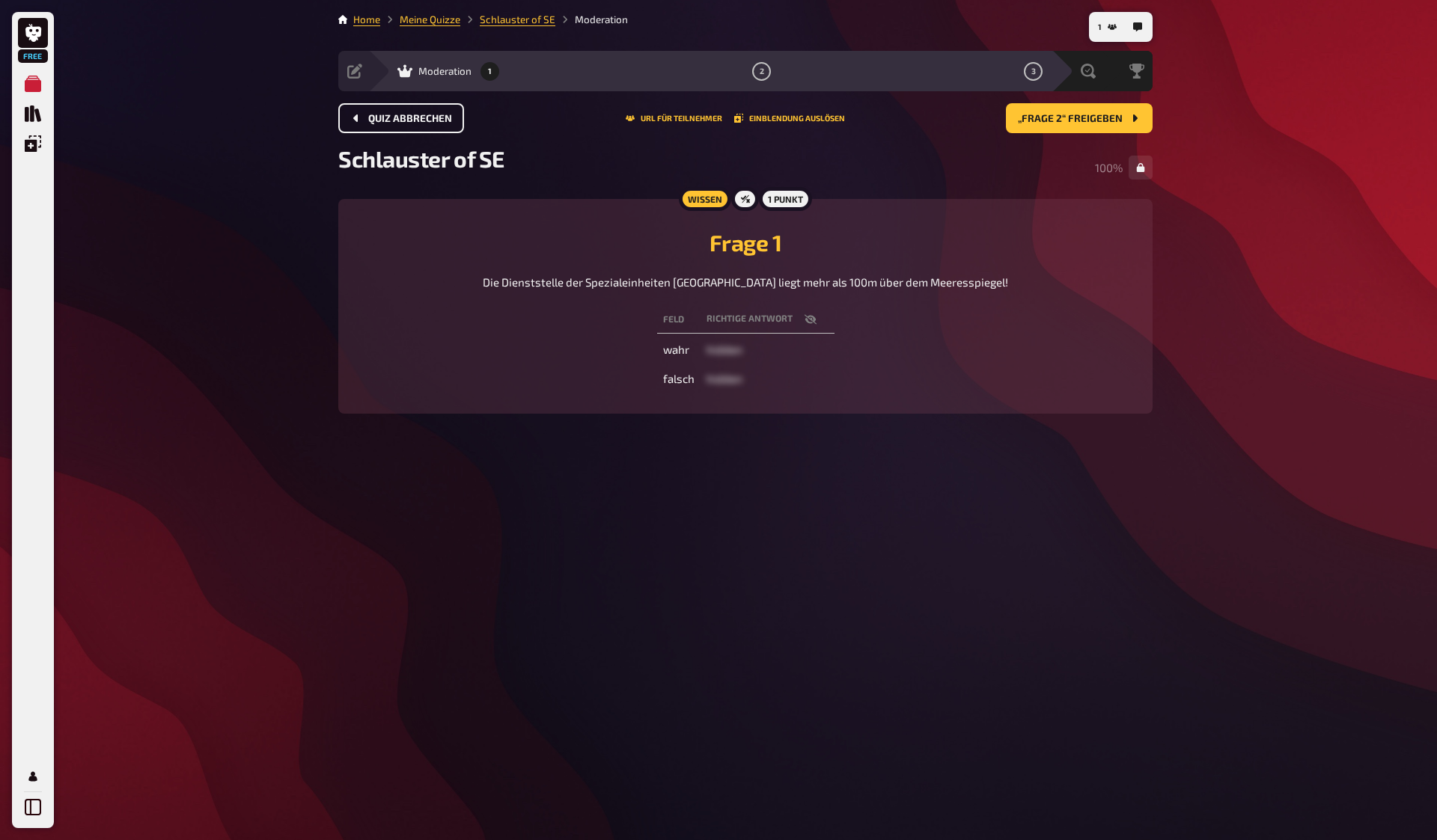
click at [788, 196] on div "1 Punkt" at bounding box center [786, 199] width 53 height 23
click at [523, 18] on link "Schlauster of SE" at bounding box center [516, 20] width 75 height 12
